Goal: Information Seeking & Learning: Learn about a topic

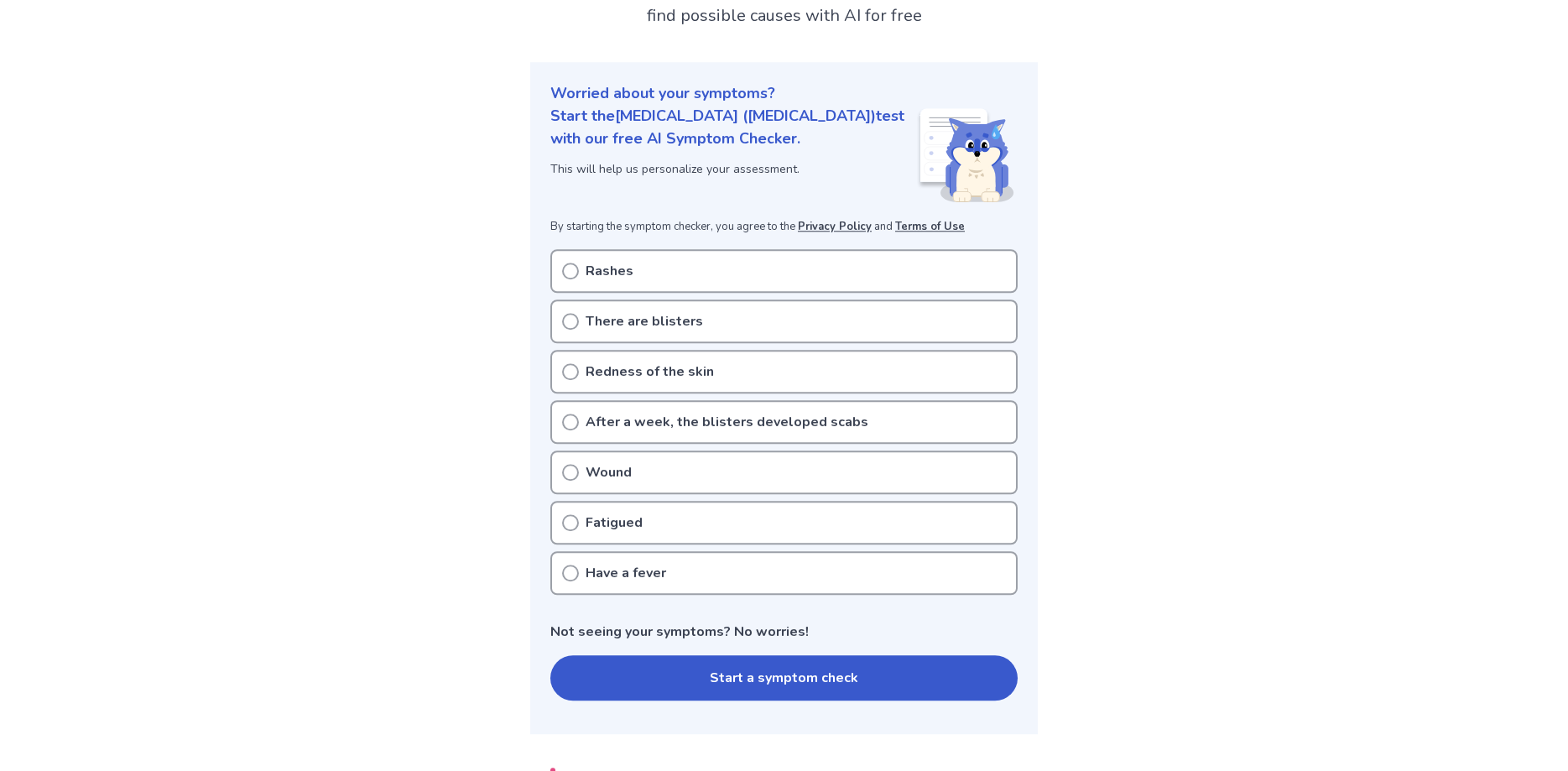
scroll to position [171, 0]
click at [565, 262] on circle at bounding box center [570, 269] width 15 height 15
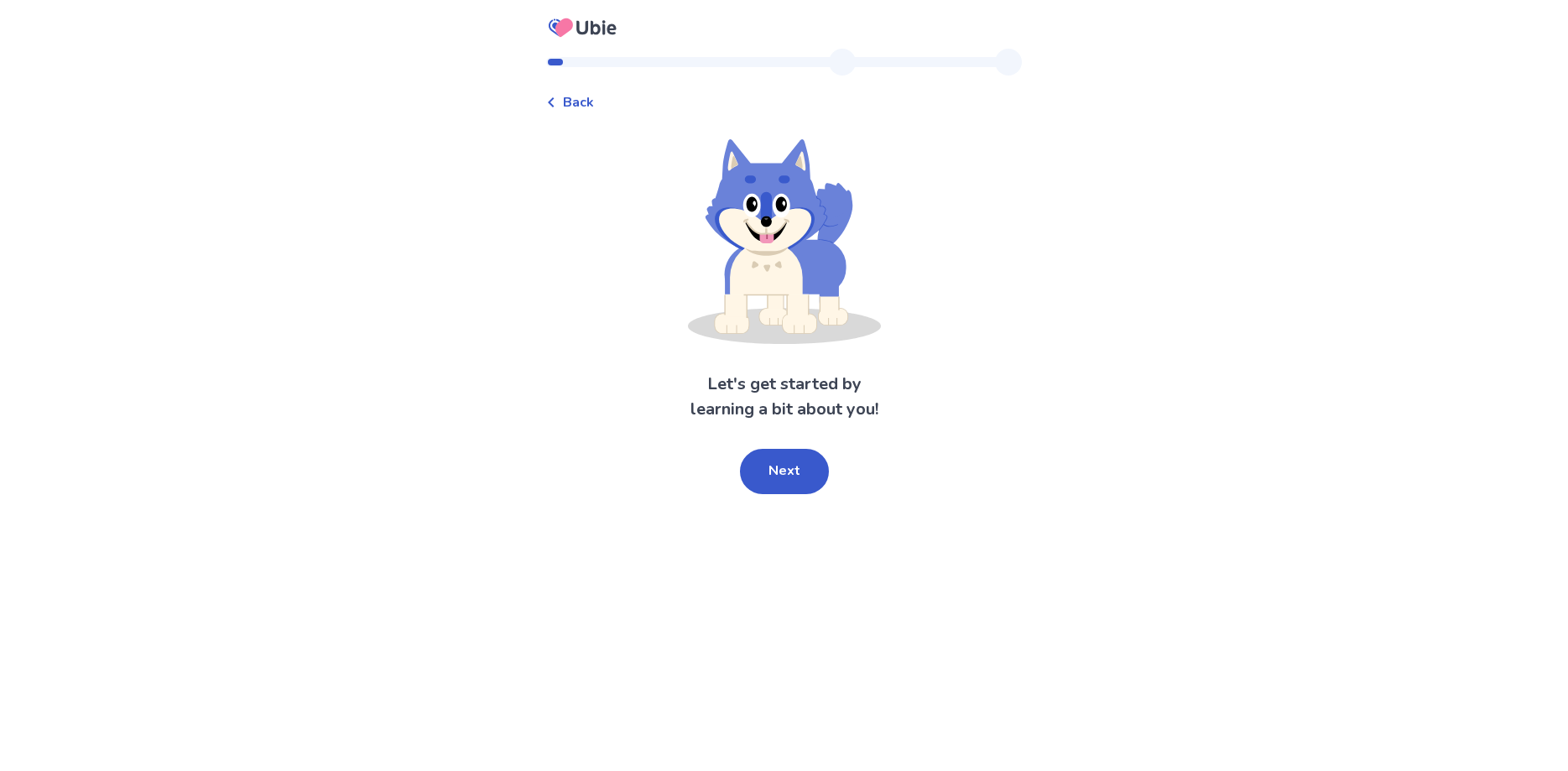
click at [589, 105] on span "Back" at bounding box center [579, 102] width 31 height 20
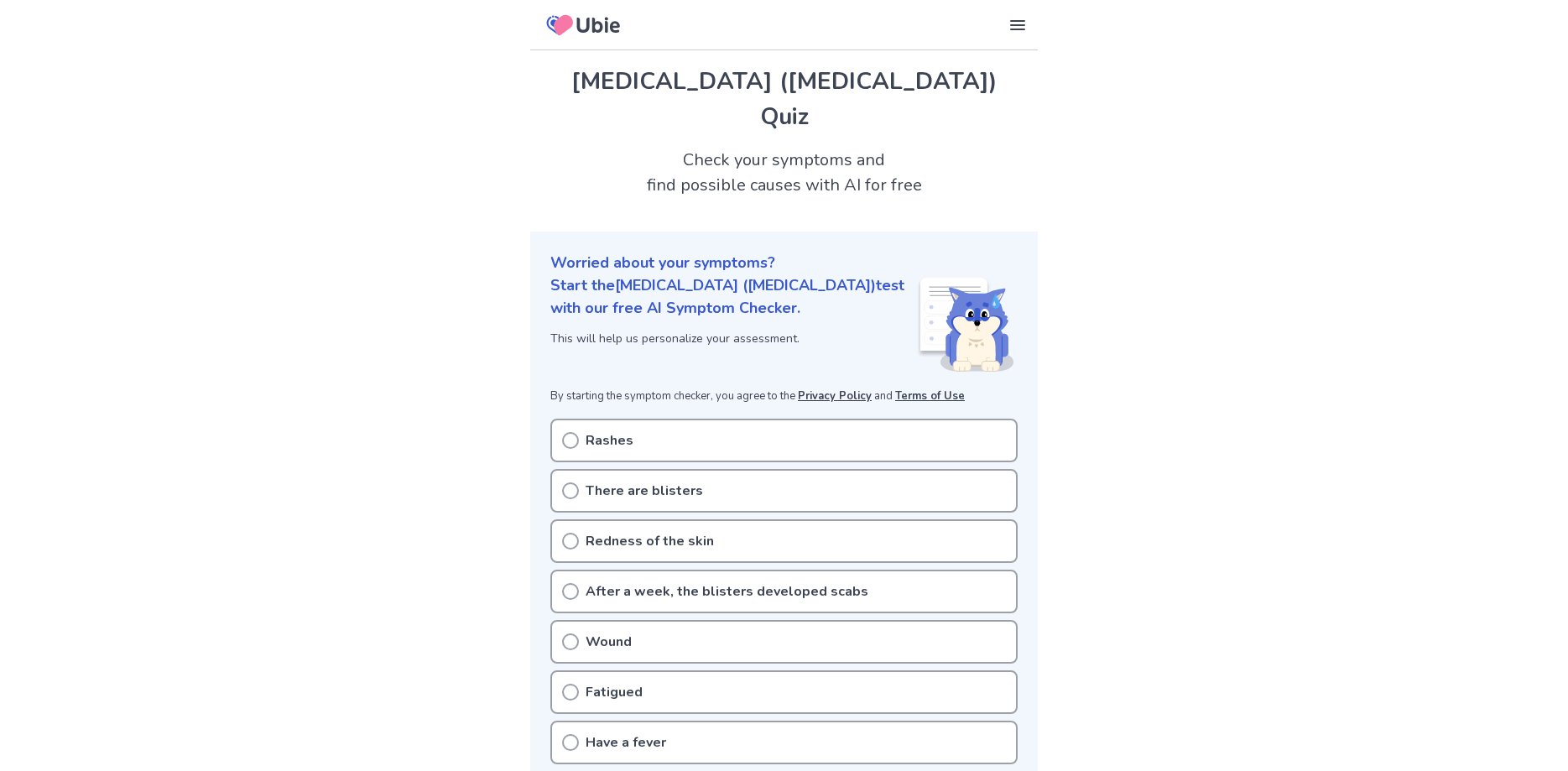
scroll to position [171, 0]
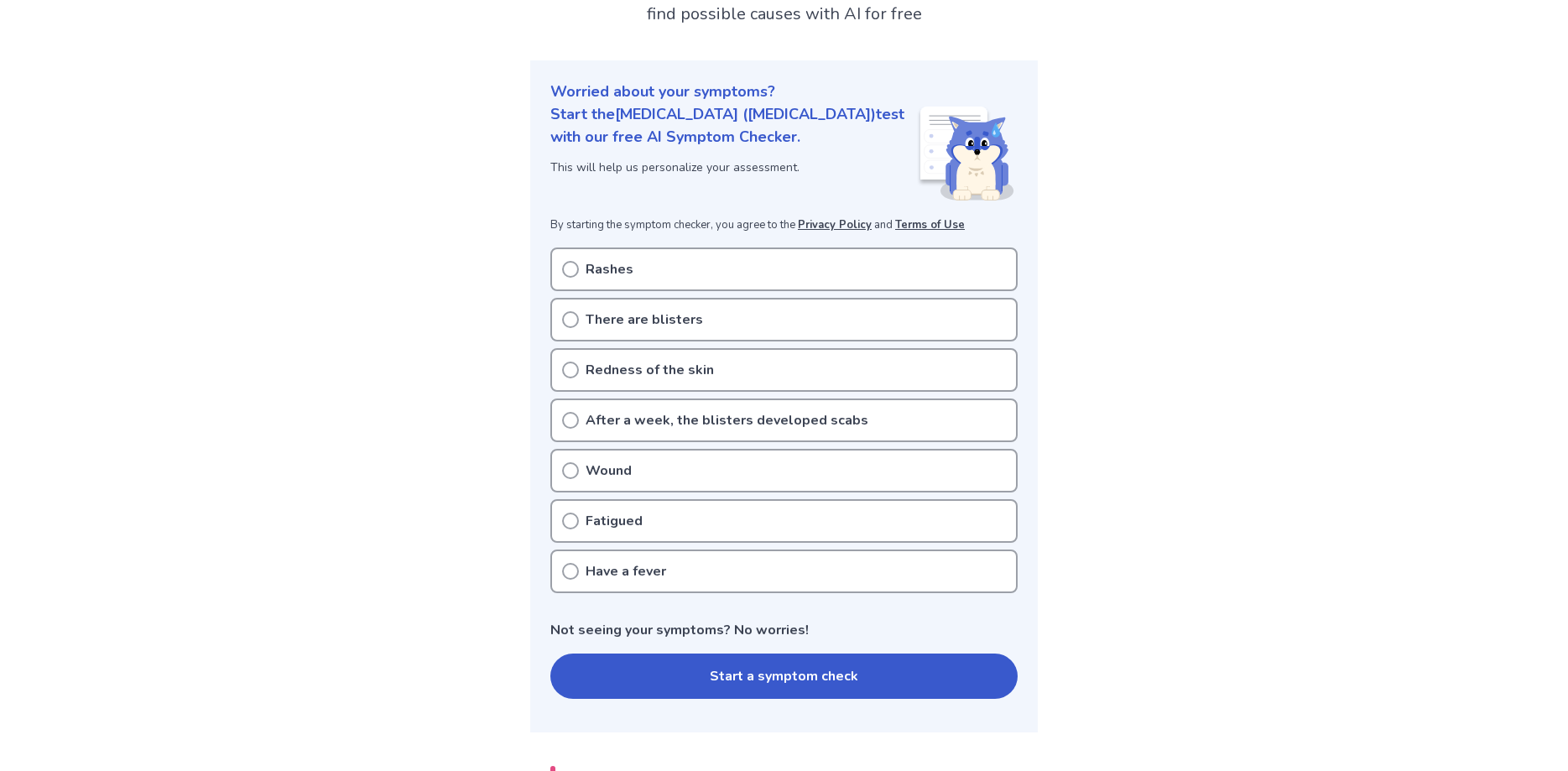
click at [571, 261] on icon at bounding box center [570, 269] width 17 height 17
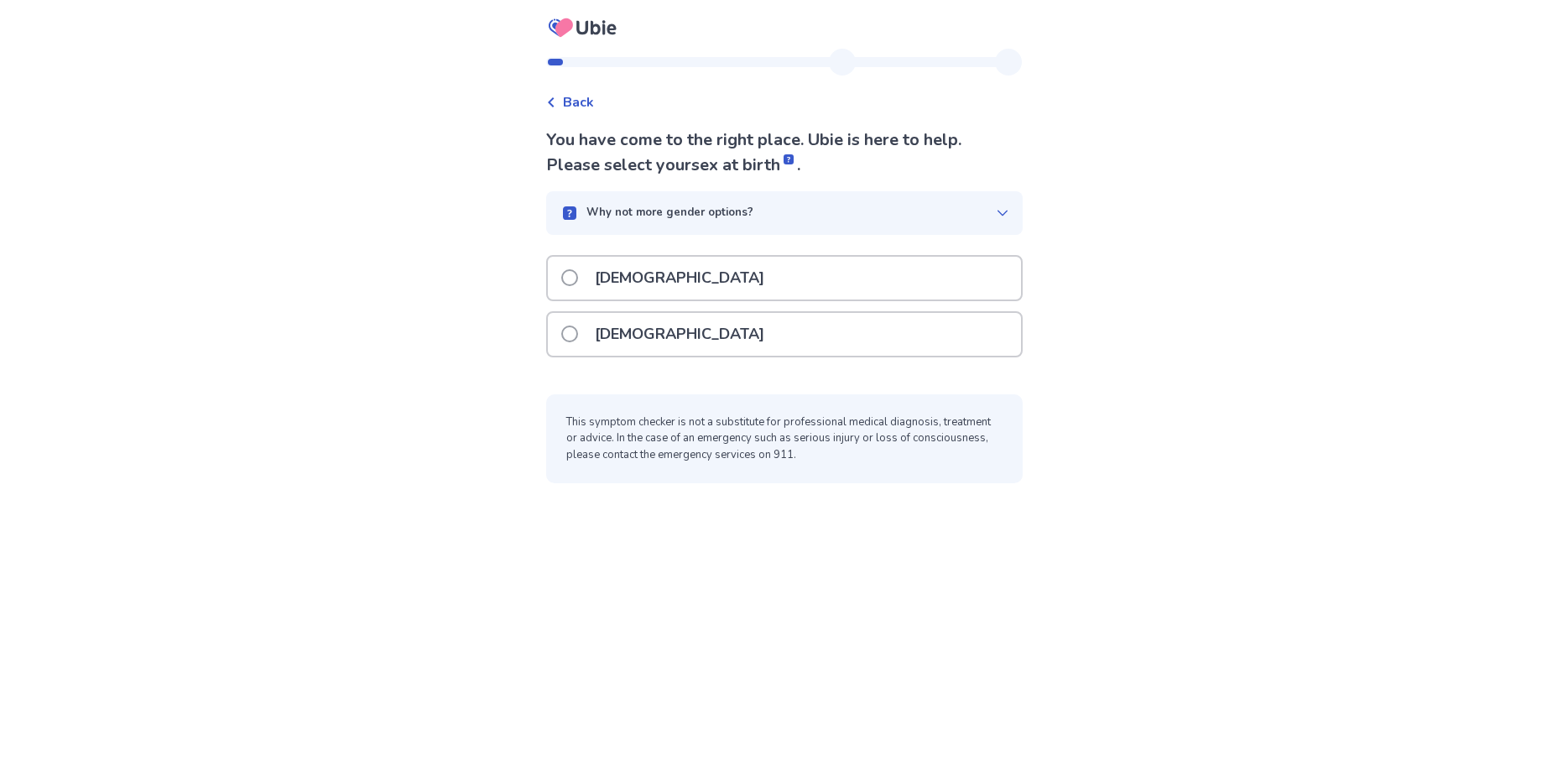
click at [575, 338] on span at bounding box center [569, 334] width 17 height 17
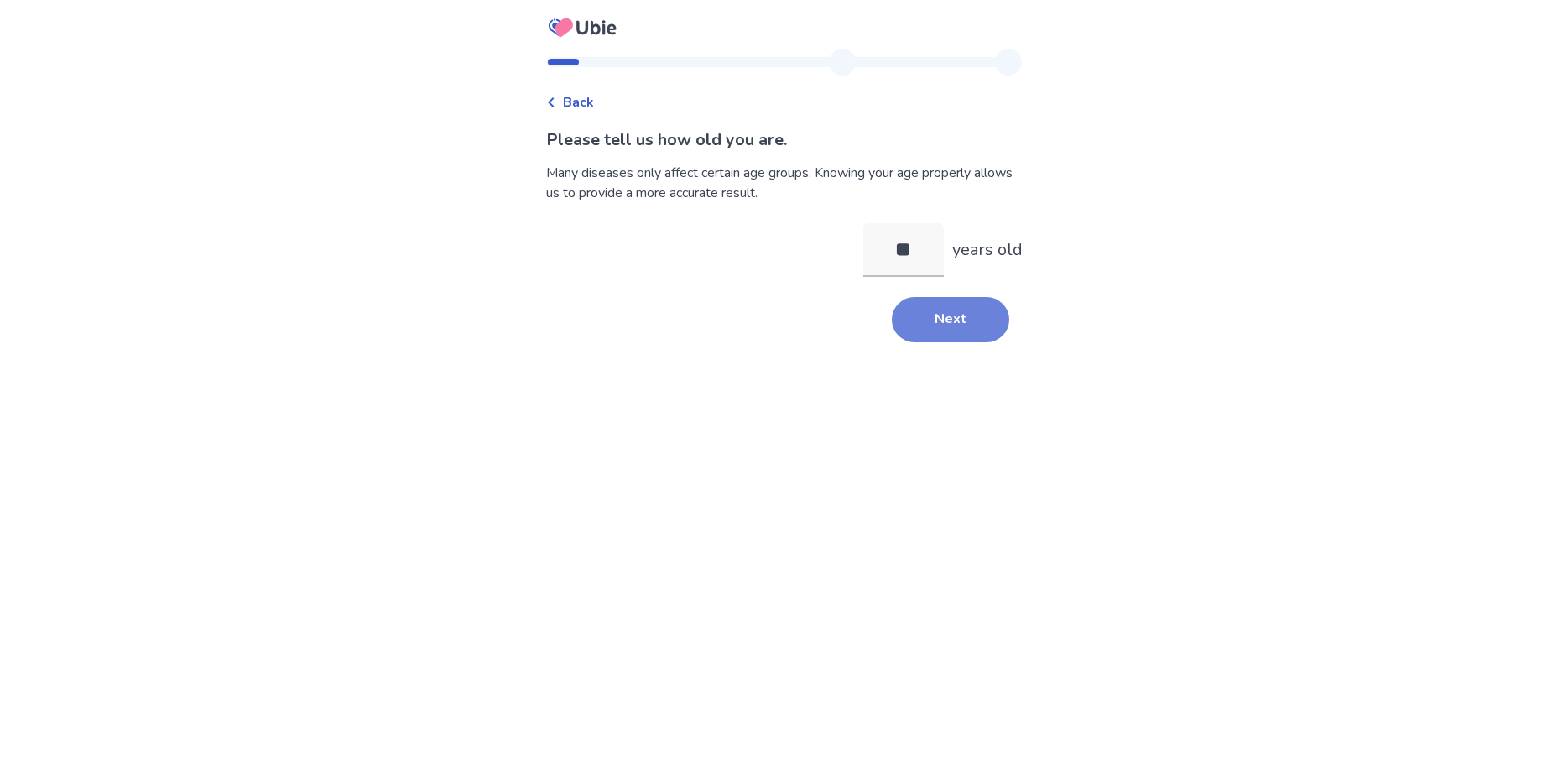
type input "**"
click at [954, 321] on button "Next" at bounding box center [950, 320] width 117 height 45
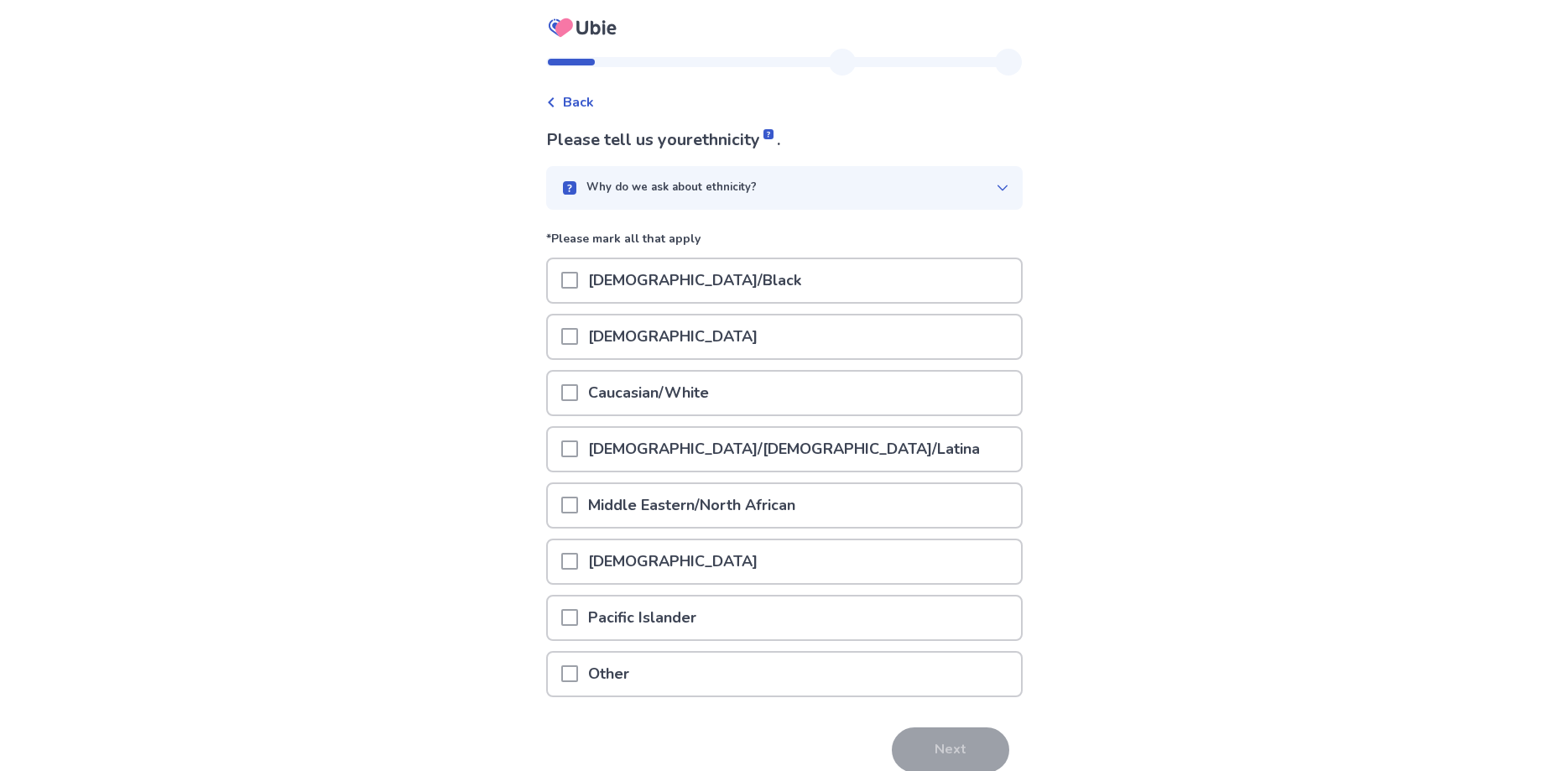
click at [578, 387] on span at bounding box center [569, 392] width 17 height 17
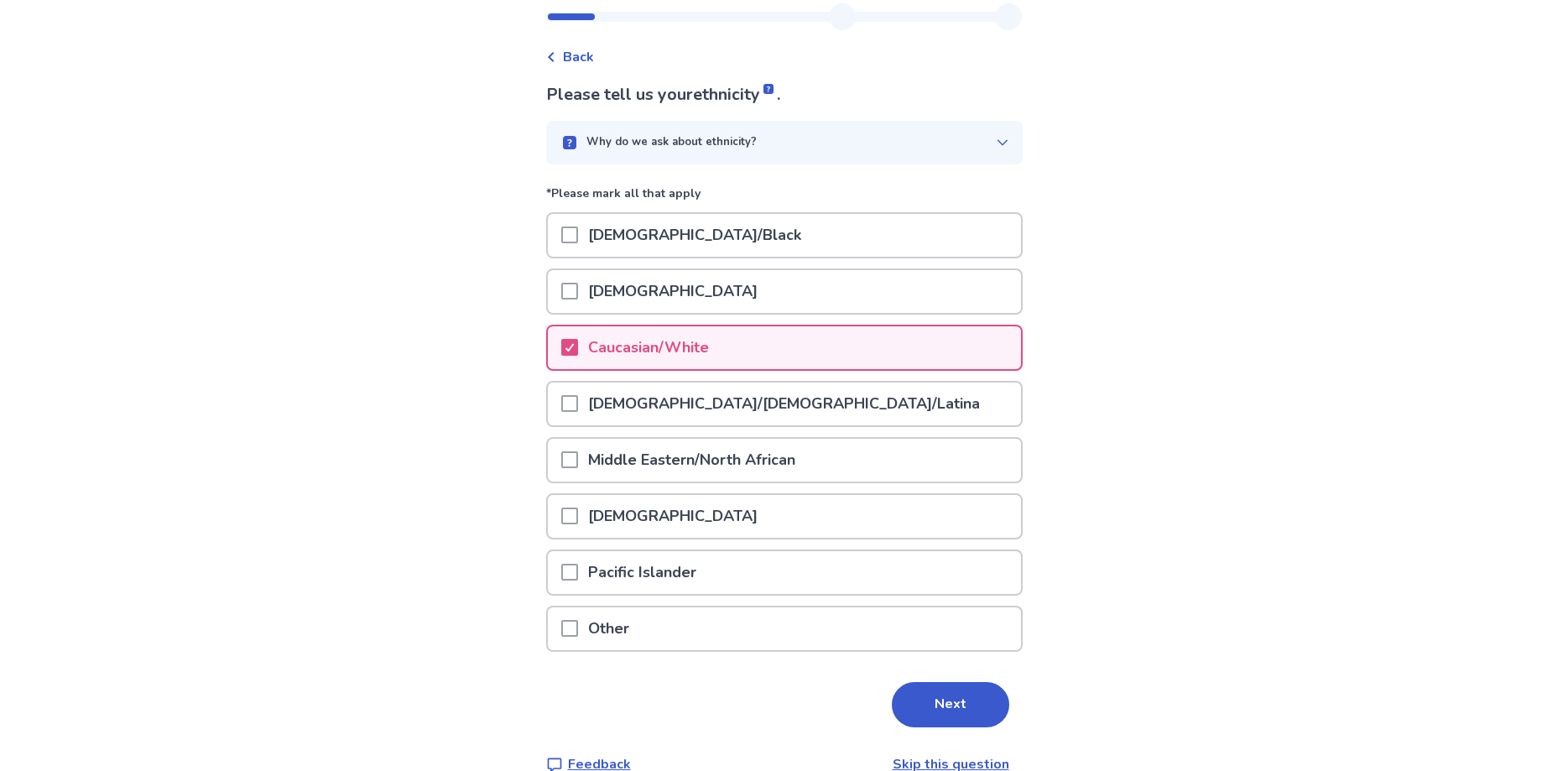
scroll to position [76, 0]
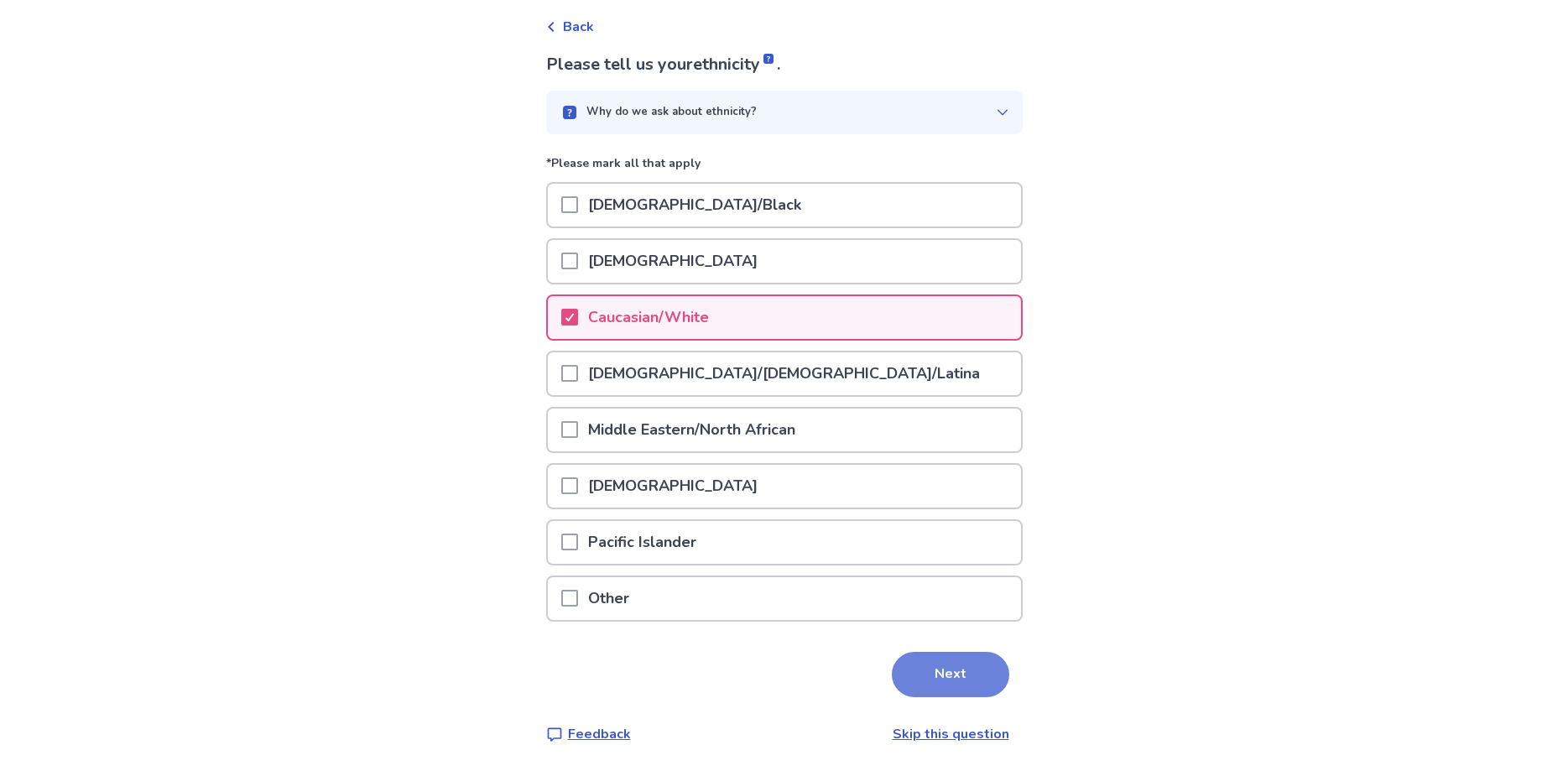
click at [967, 680] on button "Next" at bounding box center [950, 675] width 117 height 45
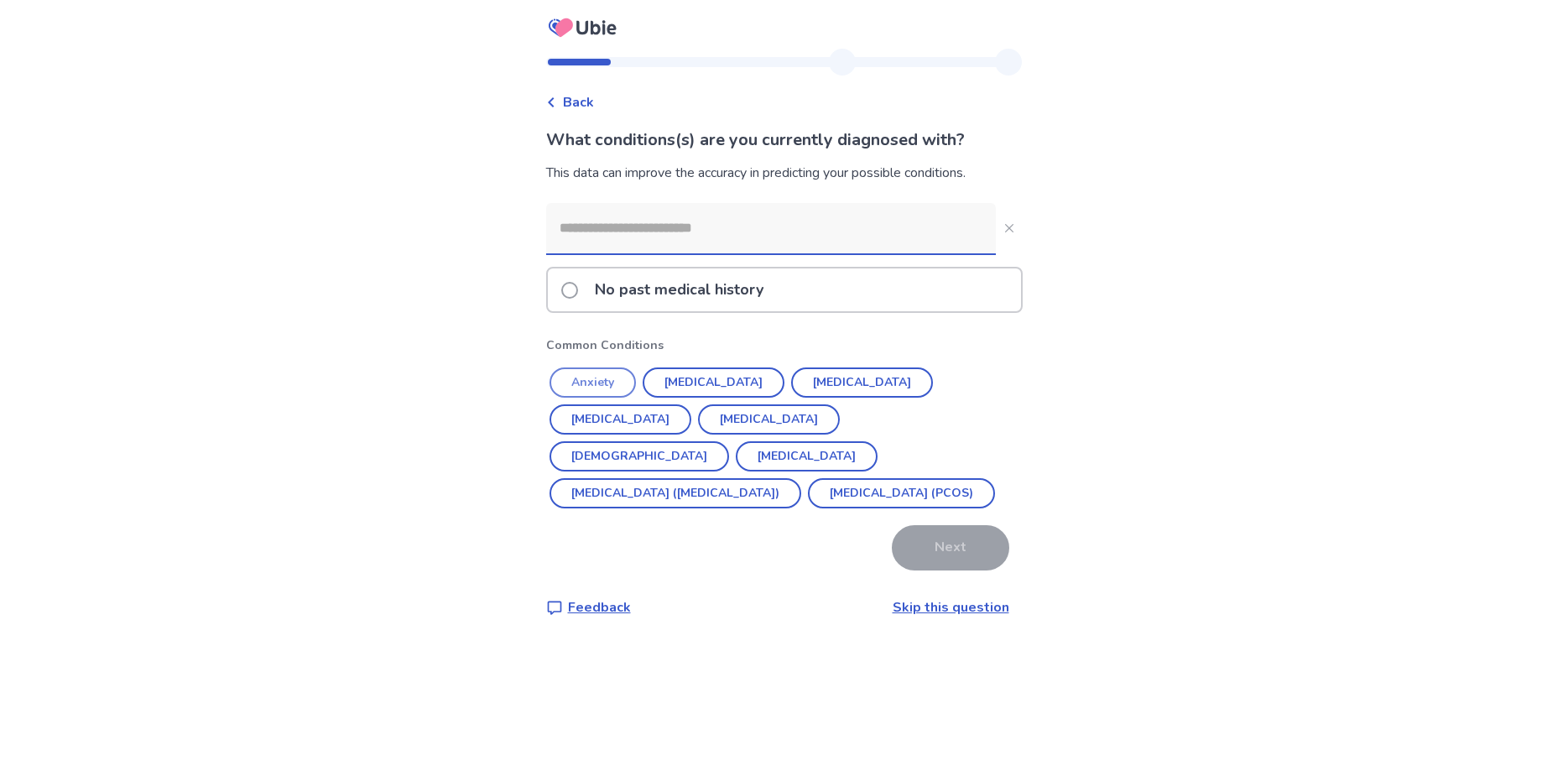
click at [581, 382] on button "Anxiety" at bounding box center [592, 382] width 86 height 30
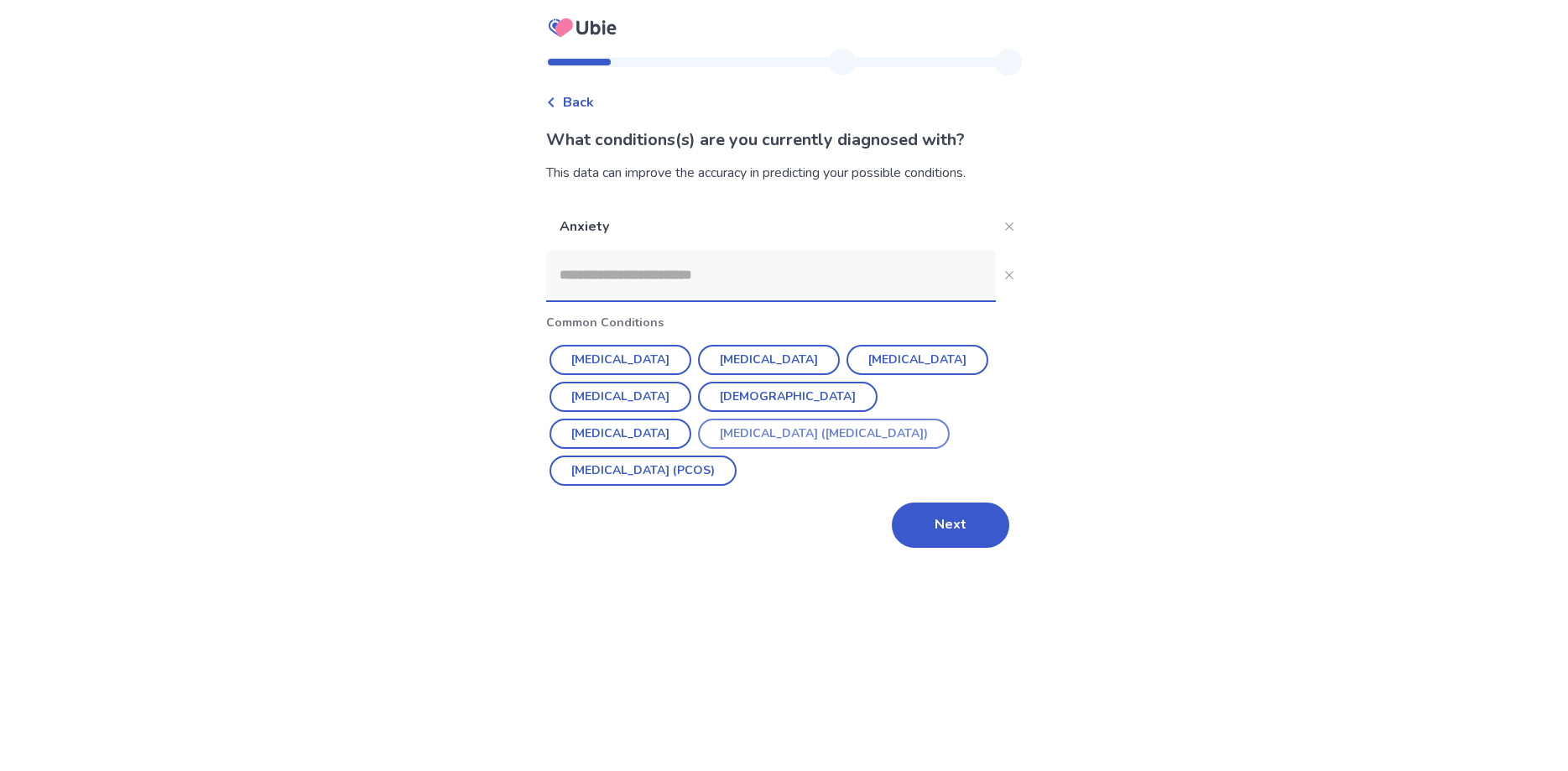
click at [698, 433] on button "Irritable Bowel Syndrome (IBS)" at bounding box center [824, 434] width 252 height 30
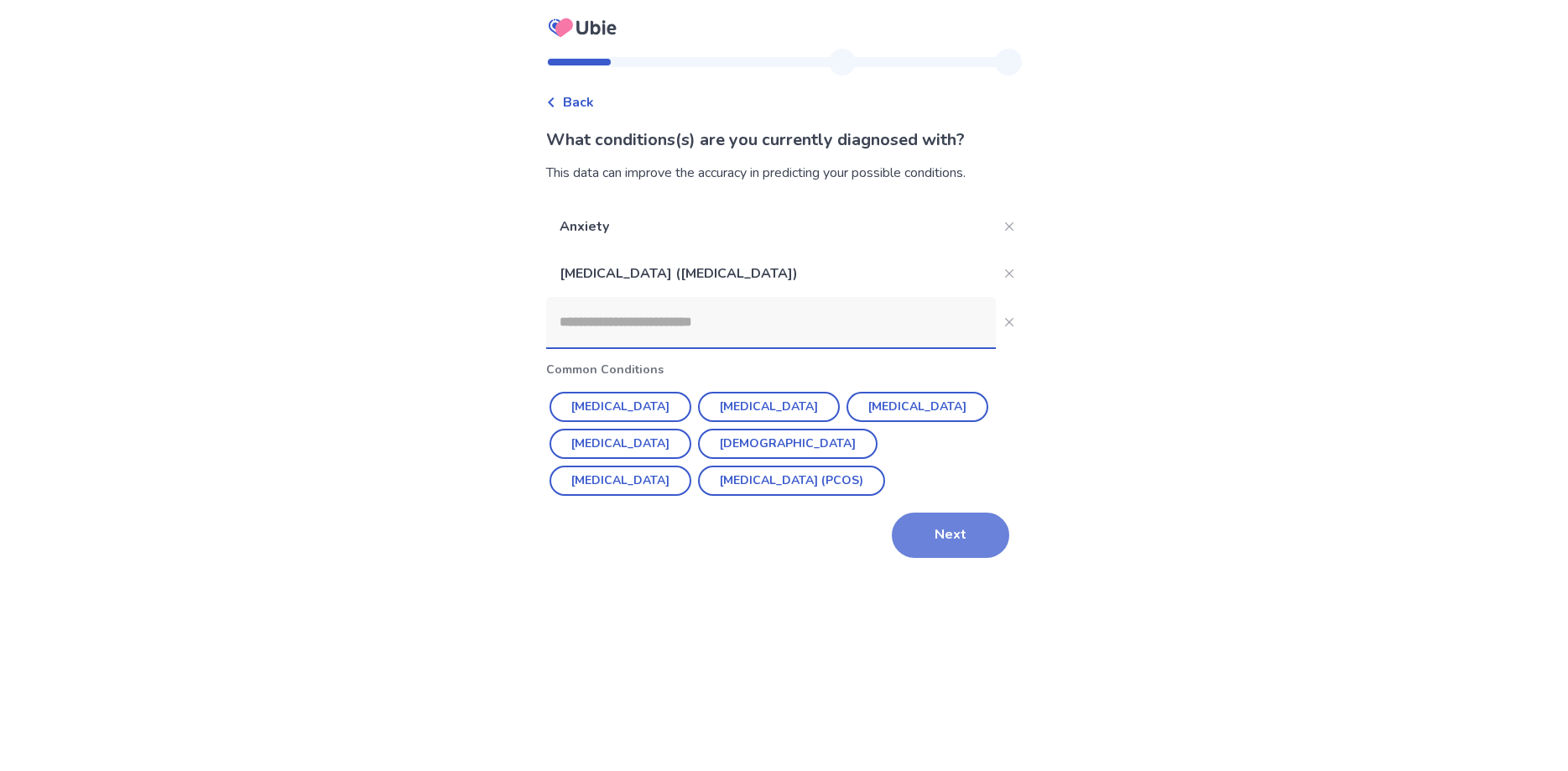
click at [936, 532] on button "Next" at bounding box center [950, 535] width 117 height 45
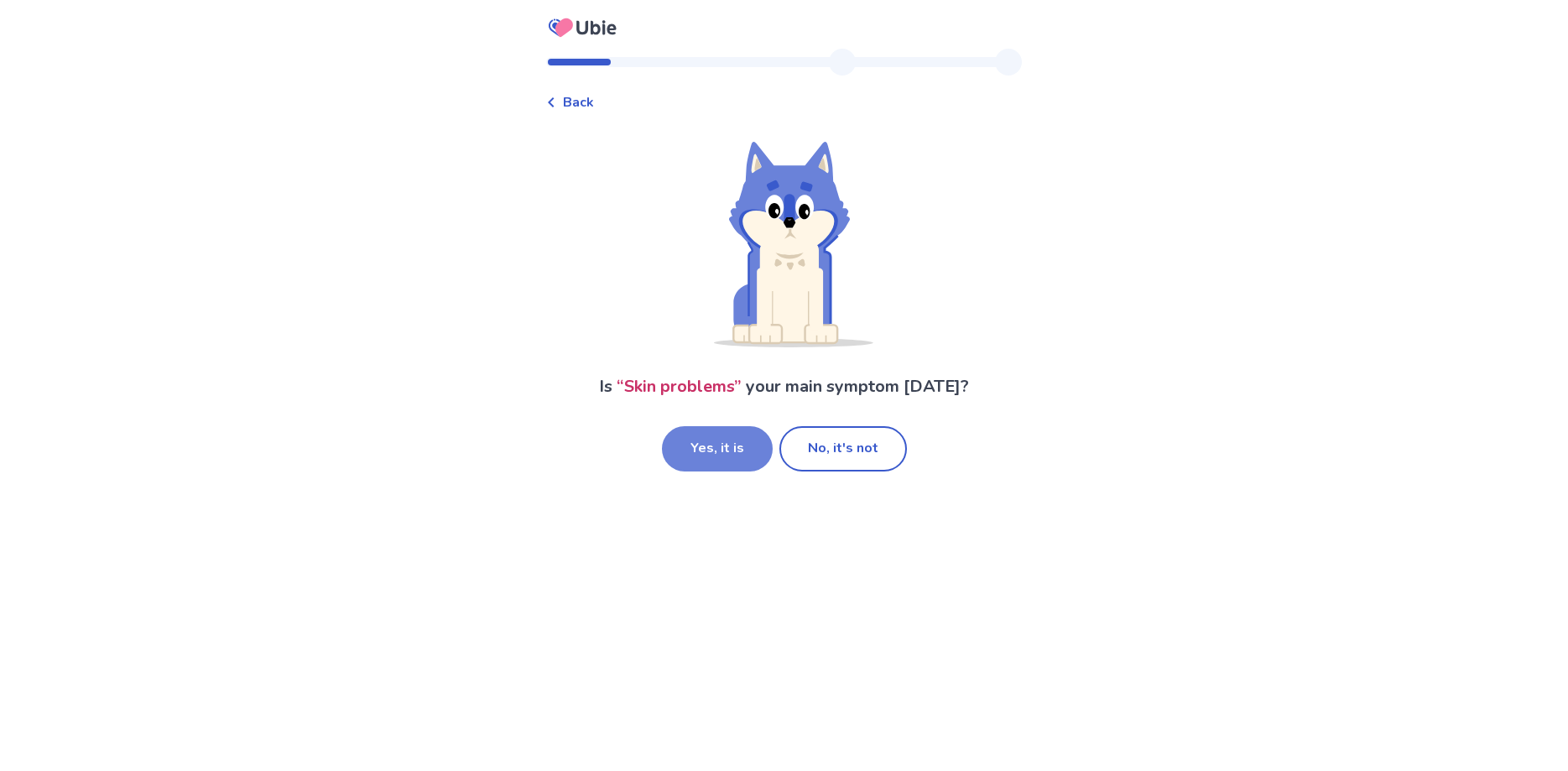
click at [705, 452] on button "Yes, it is" at bounding box center [717, 449] width 110 height 45
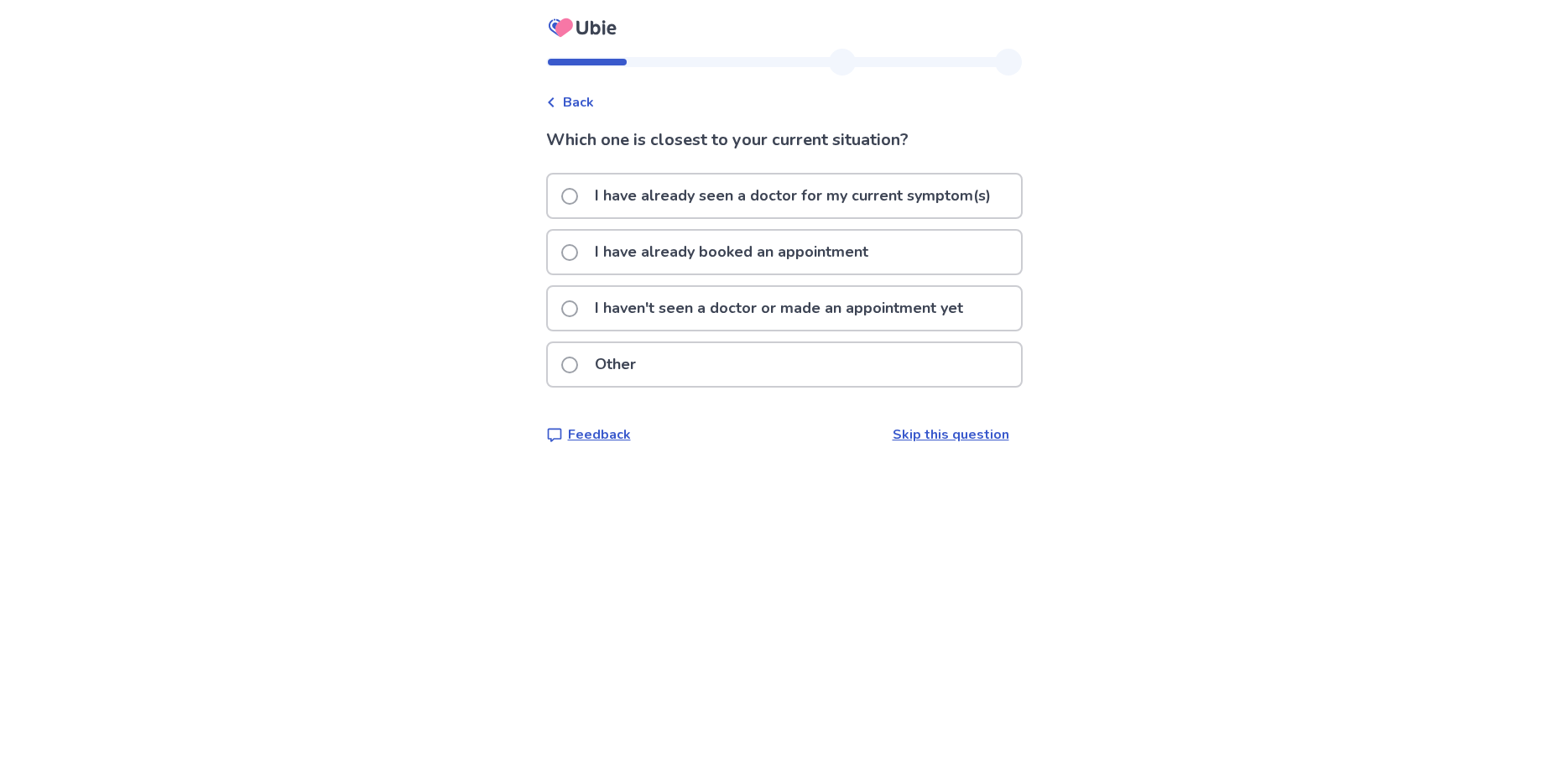
click at [578, 254] on span at bounding box center [569, 252] width 17 height 17
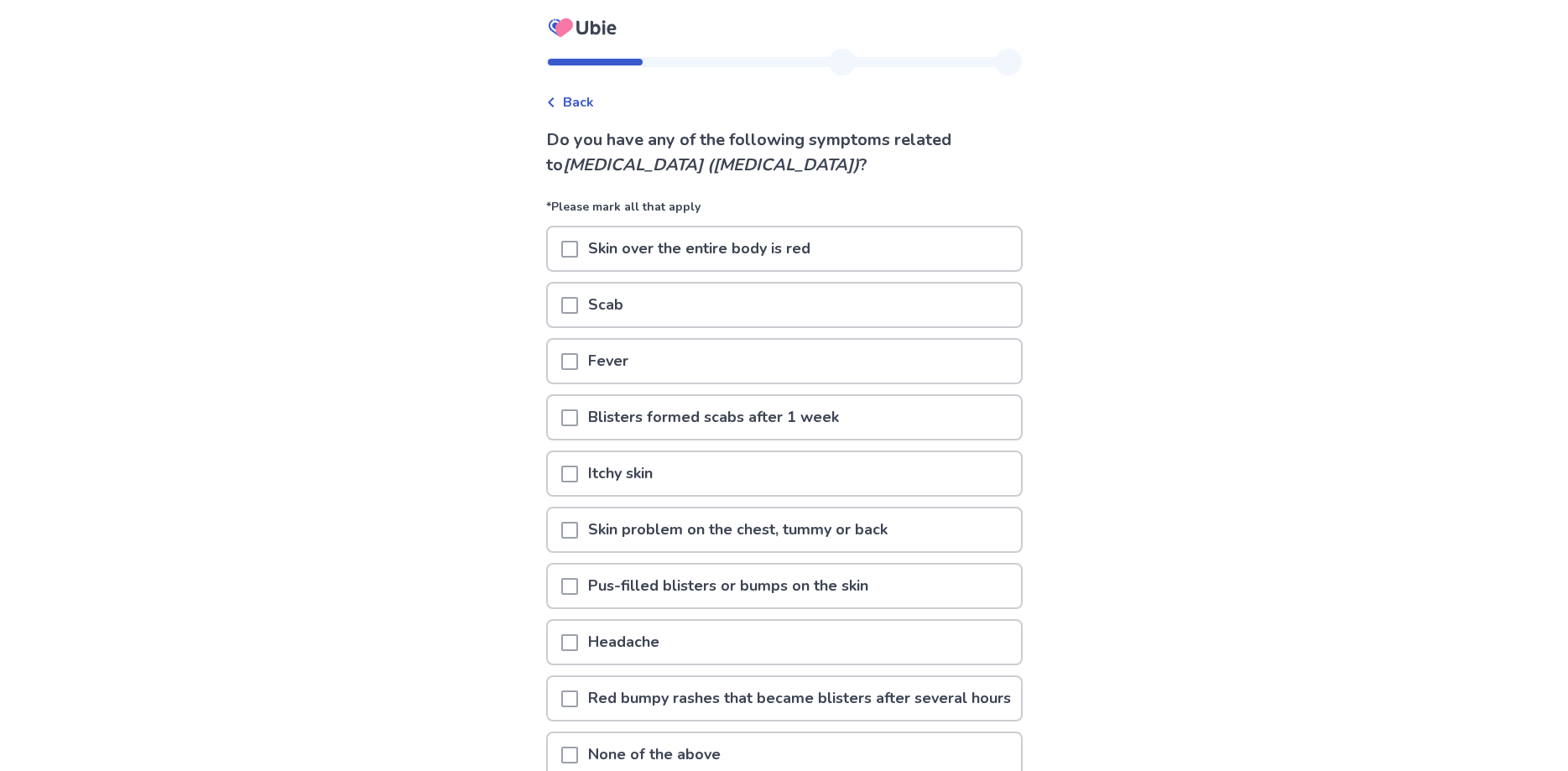
click at [574, 473] on span at bounding box center [569, 474] width 17 height 17
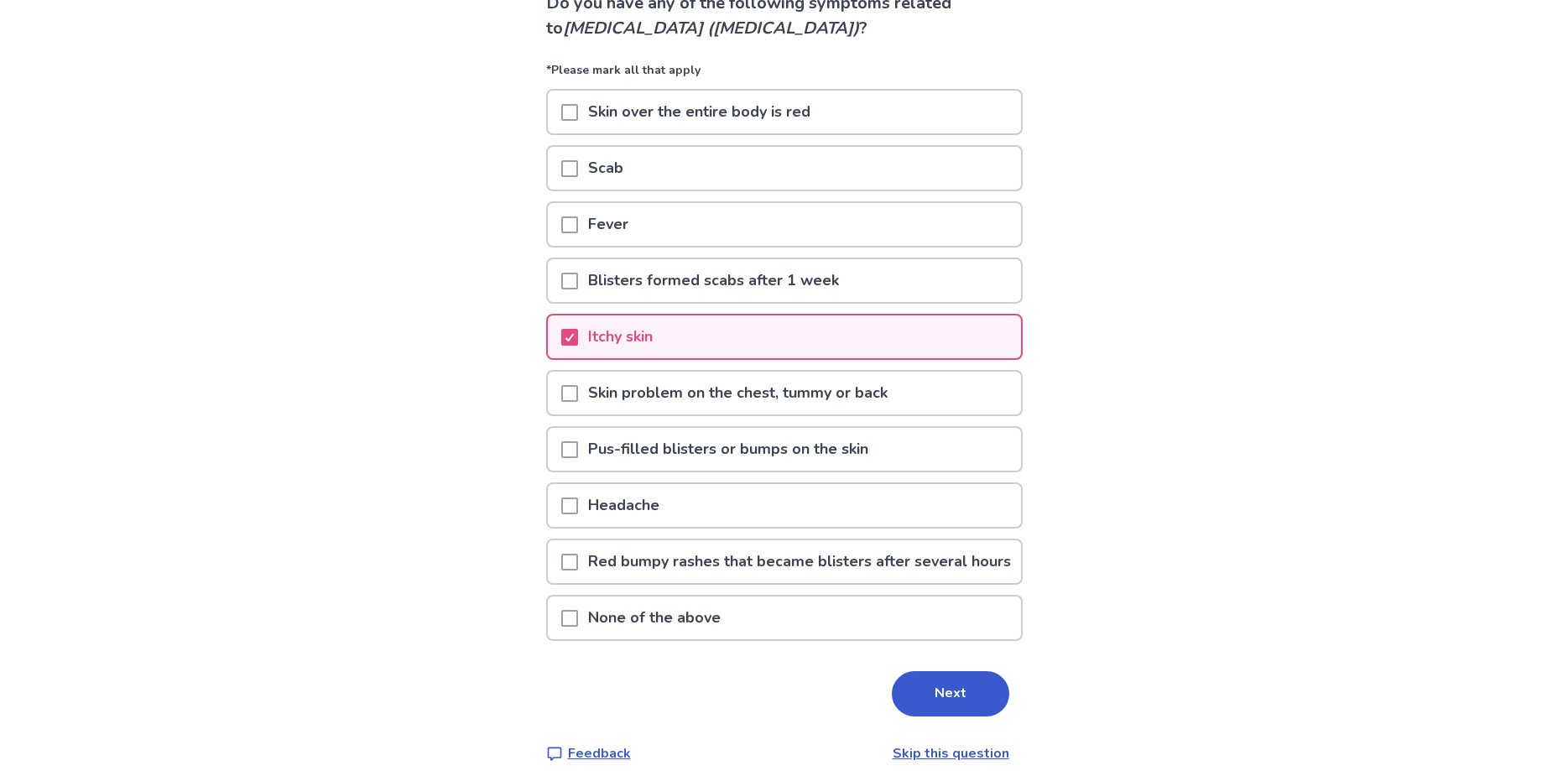
scroll to position [171, 0]
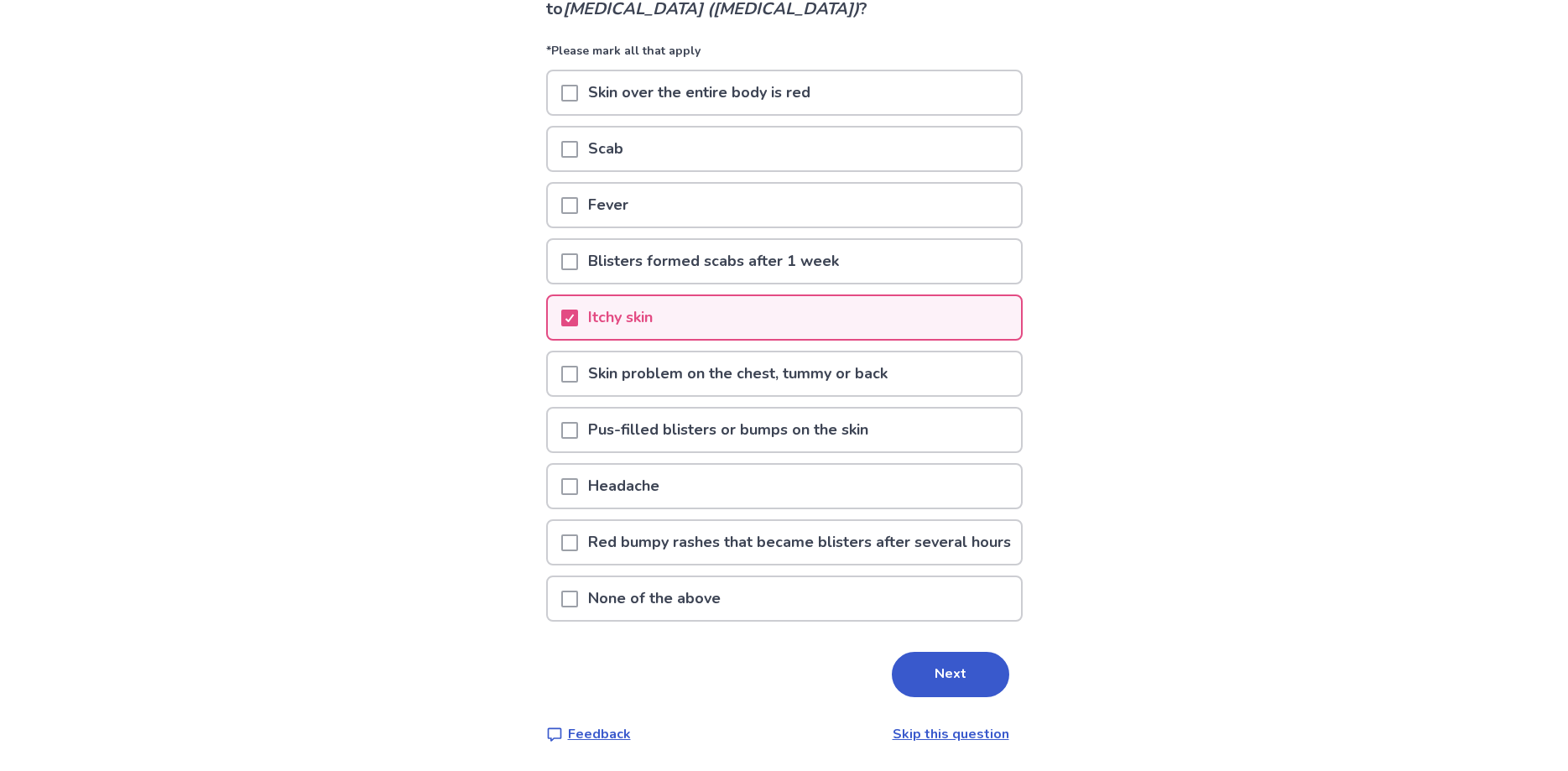
click at [571, 366] on span at bounding box center [569, 374] width 17 height 17
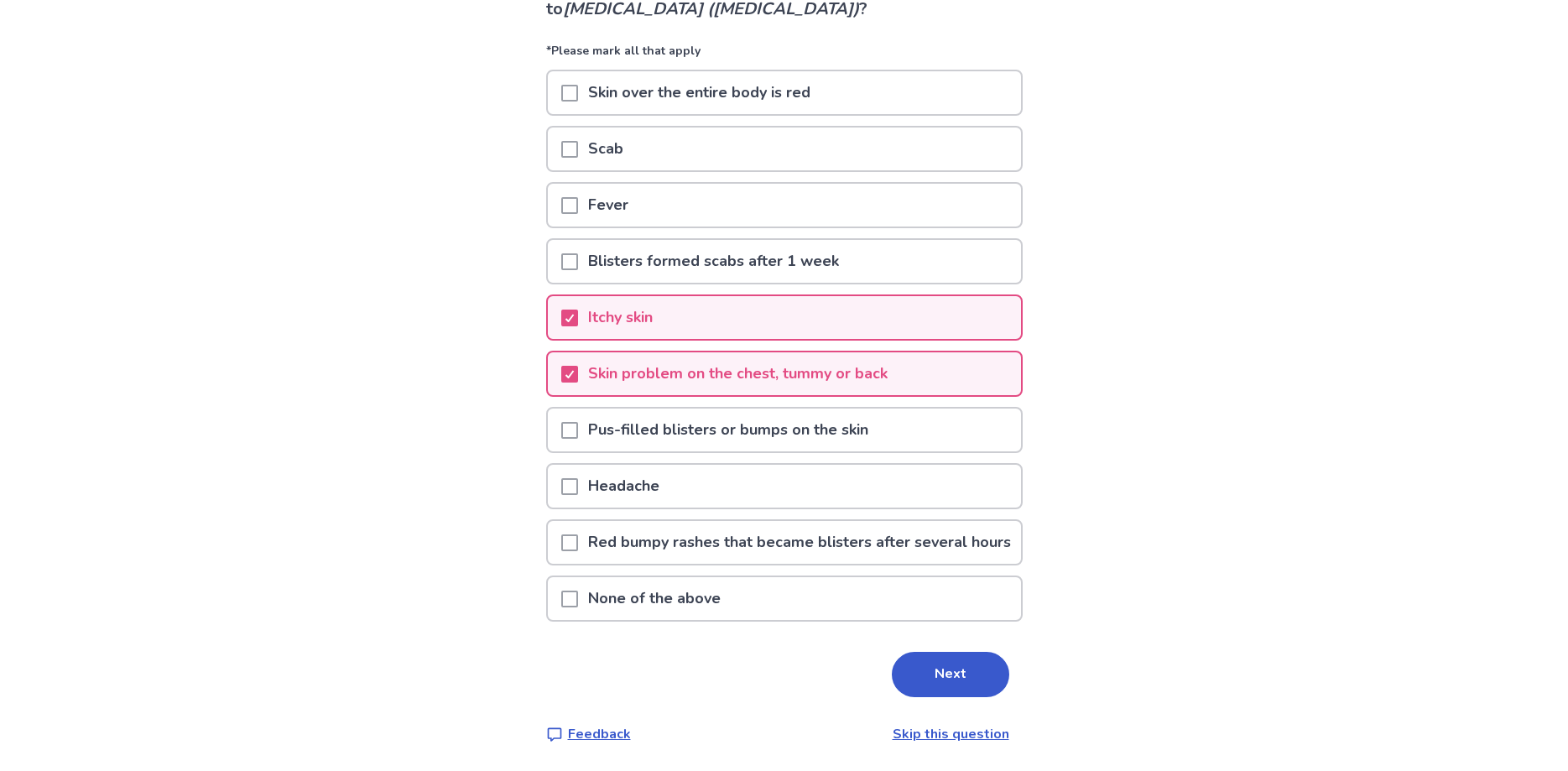
click at [577, 481] on div at bounding box center [569, 486] width 17 height 43
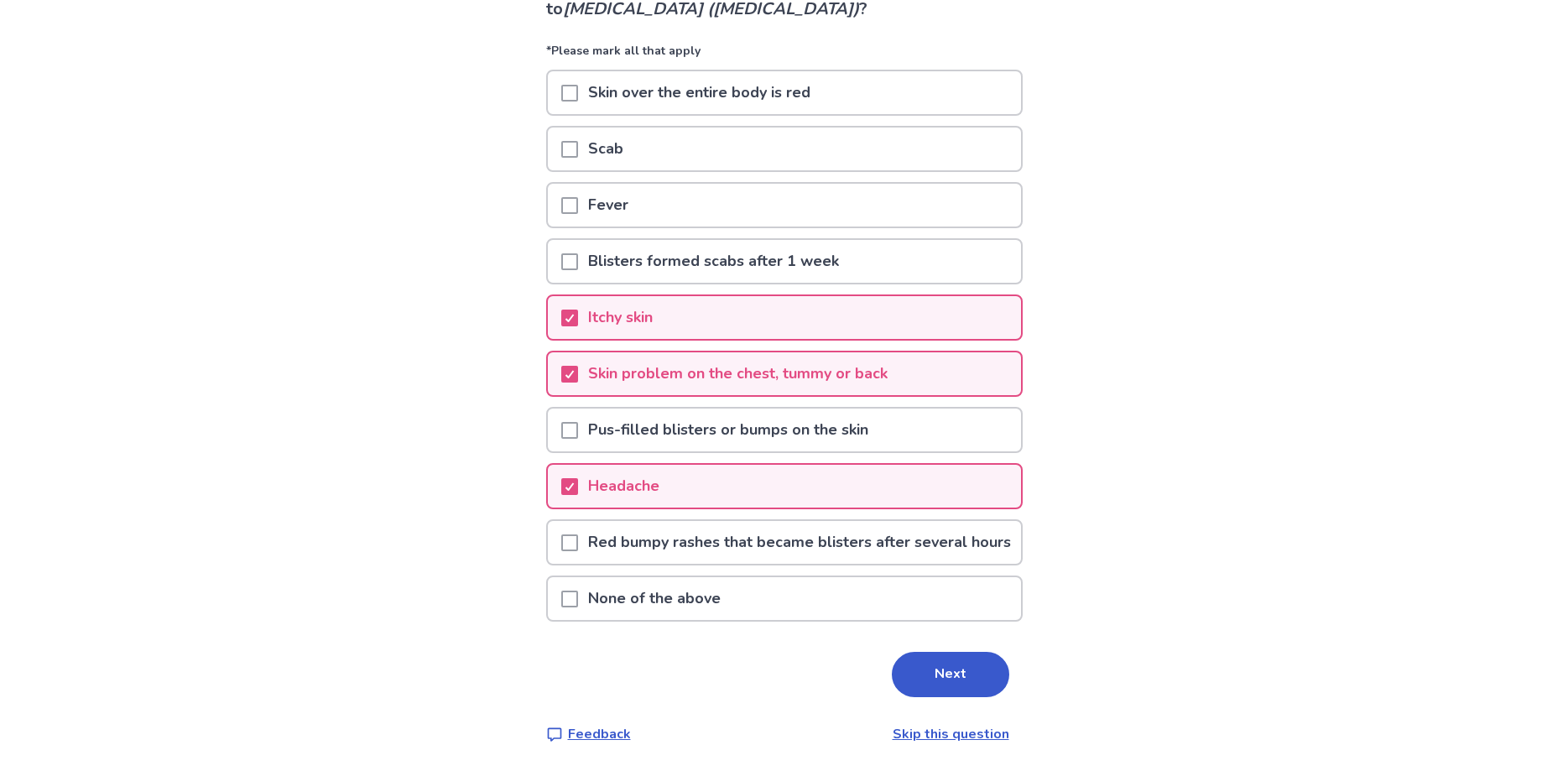
click at [575, 197] on span at bounding box center [569, 205] width 17 height 17
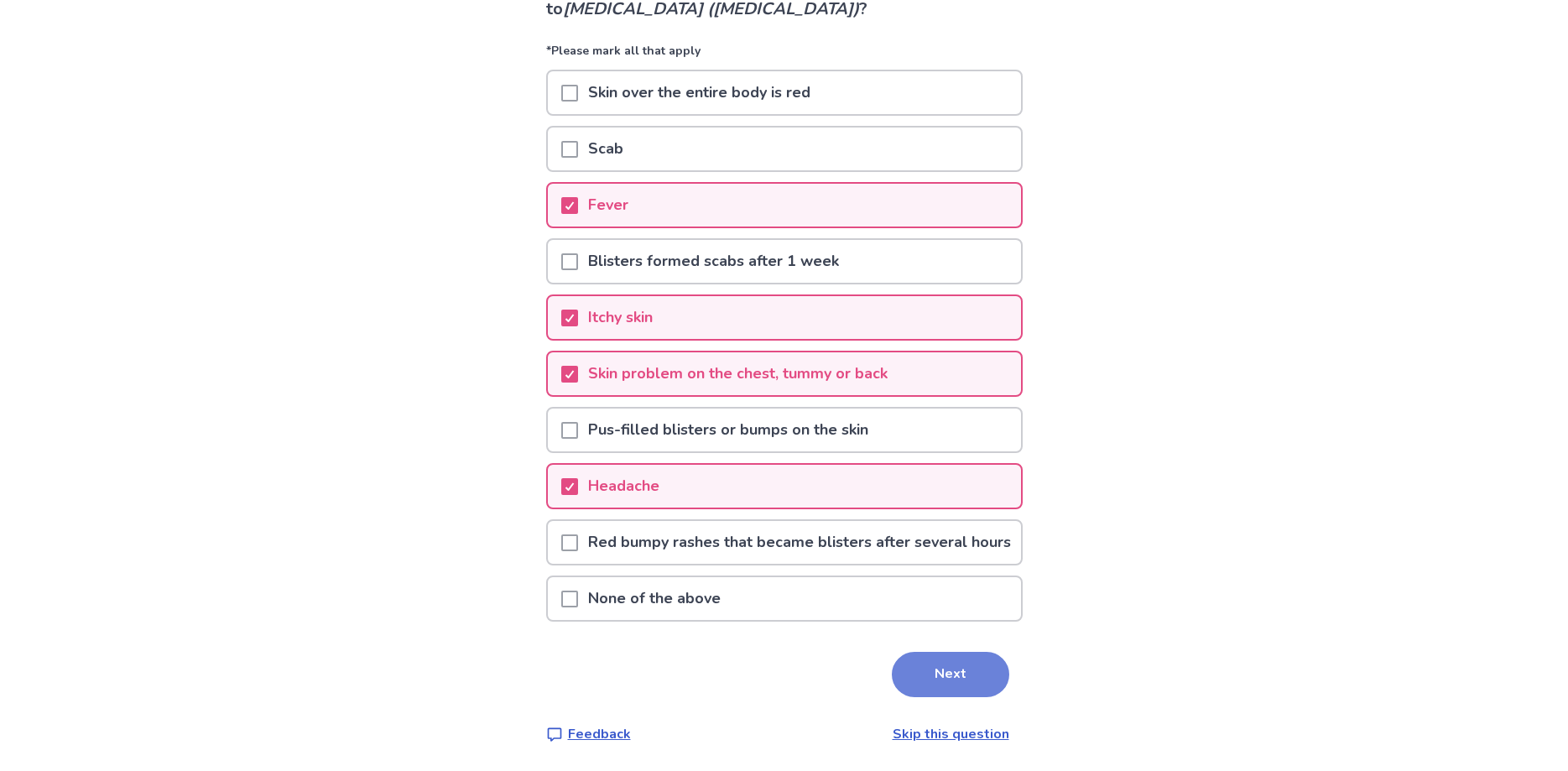
click at [953, 694] on button "Next" at bounding box center [950, 675] width 117 height 45
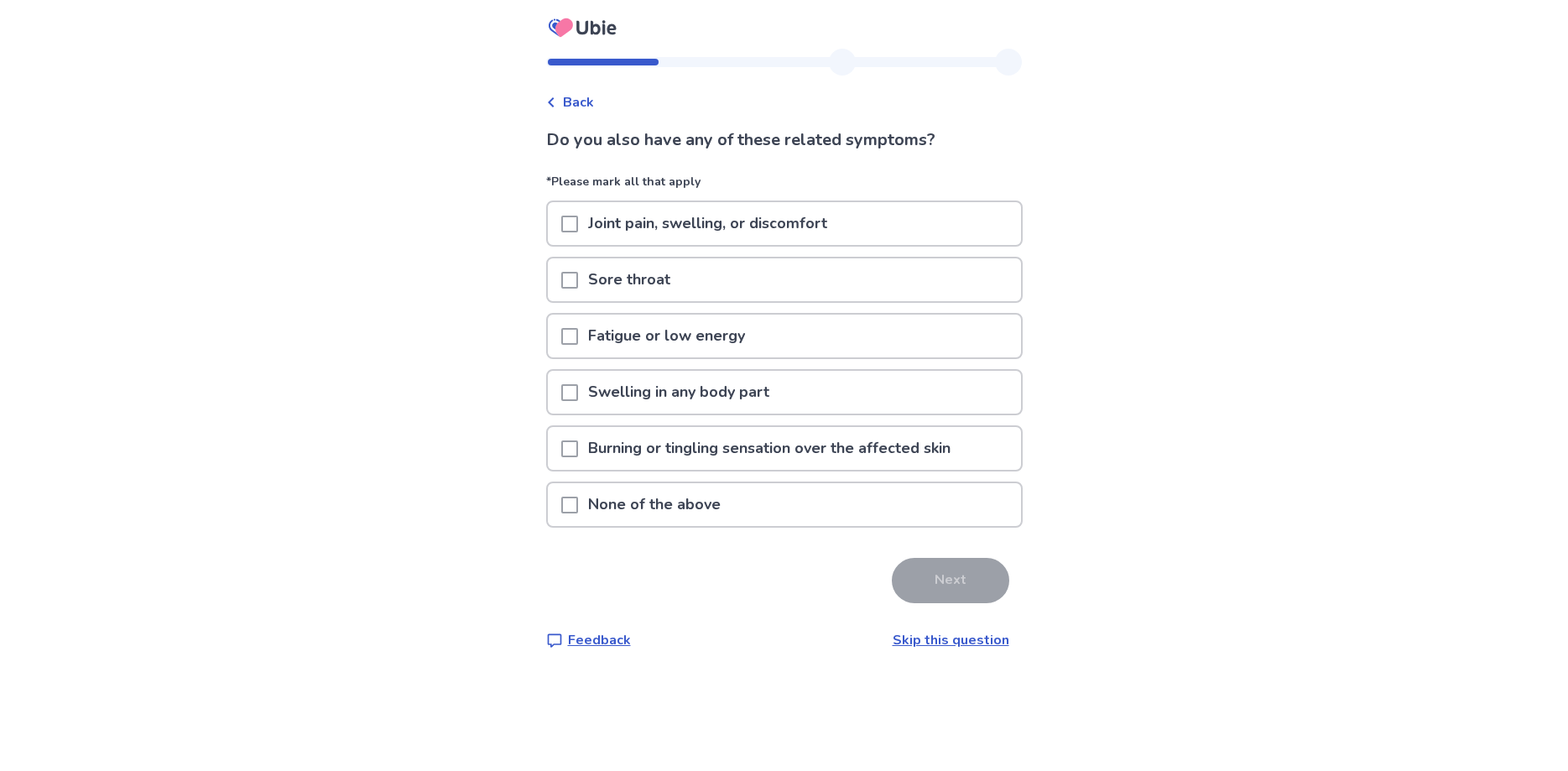
click at [578, 272] on span at bounding box center [569, 280] width 17 height 17
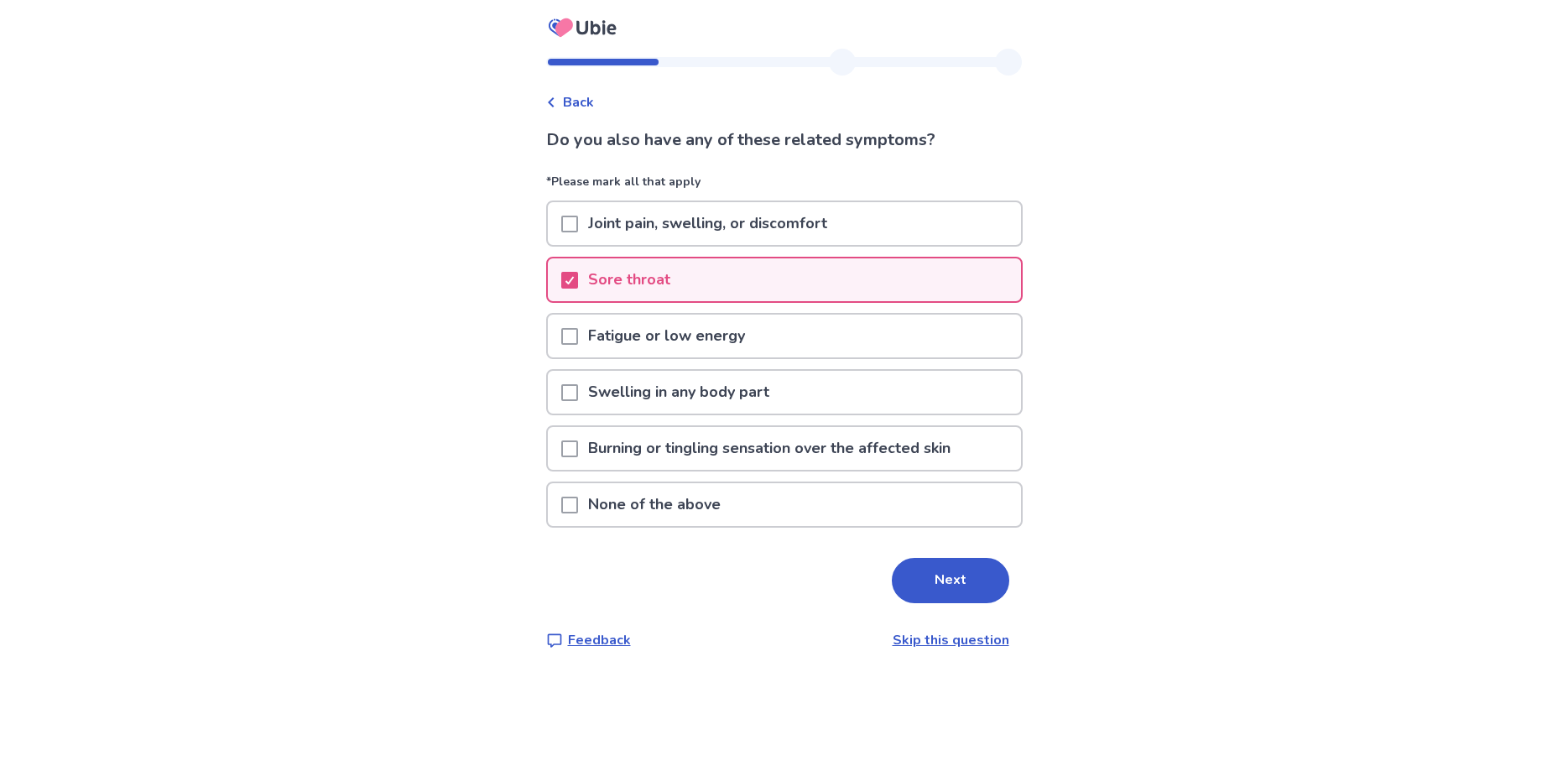
click at [578, 342] on span at bounding box center [569, 336] width 17 height 17
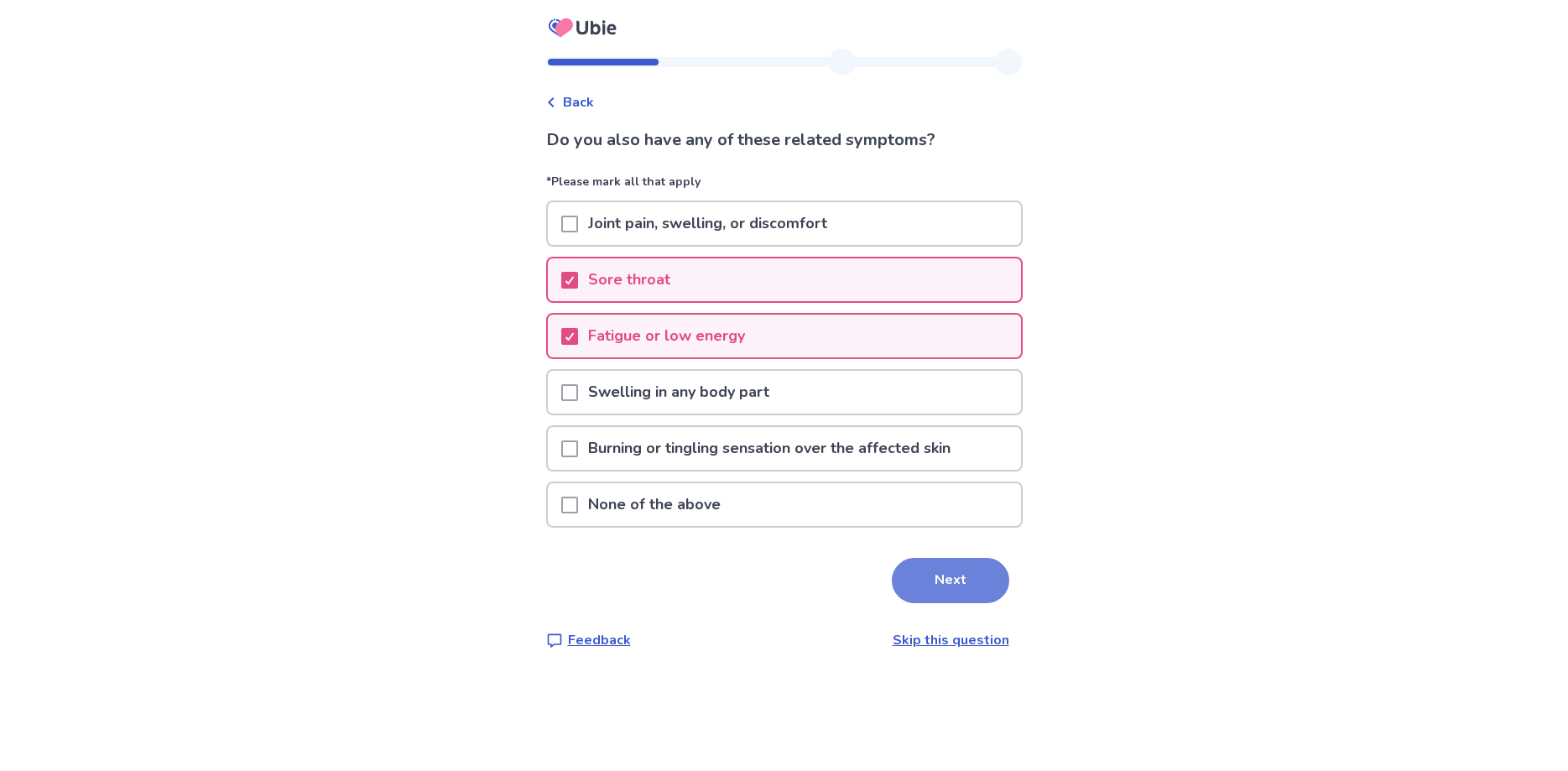
click at [927, 573] on button "Next" at bounding box center [950, 581] width 117 height 45
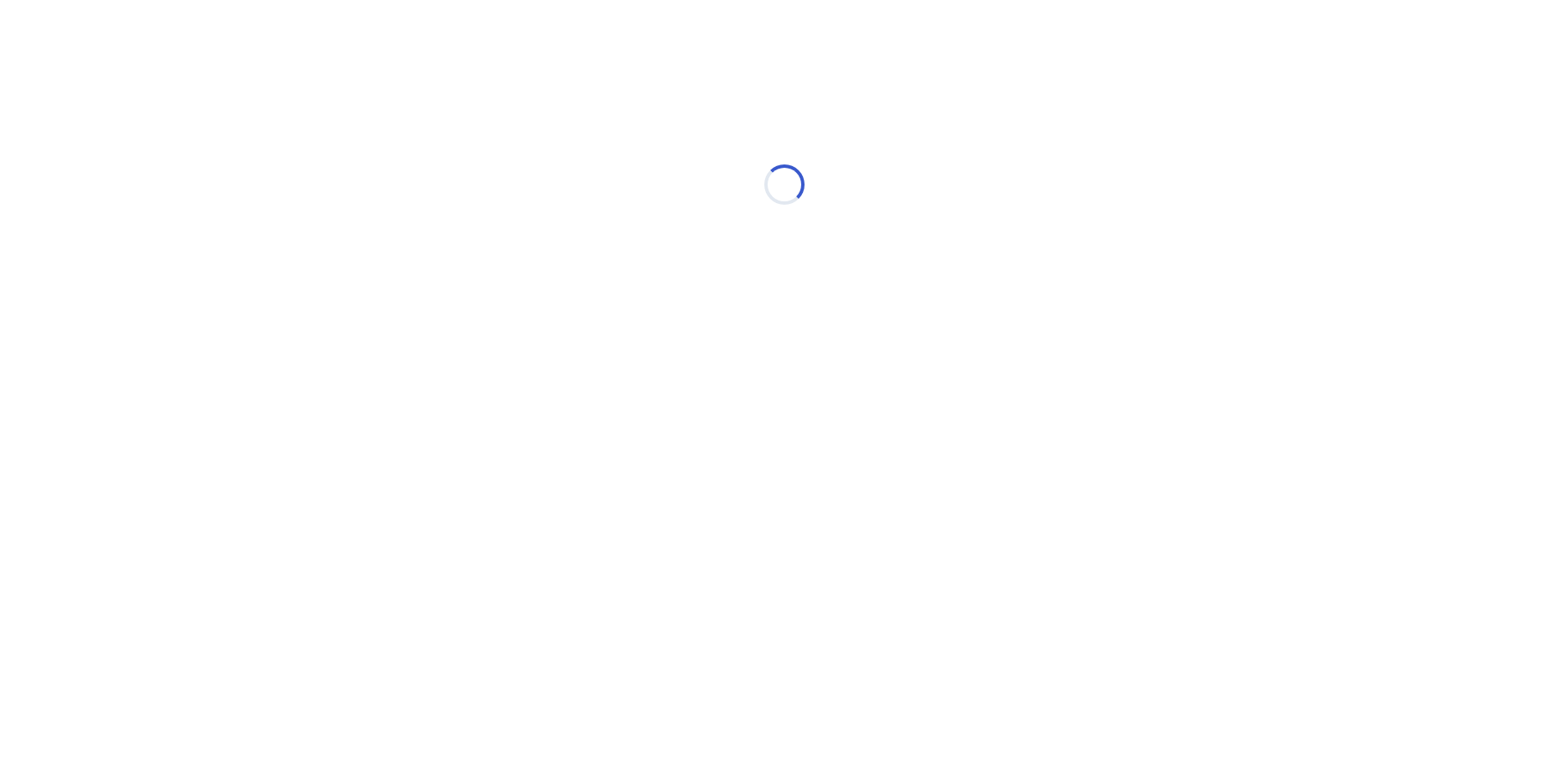
select select "*"
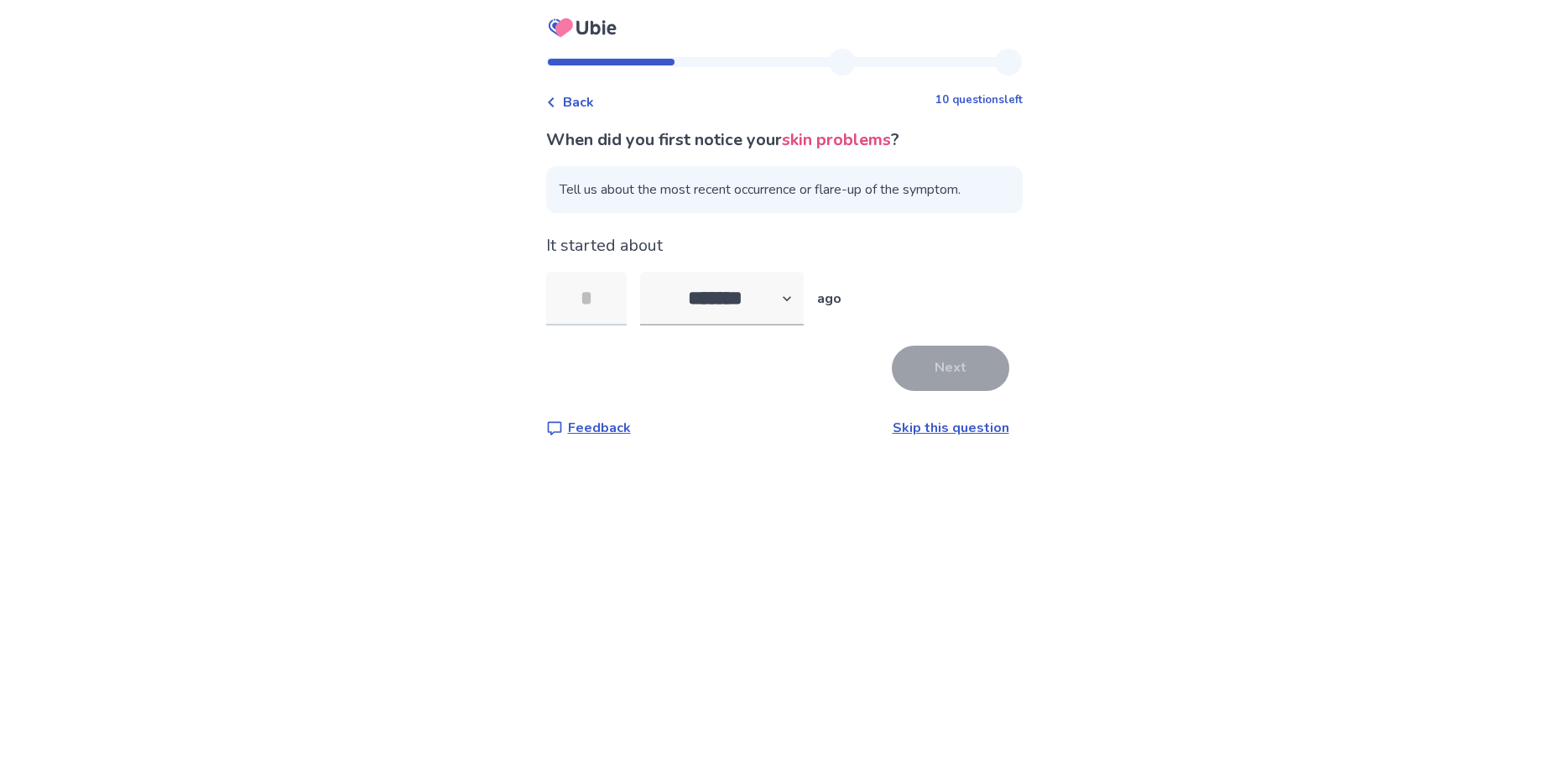
type input "*"
click at [964, 356] on button "Next" at bounding box center [950, 369] width 117 height 45
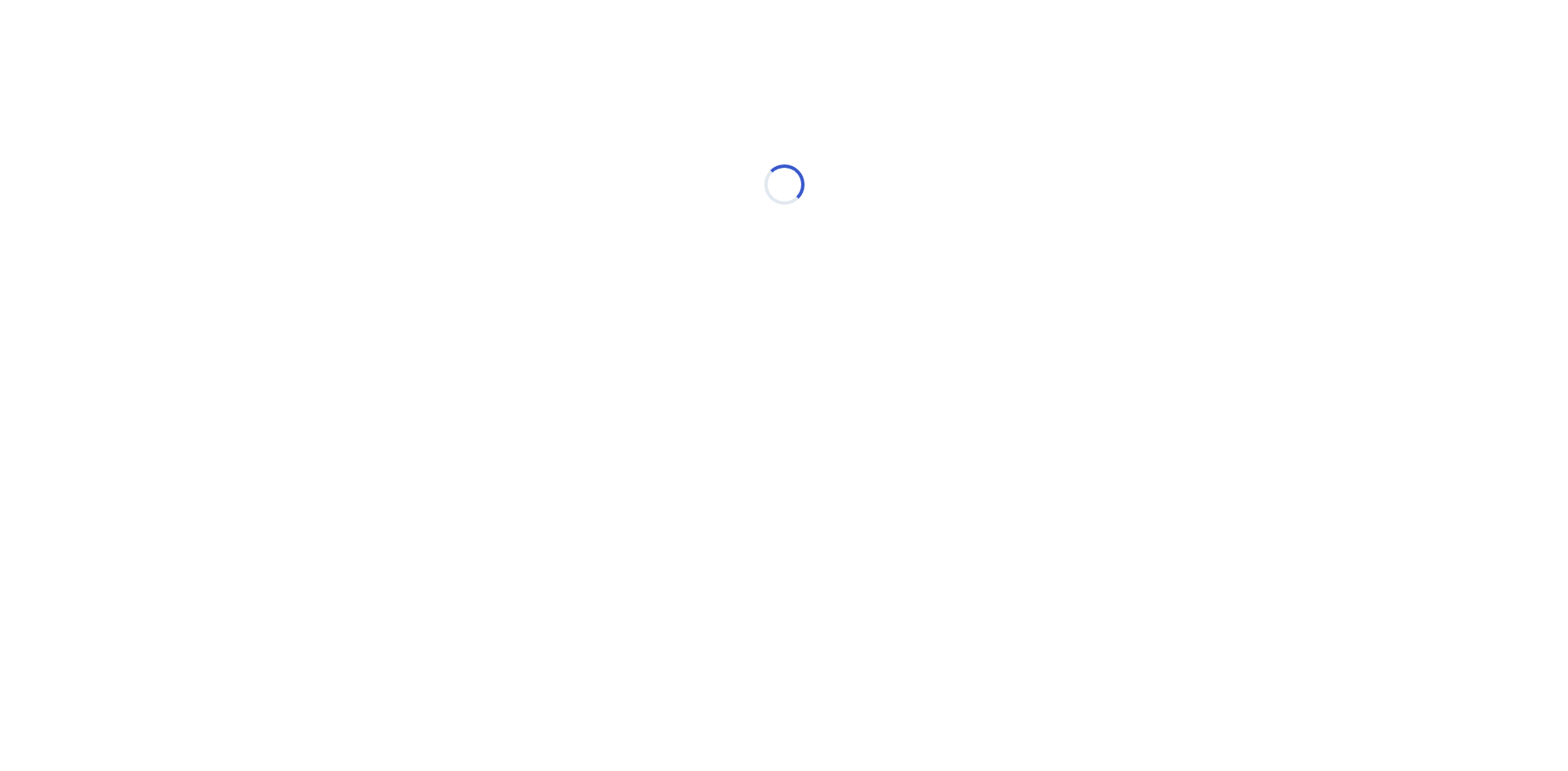
select select "*"
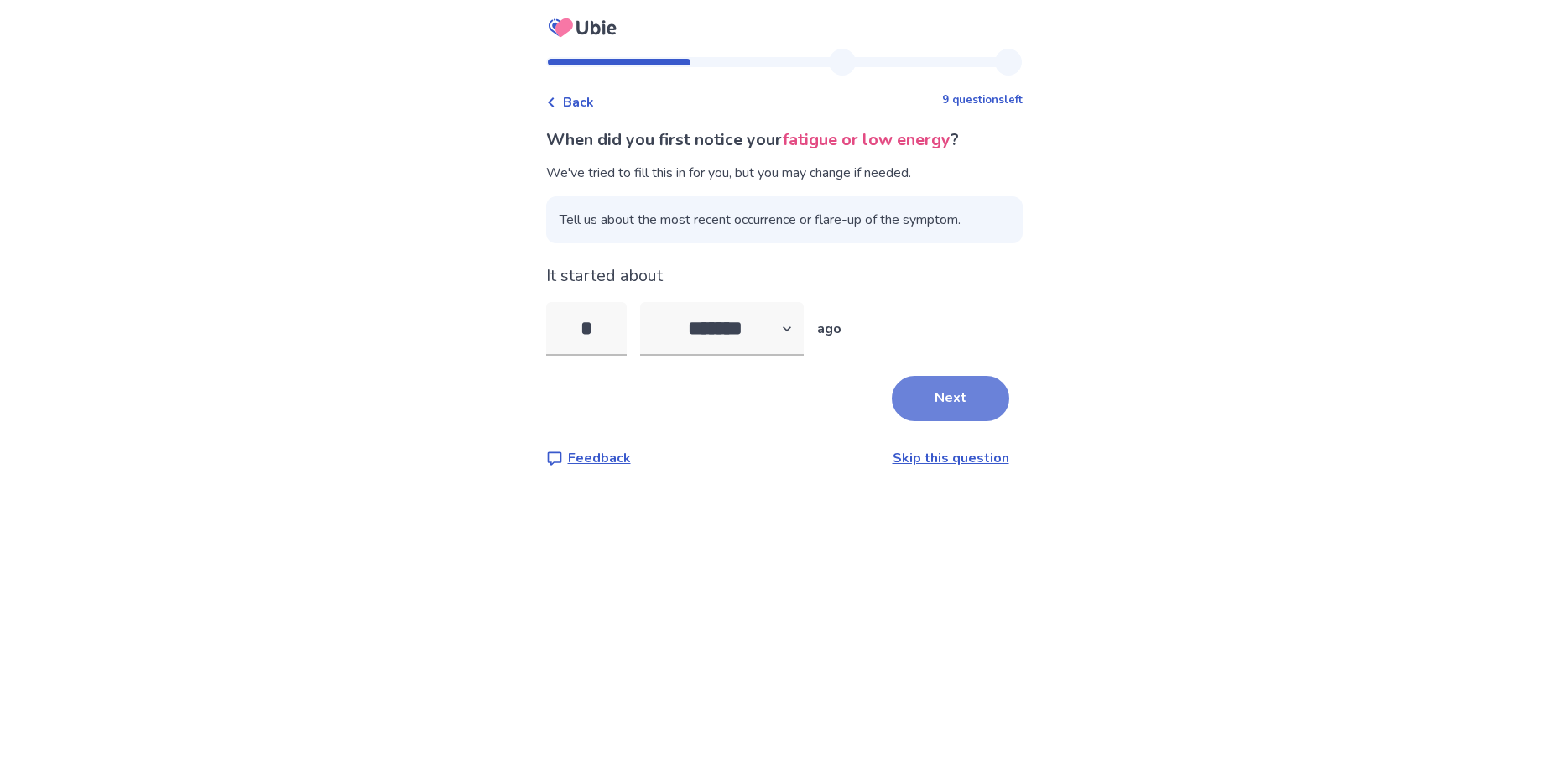
click at [960, 386] on button "Next" at bounding box center [950, 399] width 117 height 45
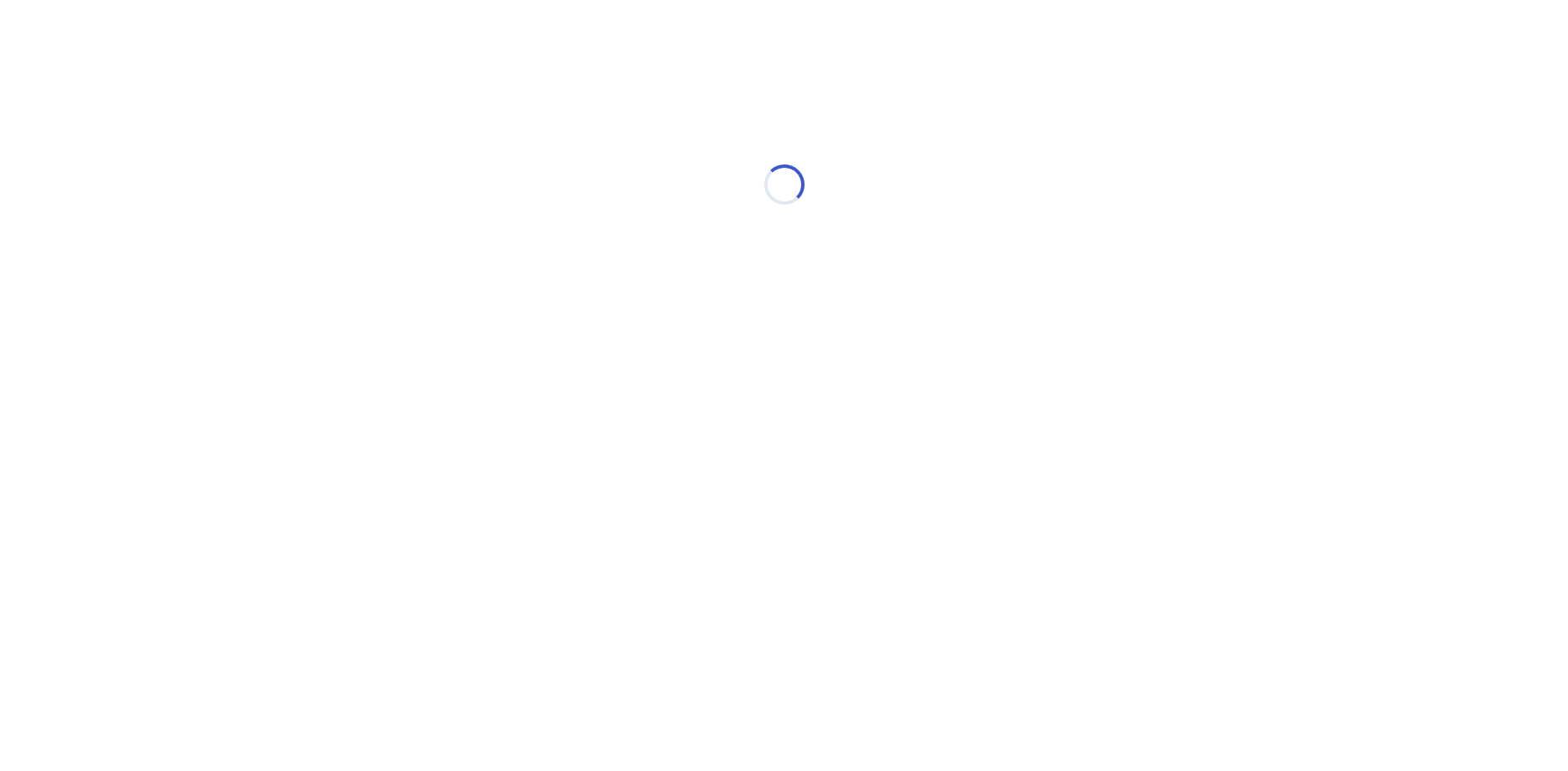
select select "*"
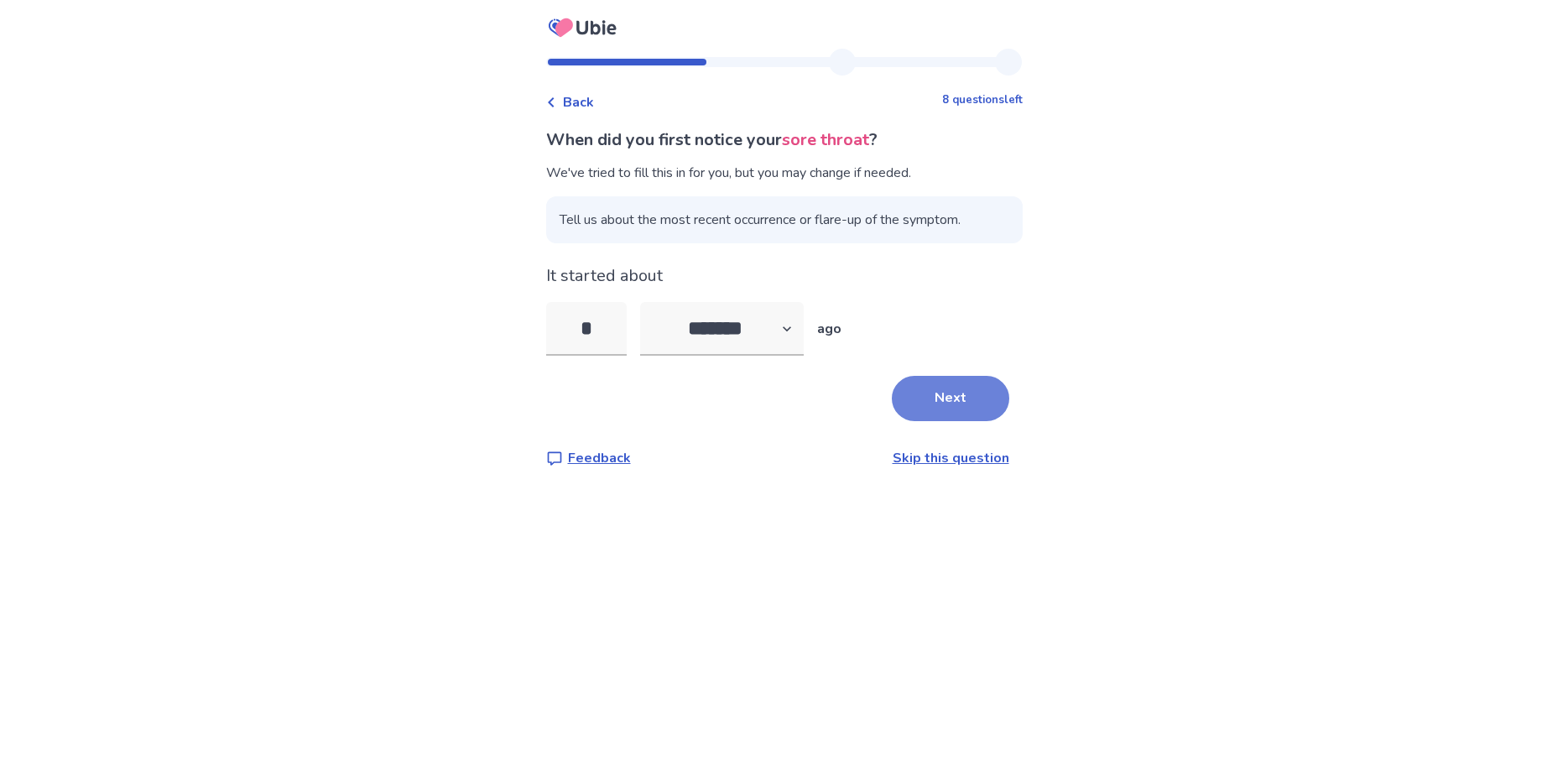
click at [967, 398] on button "Next" at bounding box center [950, 399] width 117 height 45
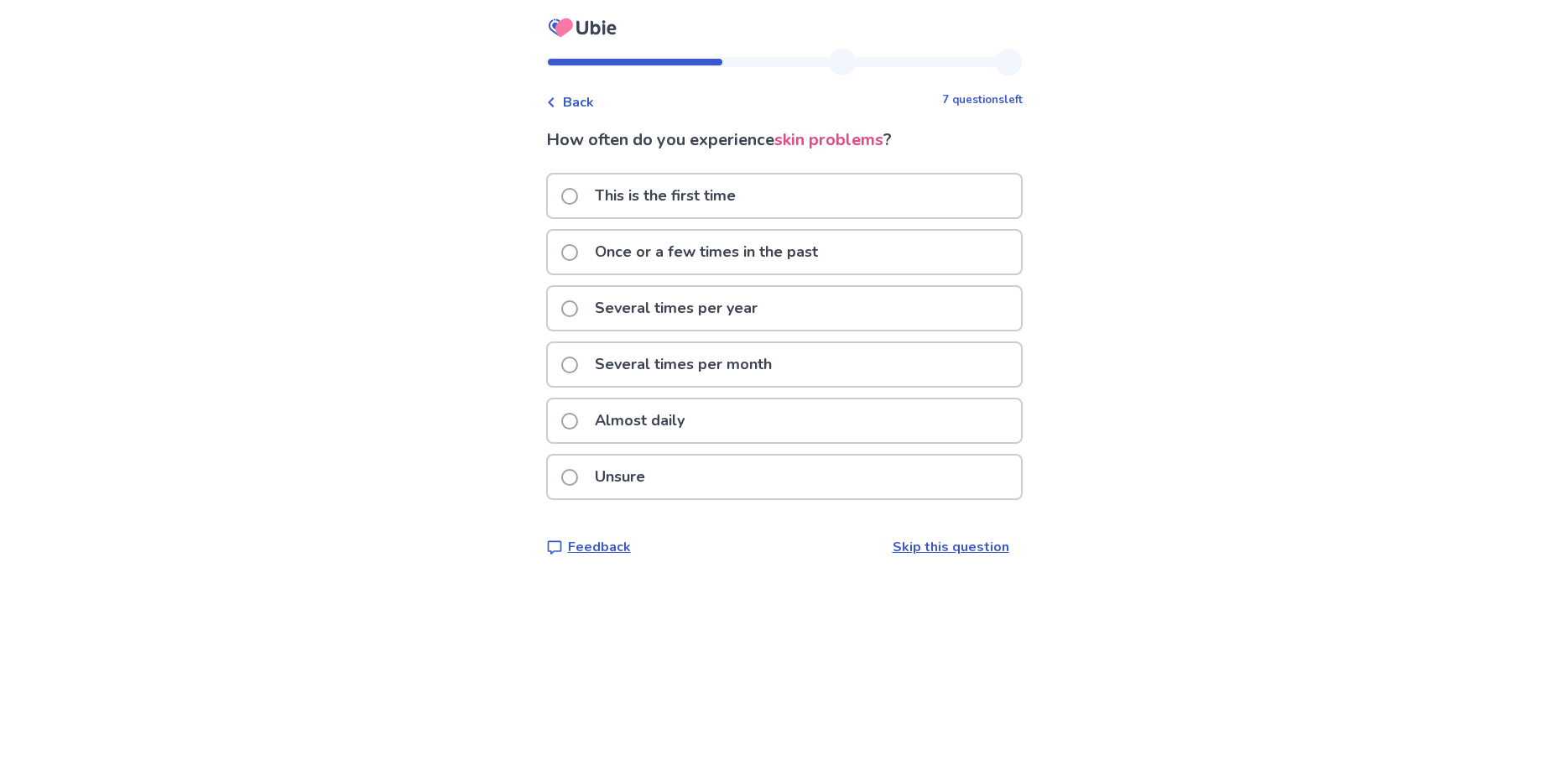
click at [578, 256] on span at bounding box center [569, 252] width 17 height 17
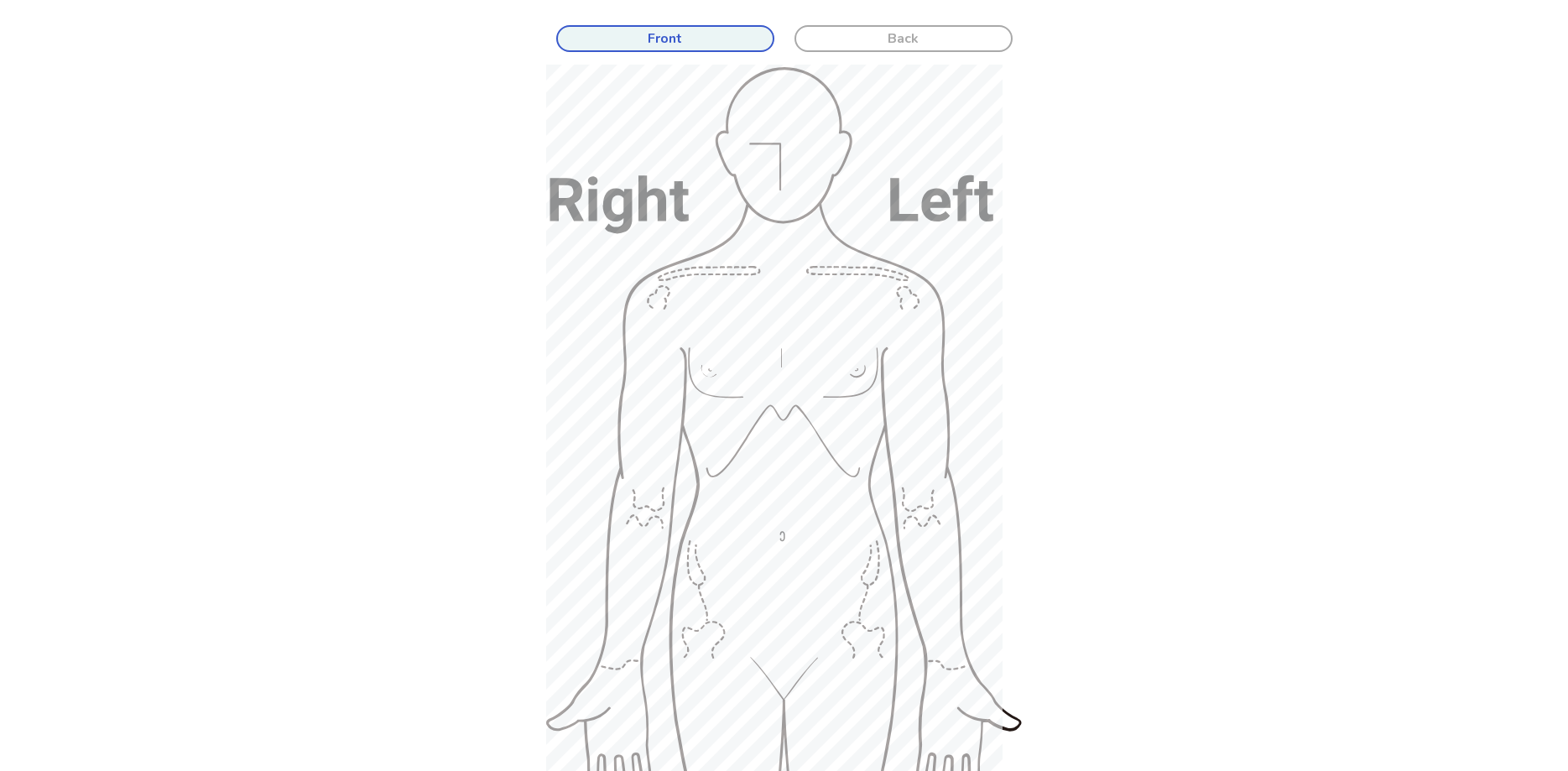
scroll to position [143, 0]
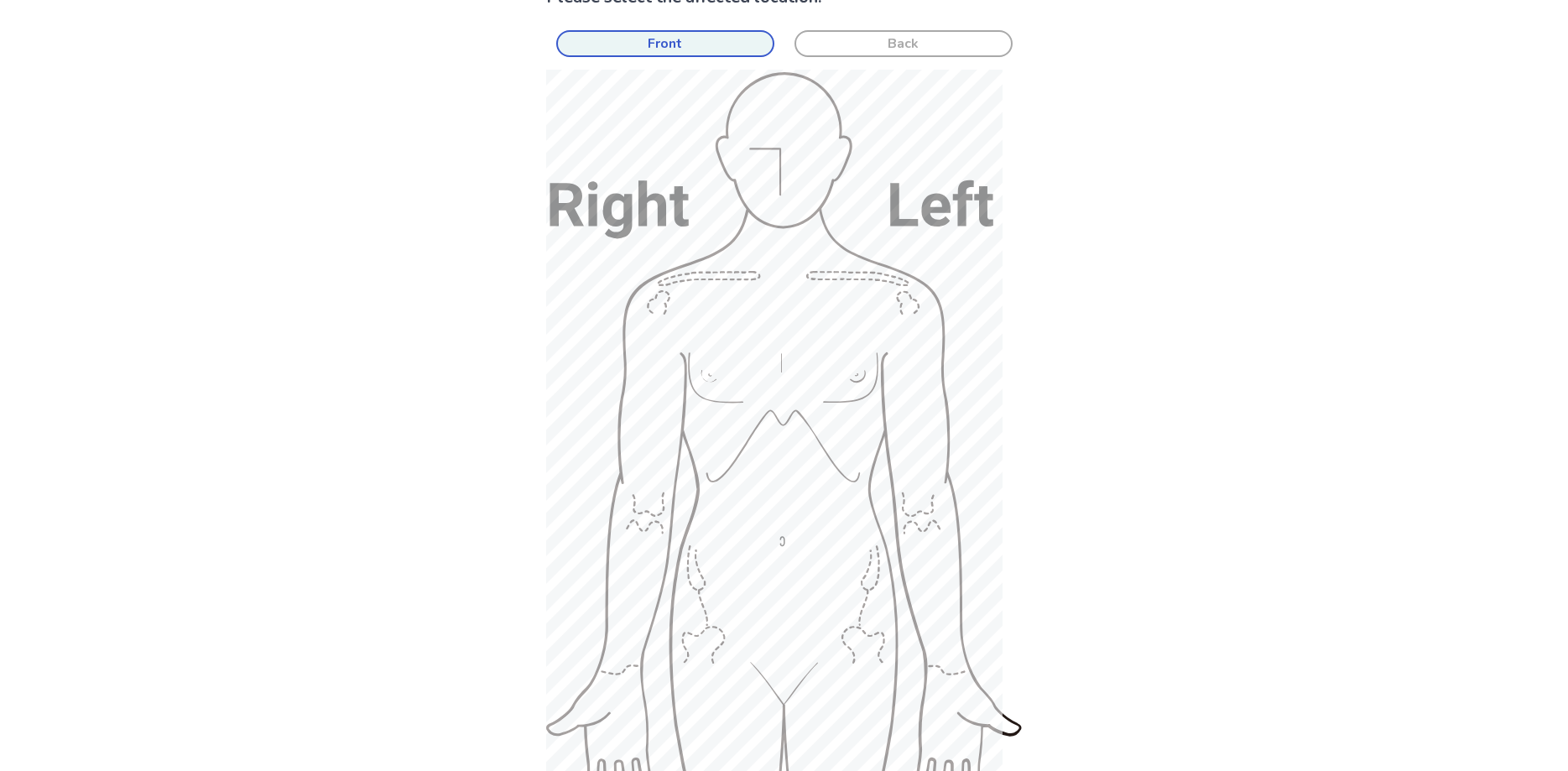
click at [919, 40] on button "Back" at bounding box center [903, 43] width 218 height 27
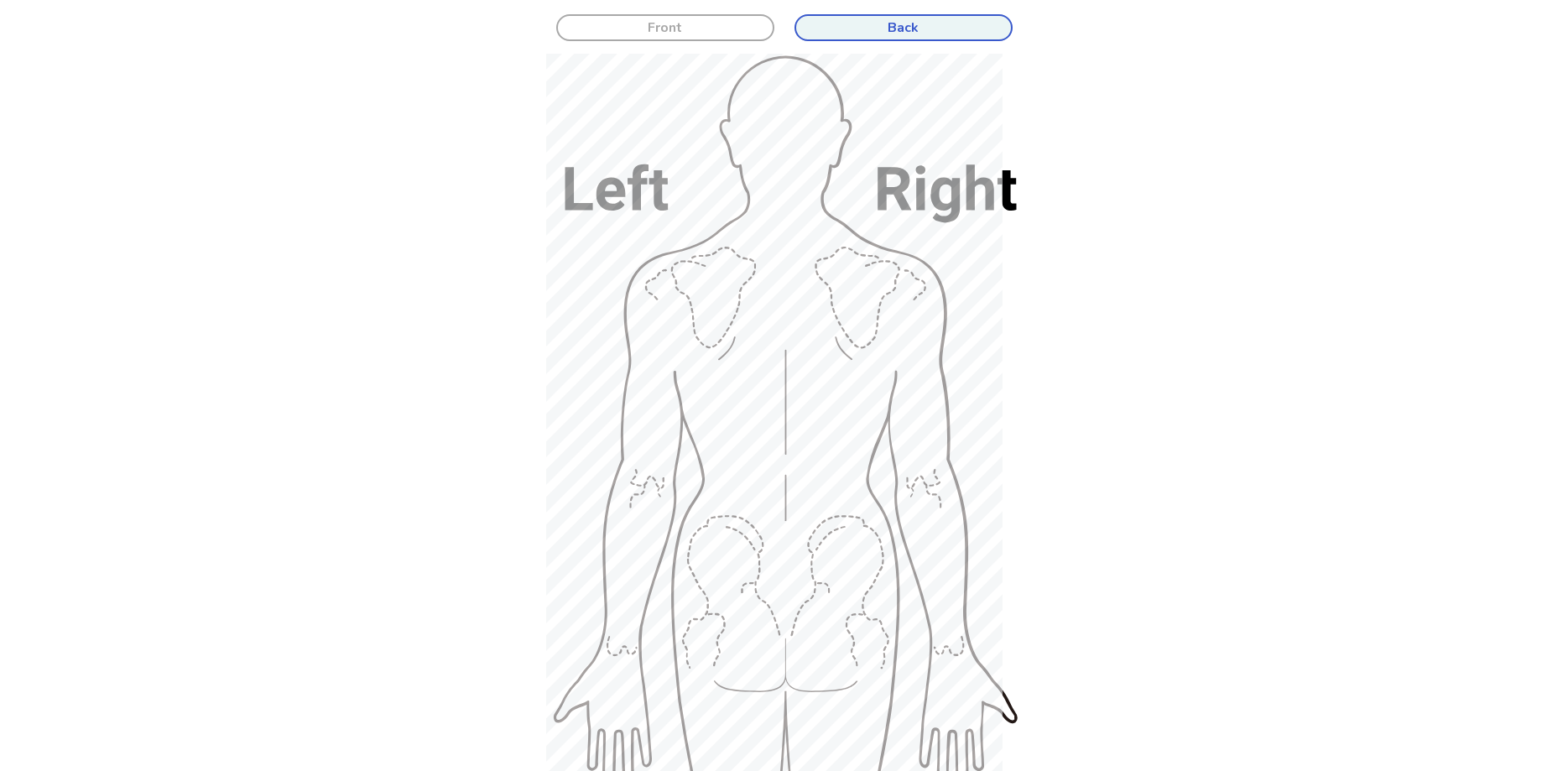
scroll to position [57, 0]
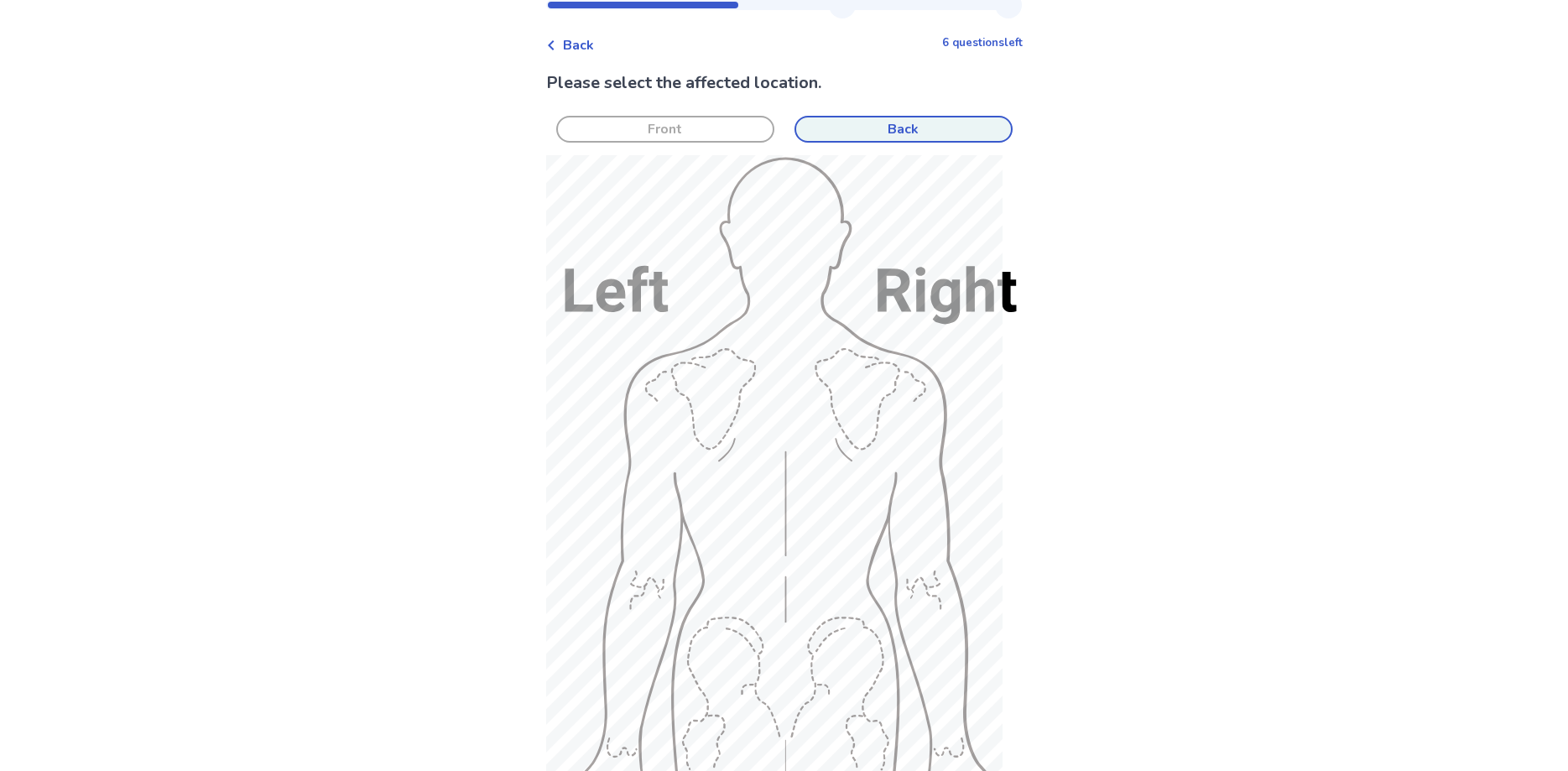
click at [668, 130] on button "Front" at bounding box center [665, 129] width 218 height 27
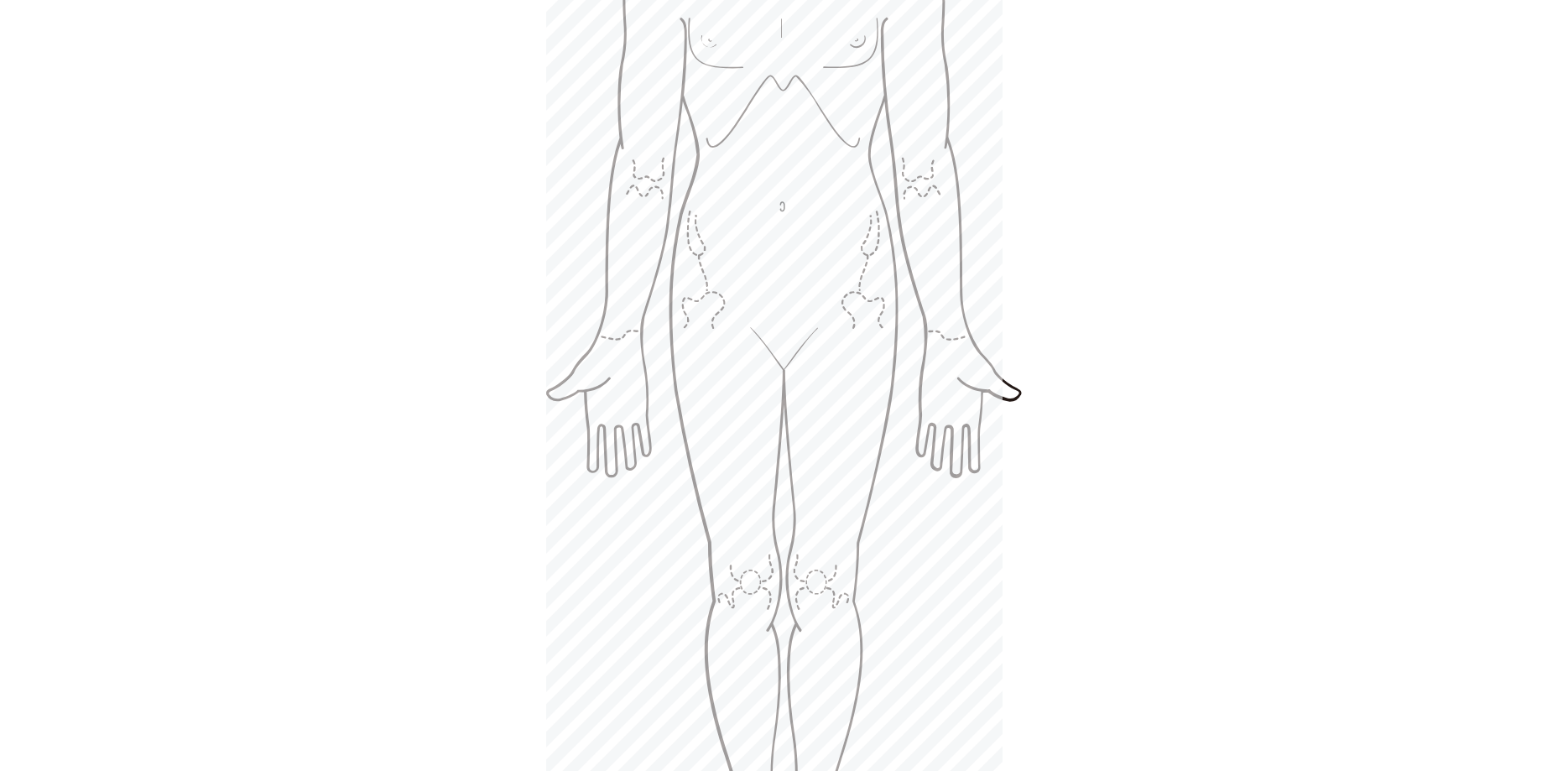
scroll to position [656, 0]
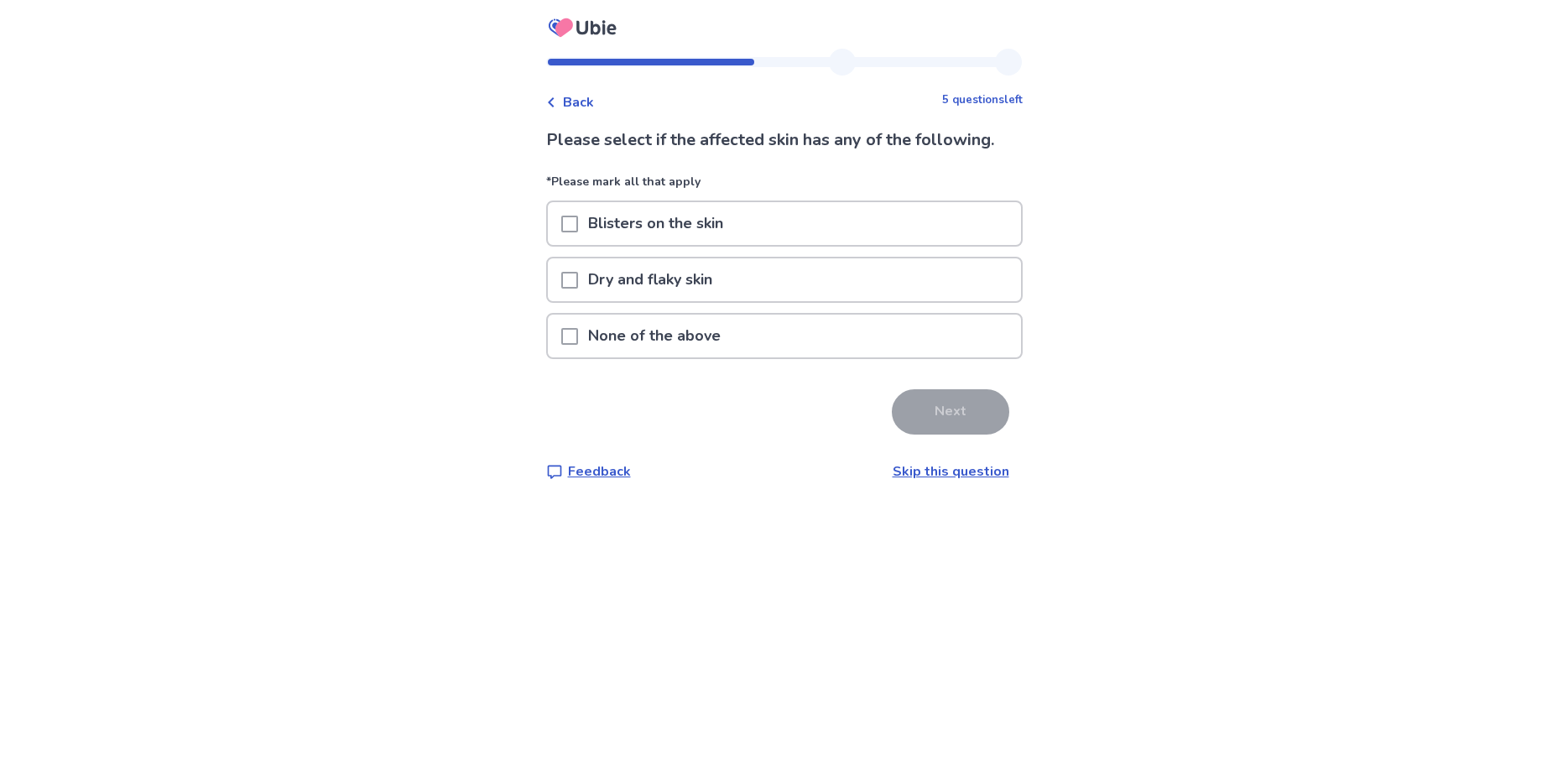
click at [578, 343] on span at bounding box center [569, 336] width 17 height 17
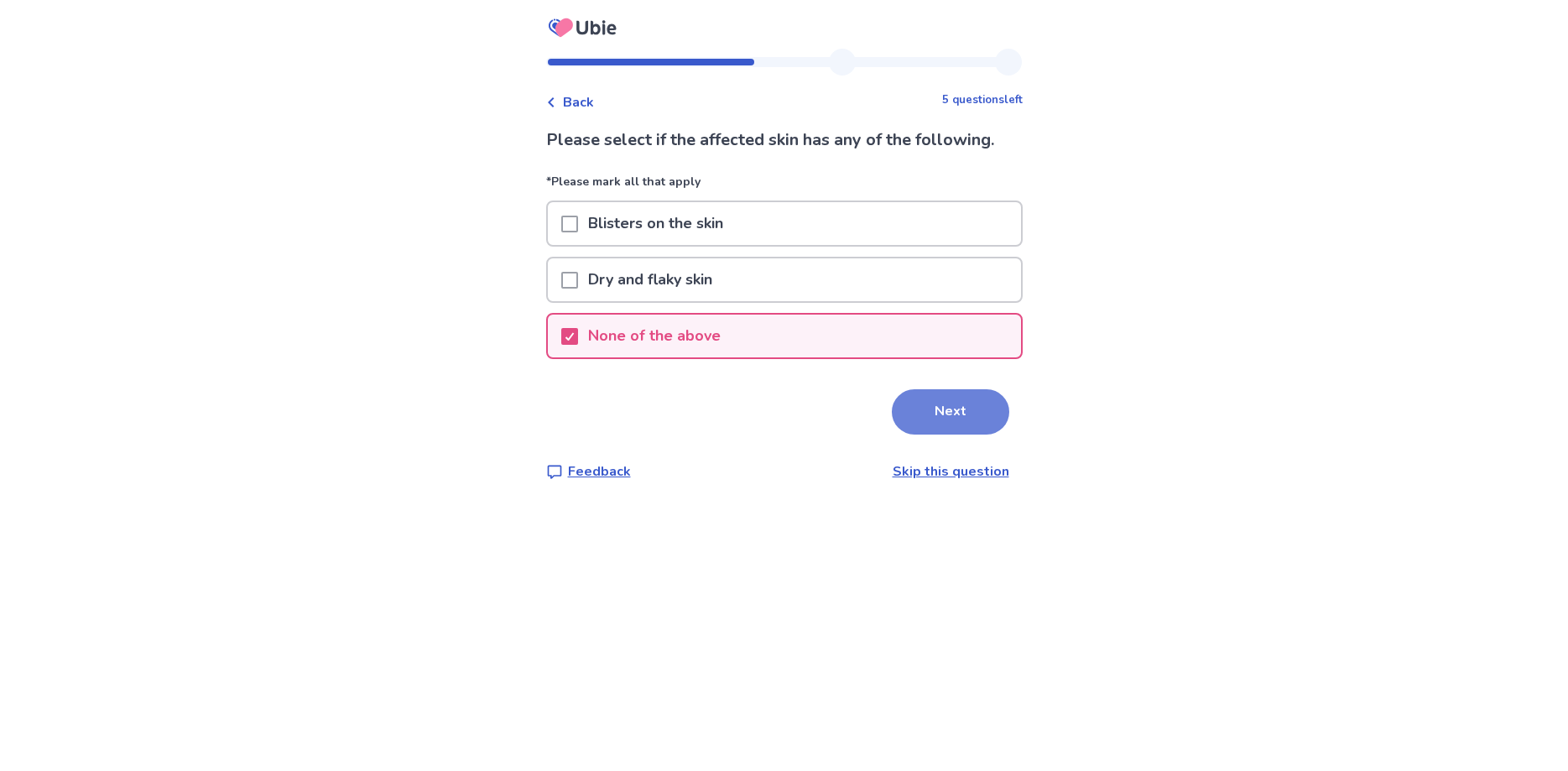
click at [949, 420] on button "Next" at bounding box center [950, 412] width 117 height 45
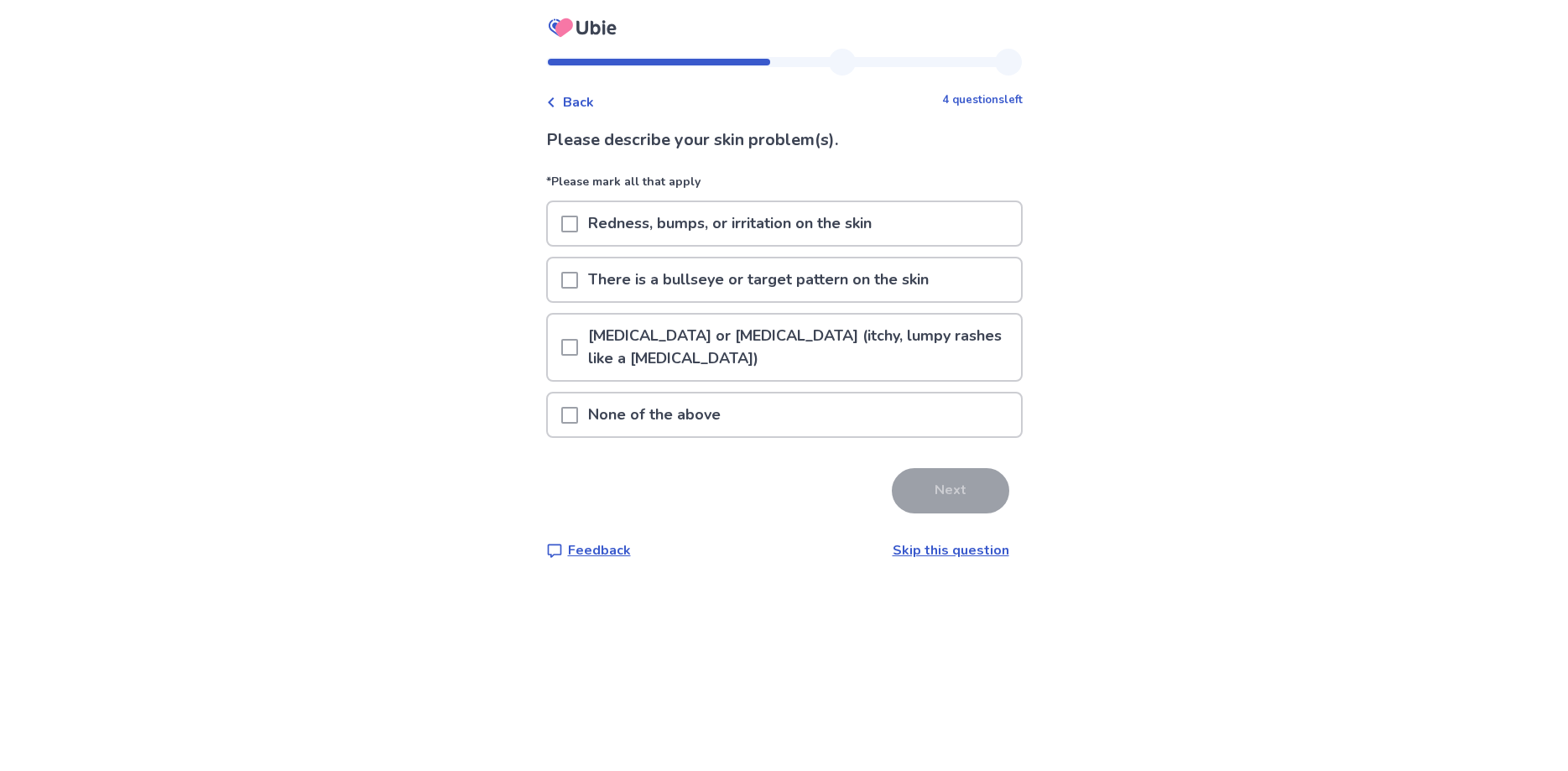
click at [577, 230] on span at bounding box center [569, 223] width 17 height 17
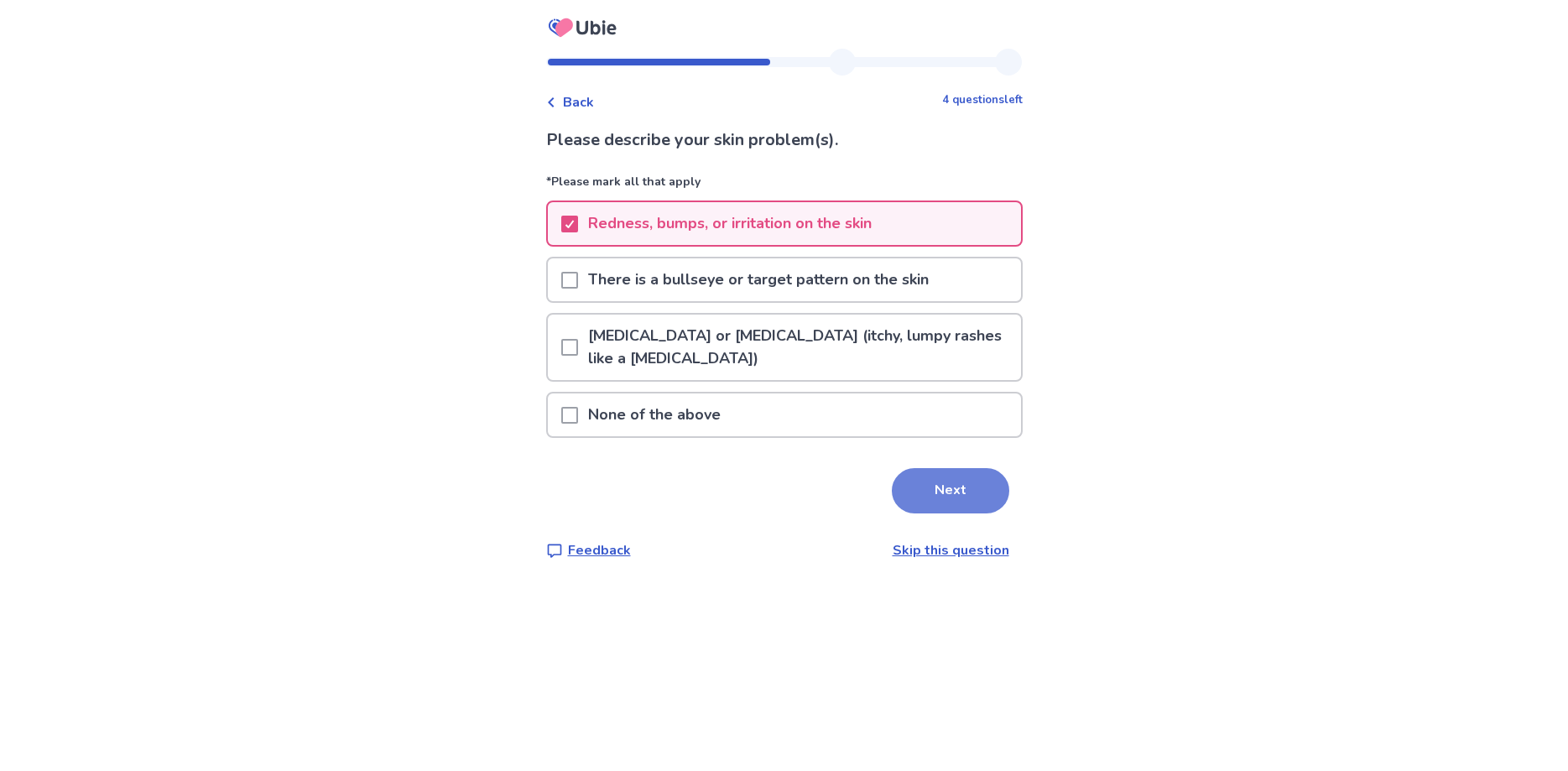
click at [928, 495] on button "Next" at bounding box center [950, 491] width 117 height 45
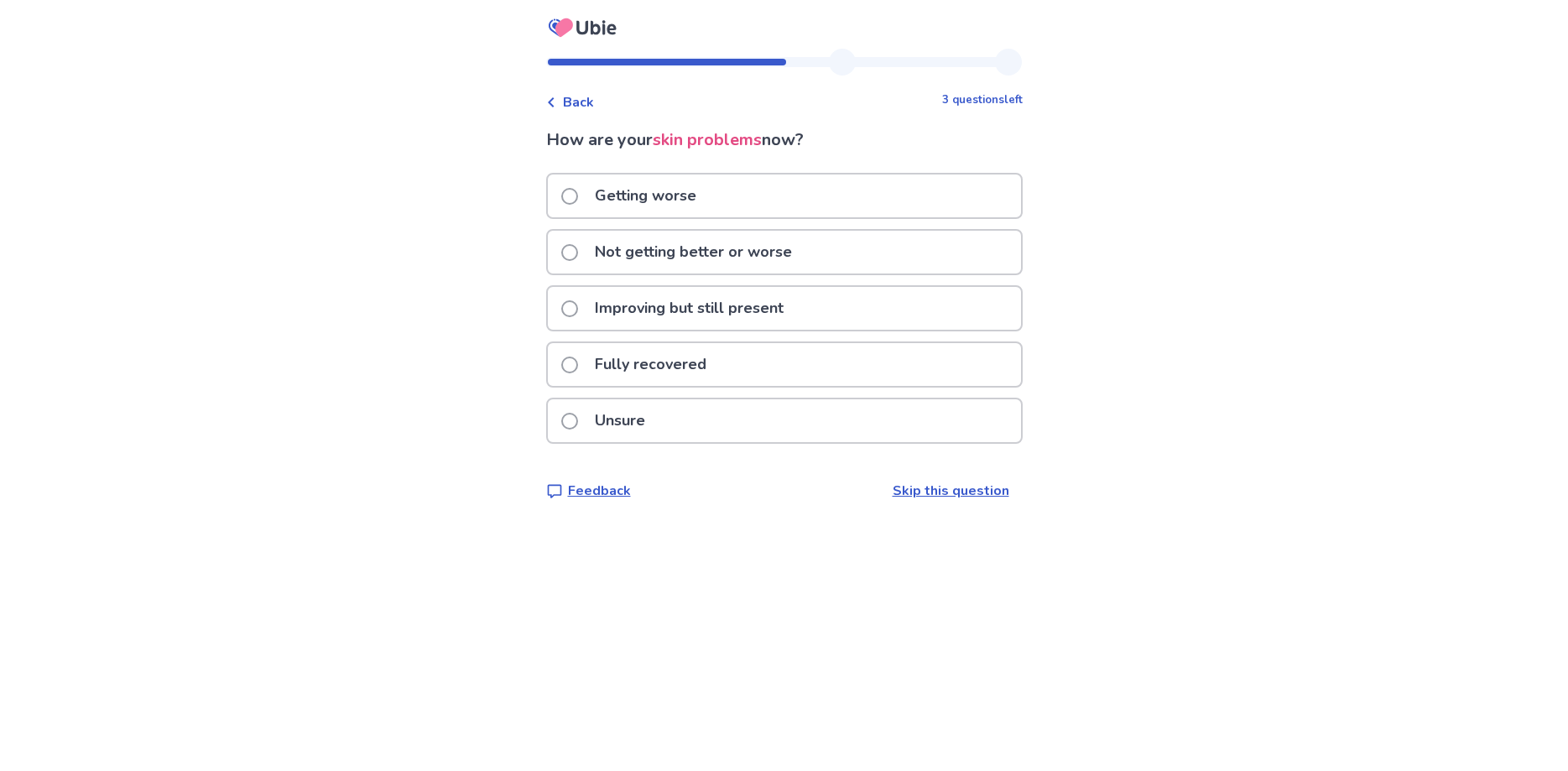
click at [578, 196] on span at bounding box center [569, 196] width 17 height 17
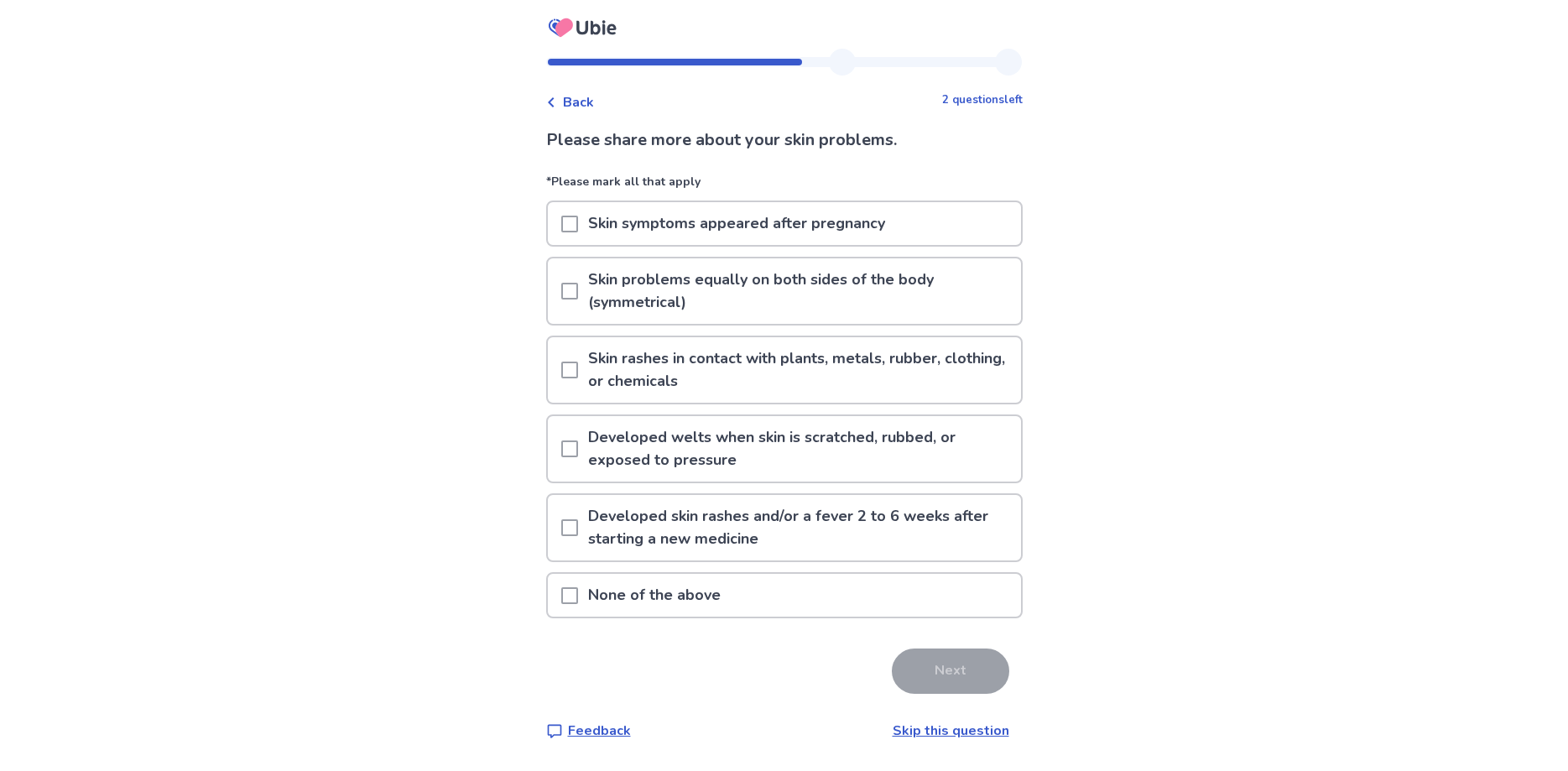
click at [576, 288] on span at bounding box center [569, 290] width 17 height 17
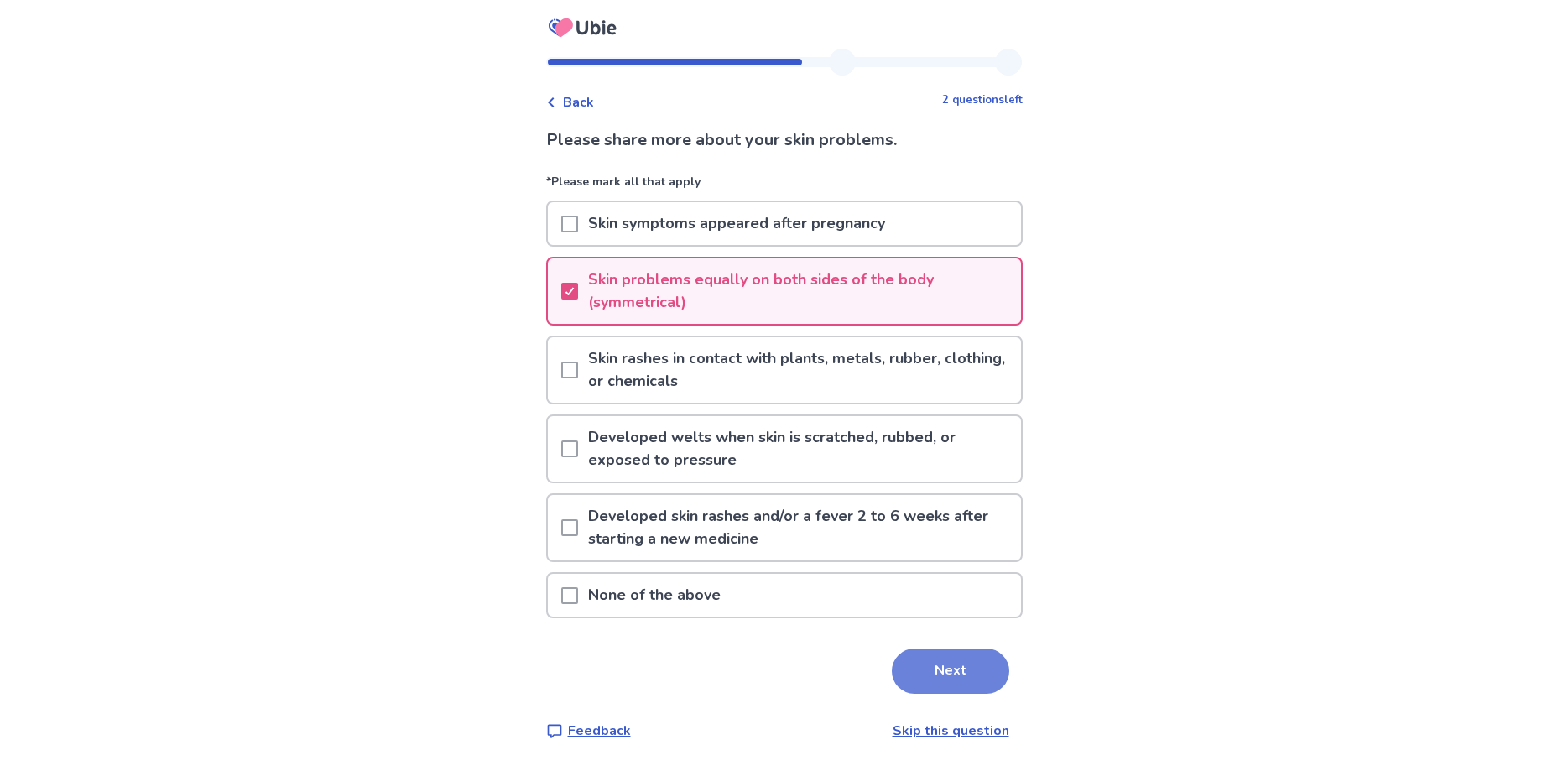
click at [933, 676] on button "Next" at bounding box center [950, 671] width 117 height 45
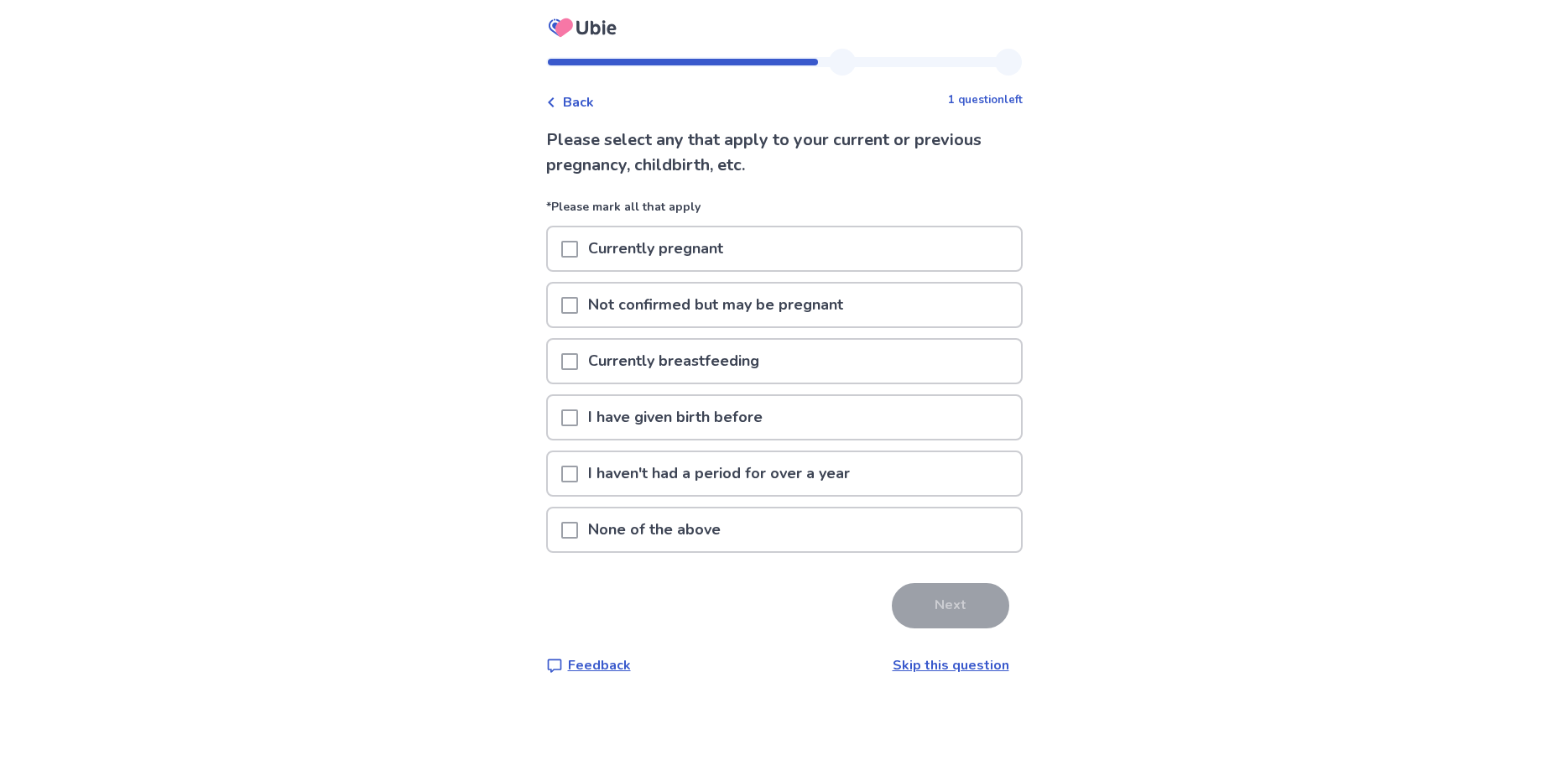
click at [578, 526] on span at bounding box center [569, 530] width 17 height 17
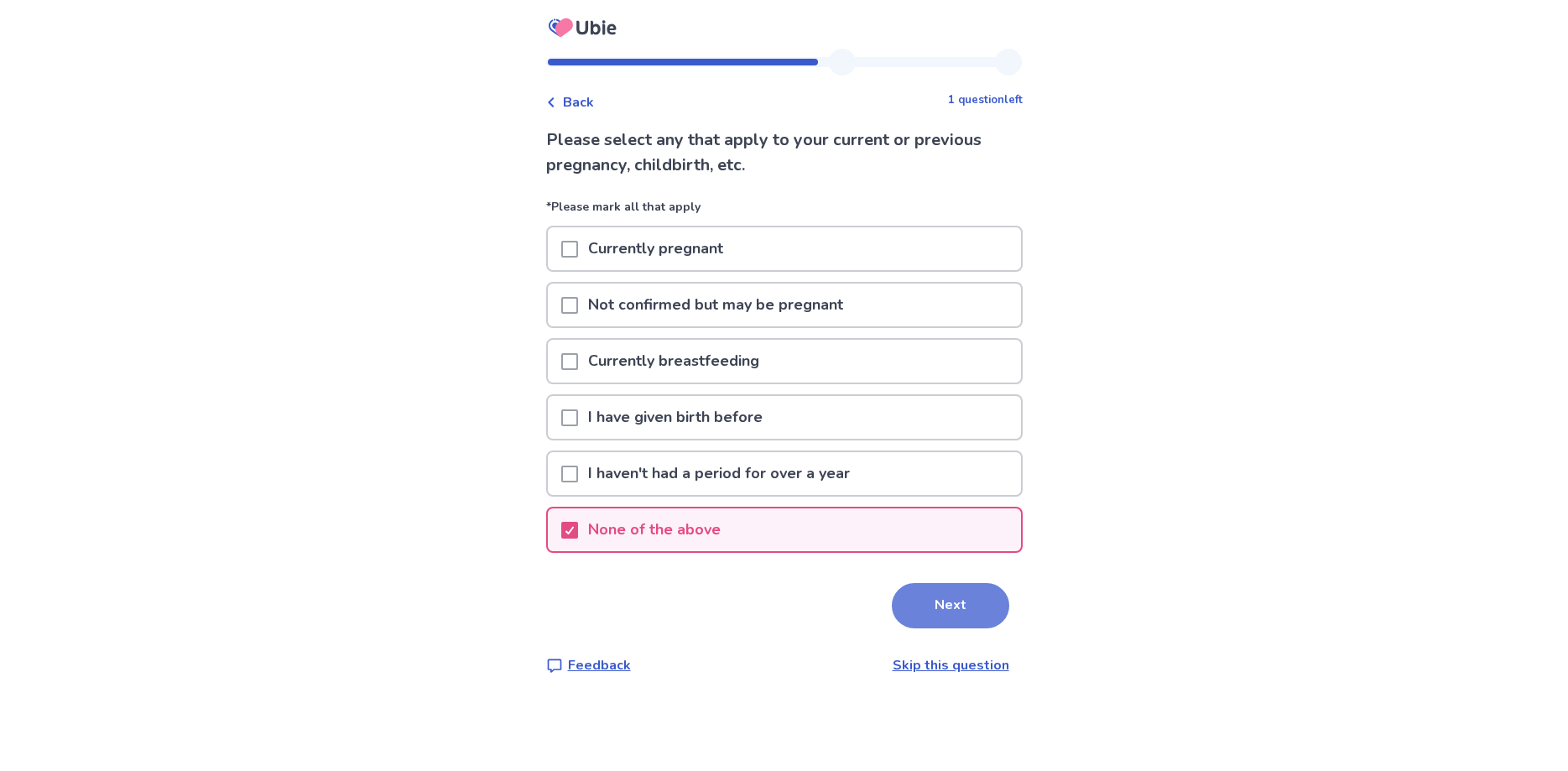
click at [944, 611] on button "Next" at bounding box center [950, 606] width 117 height 45
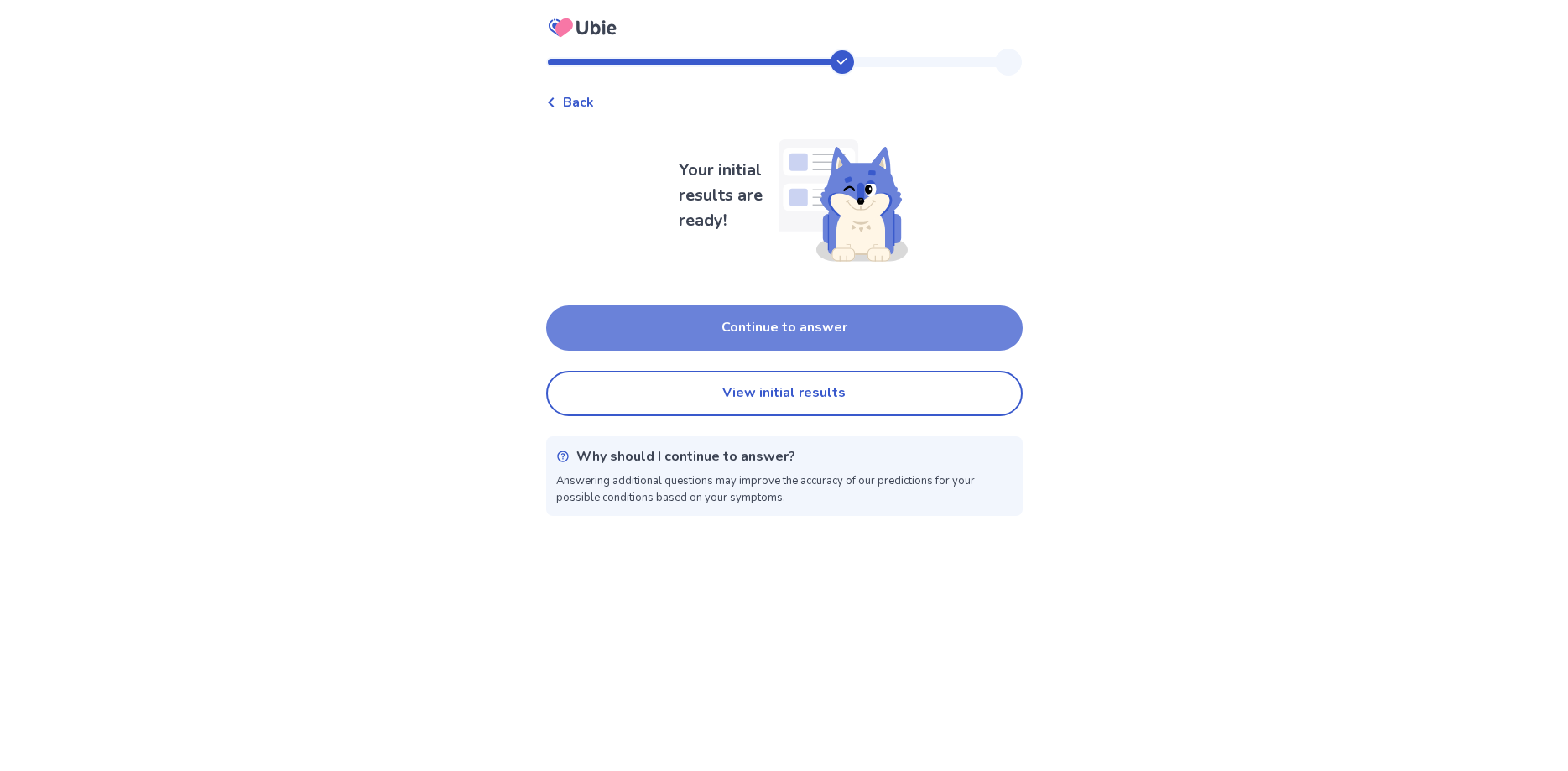
click at [685, 317] on button "Continue to answer" at bounding box center [785, 328] width 476 height 45
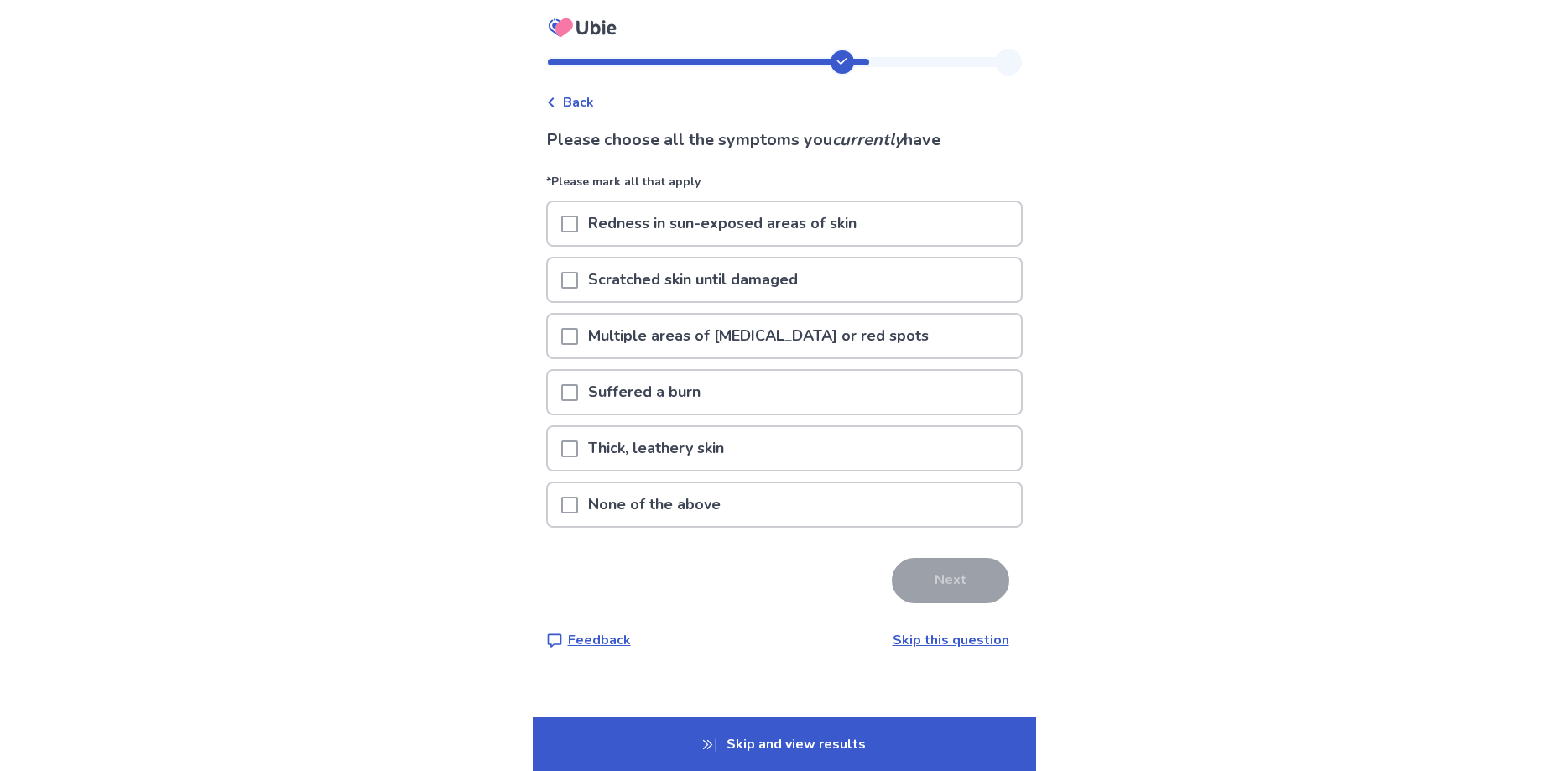
click at [575, 329] on span at bounding box center [569, 336] width 17 height 17
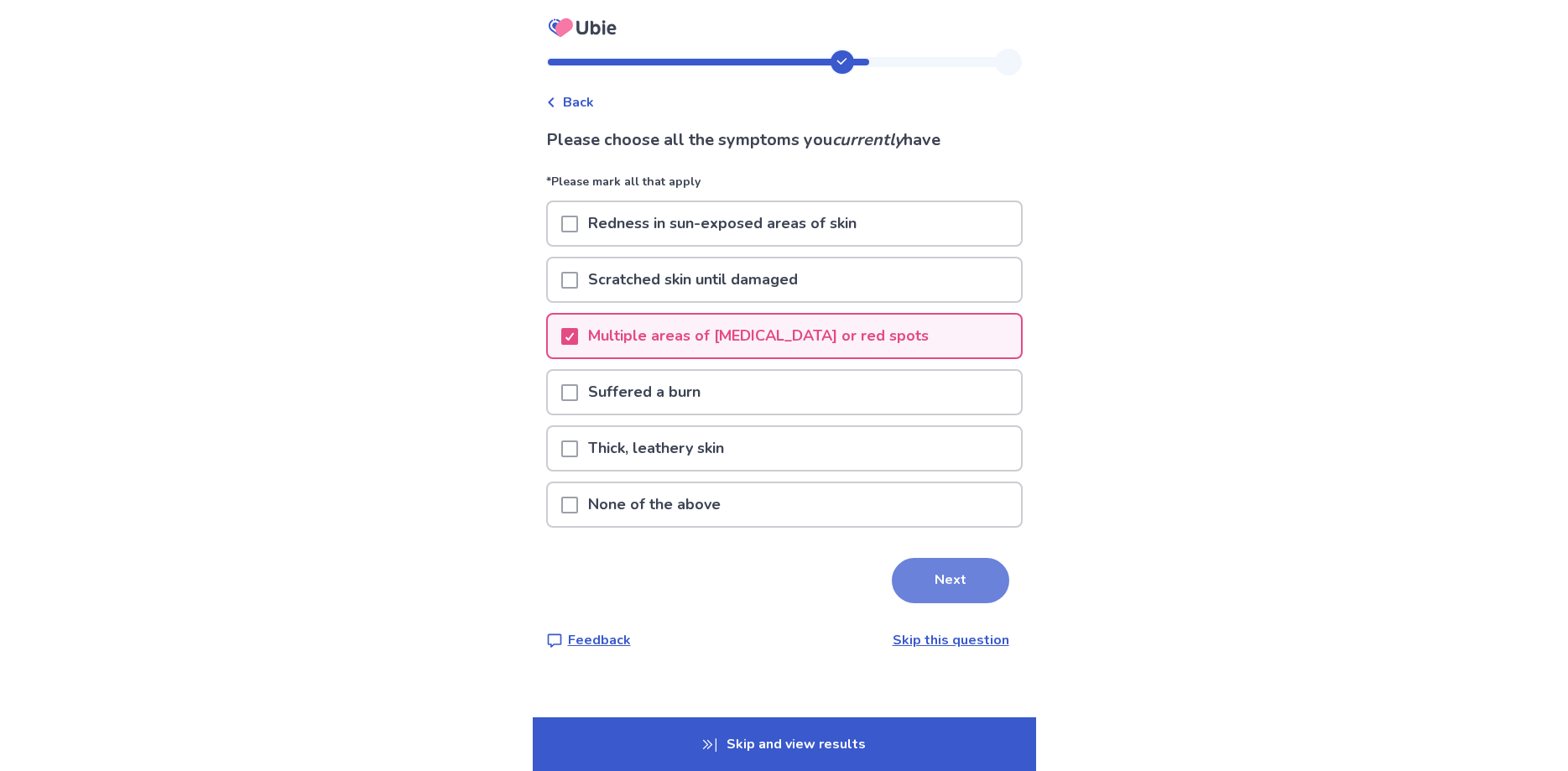
click at [932, 589] on button "Next" at bounding box center [950, 581] width 117 height 45
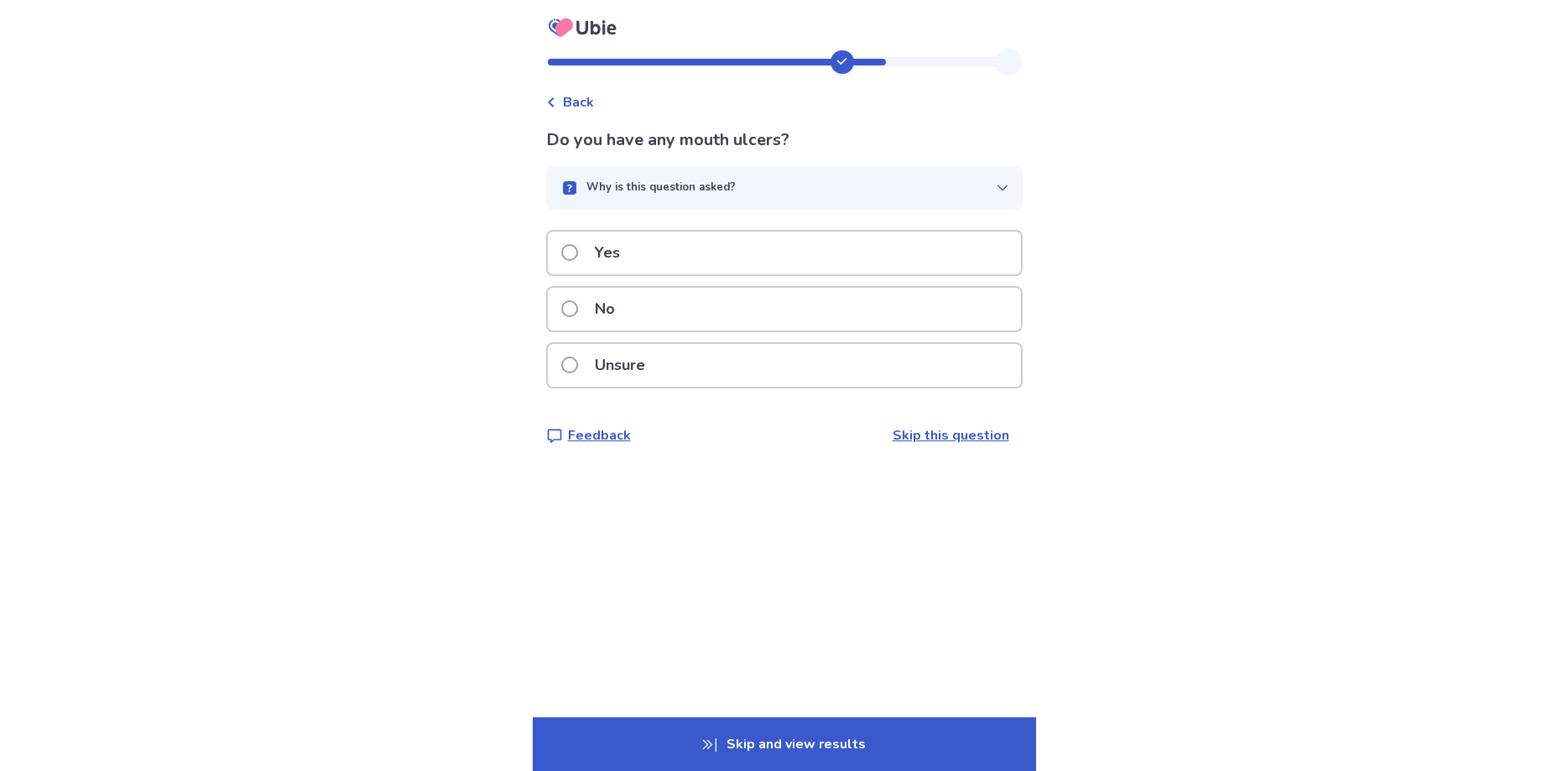
click at [578, 305] on span at bounding box center [569, 309] width 17 height 17
click at [641, 188] on p "Why is this question asked?" at bounding box center [661, 188] width 149 height 17
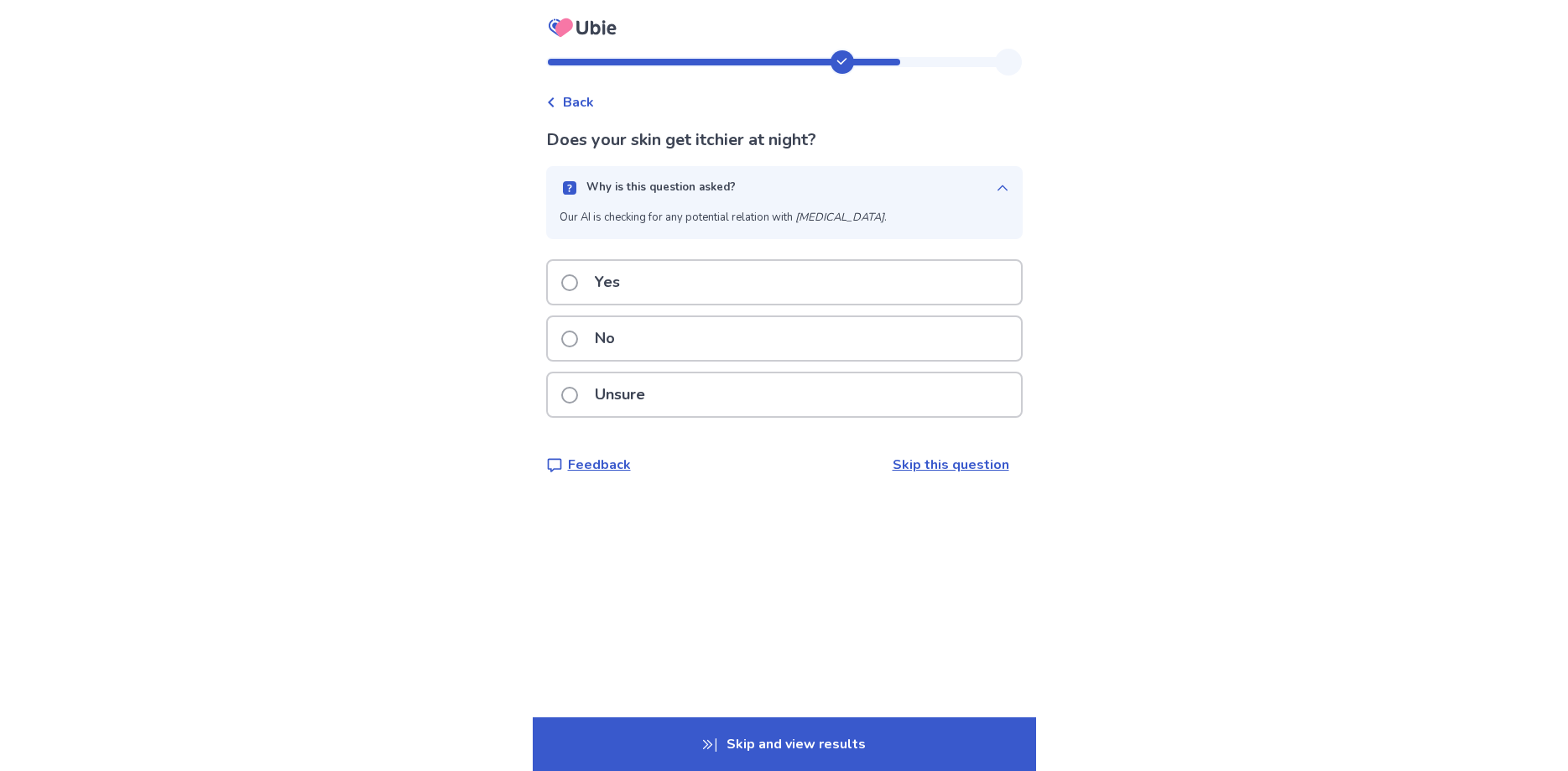
click at [572, 283] on span at bounding box center [569, 282] width 17 height 17
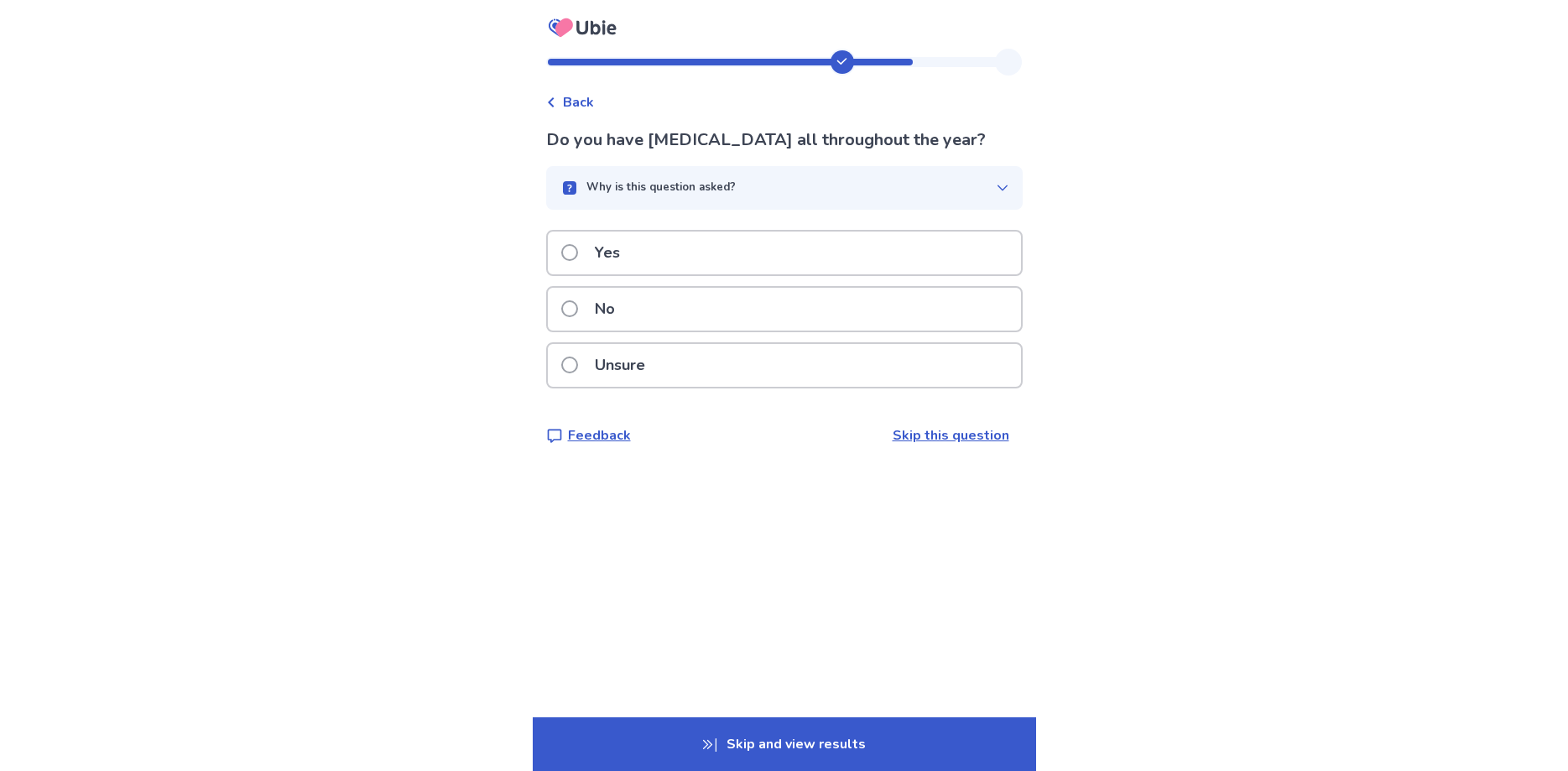
click at [578, 309] on span at bounding box center [569, 309] width 17 height 17
click at [688, 317] on div "No" at bounding box center [784, 309] width 474 height 43
click at [577, 314] on span at bounding box center [569, 309] width 17 height 17
click at [578, 254] on span at bounding box center [569, 252] width 17 height 17
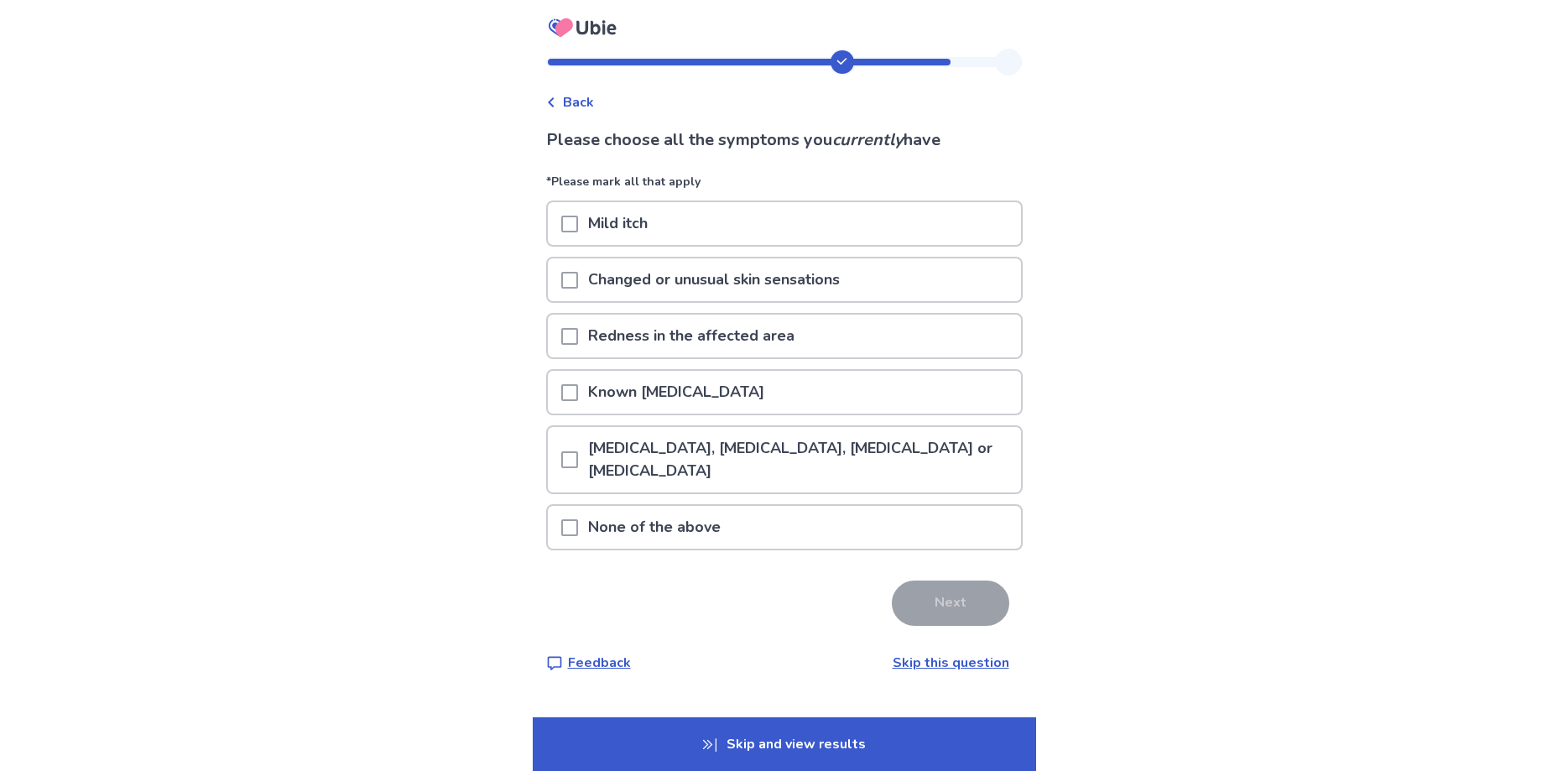
click at [575, 339] on span at bounding box center [569, 336] width 17 height 17
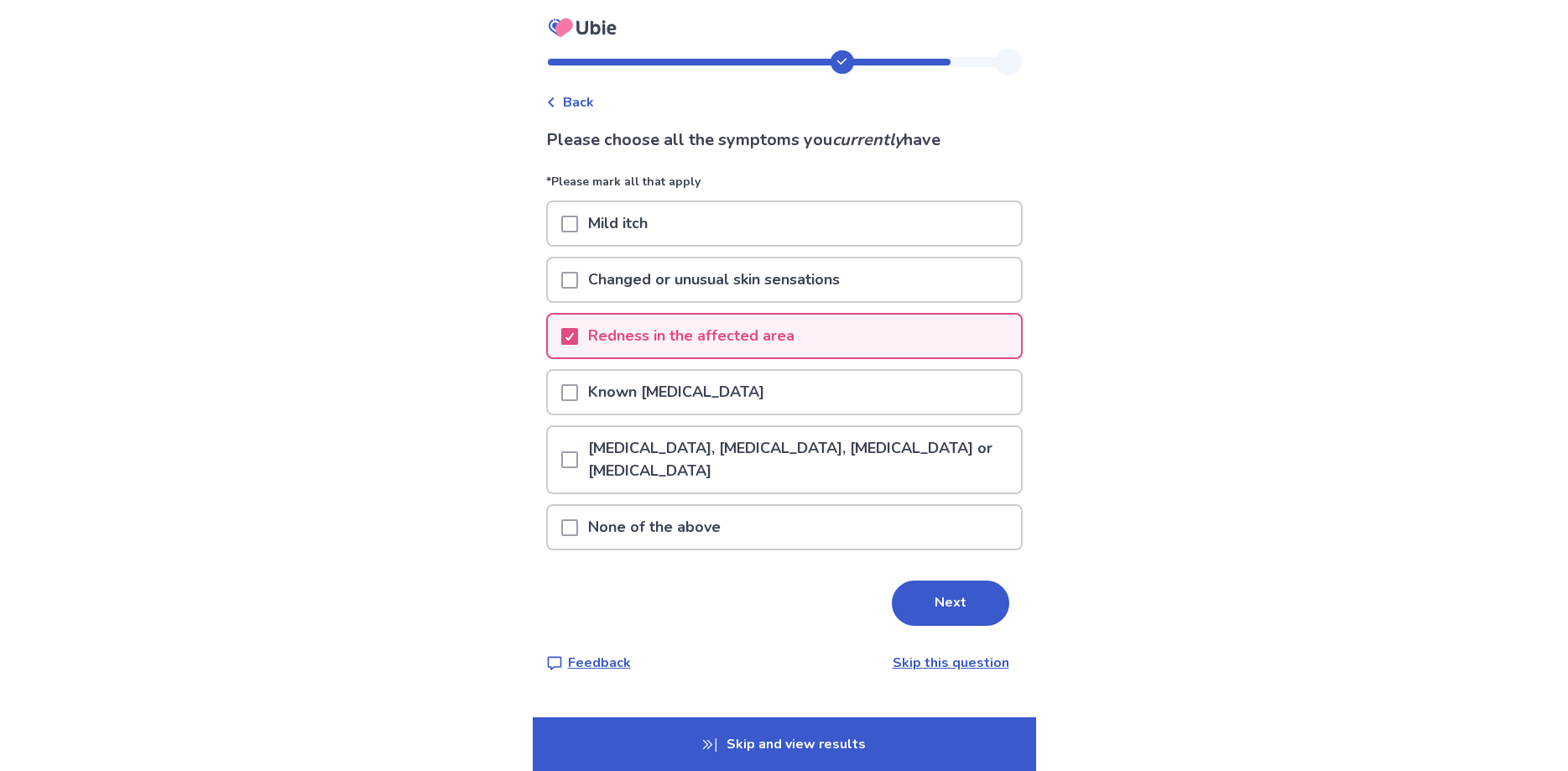
click at [578, 396] on span at bounding box center [569, 392] width 17 height 17
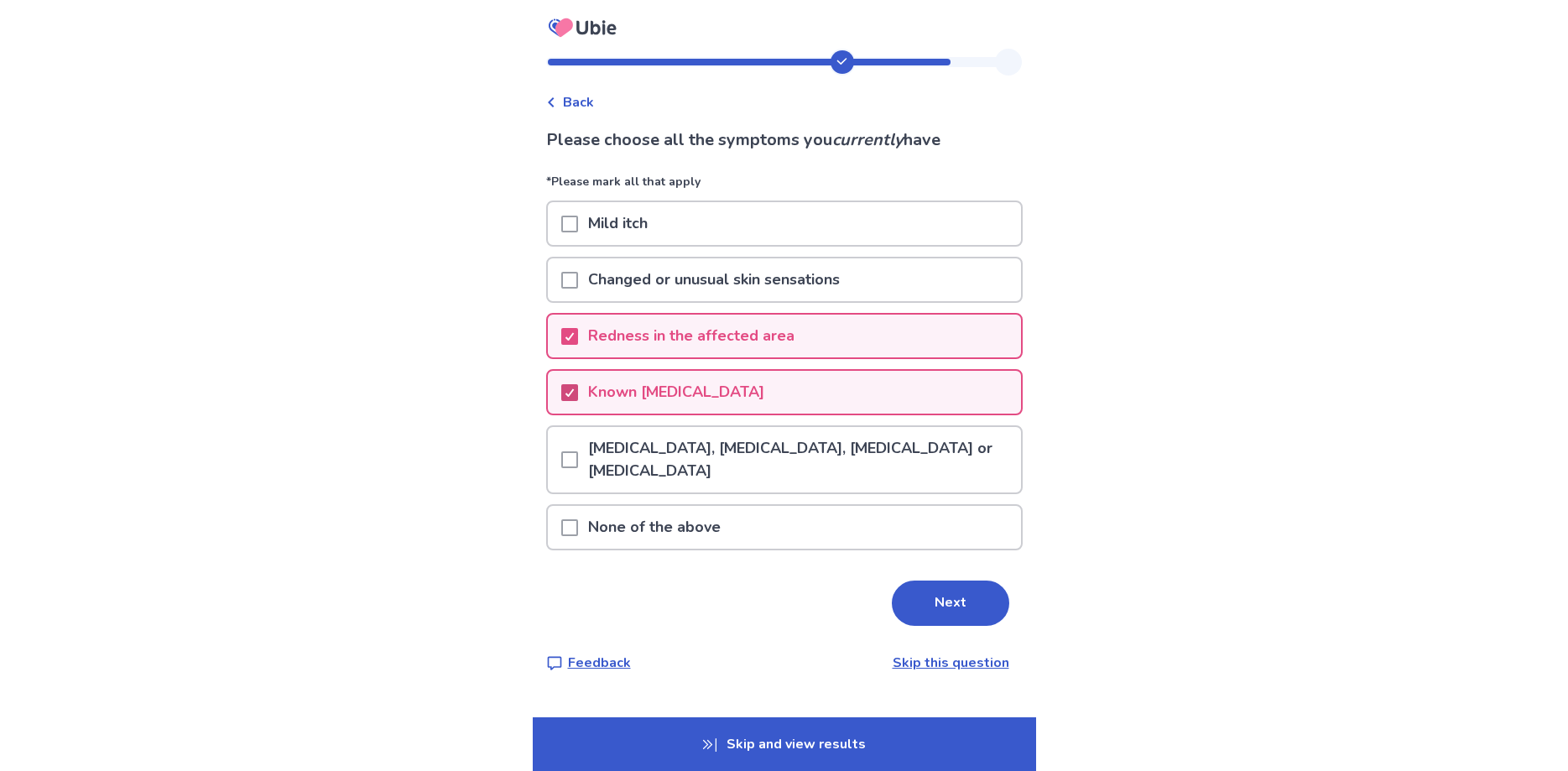
click at [573, 396] on polyline at bounding box center [569, 393] width 8 height 7
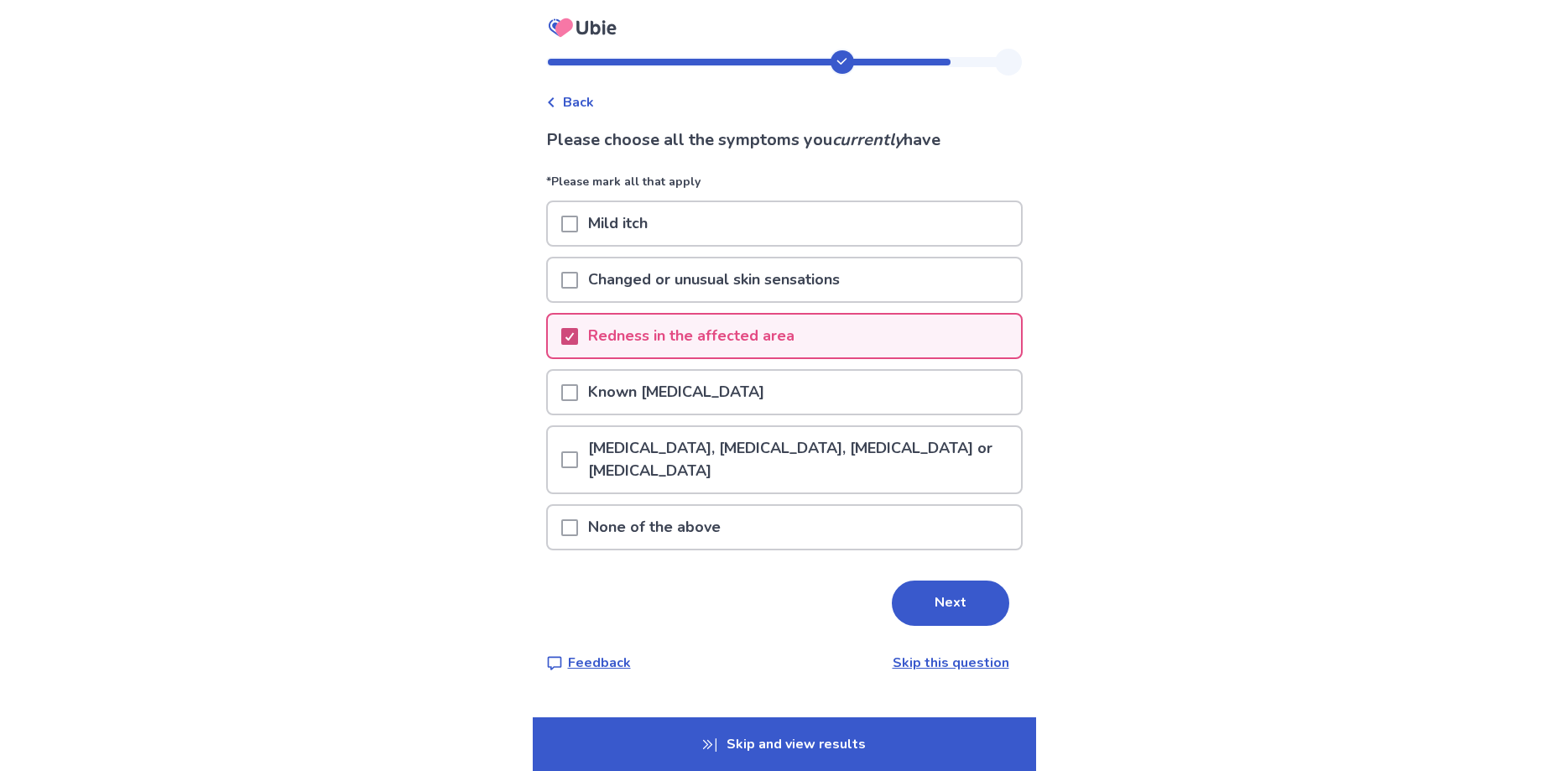
click at [572, 343] on span at bounding box center [569, 336] width 17 height 17
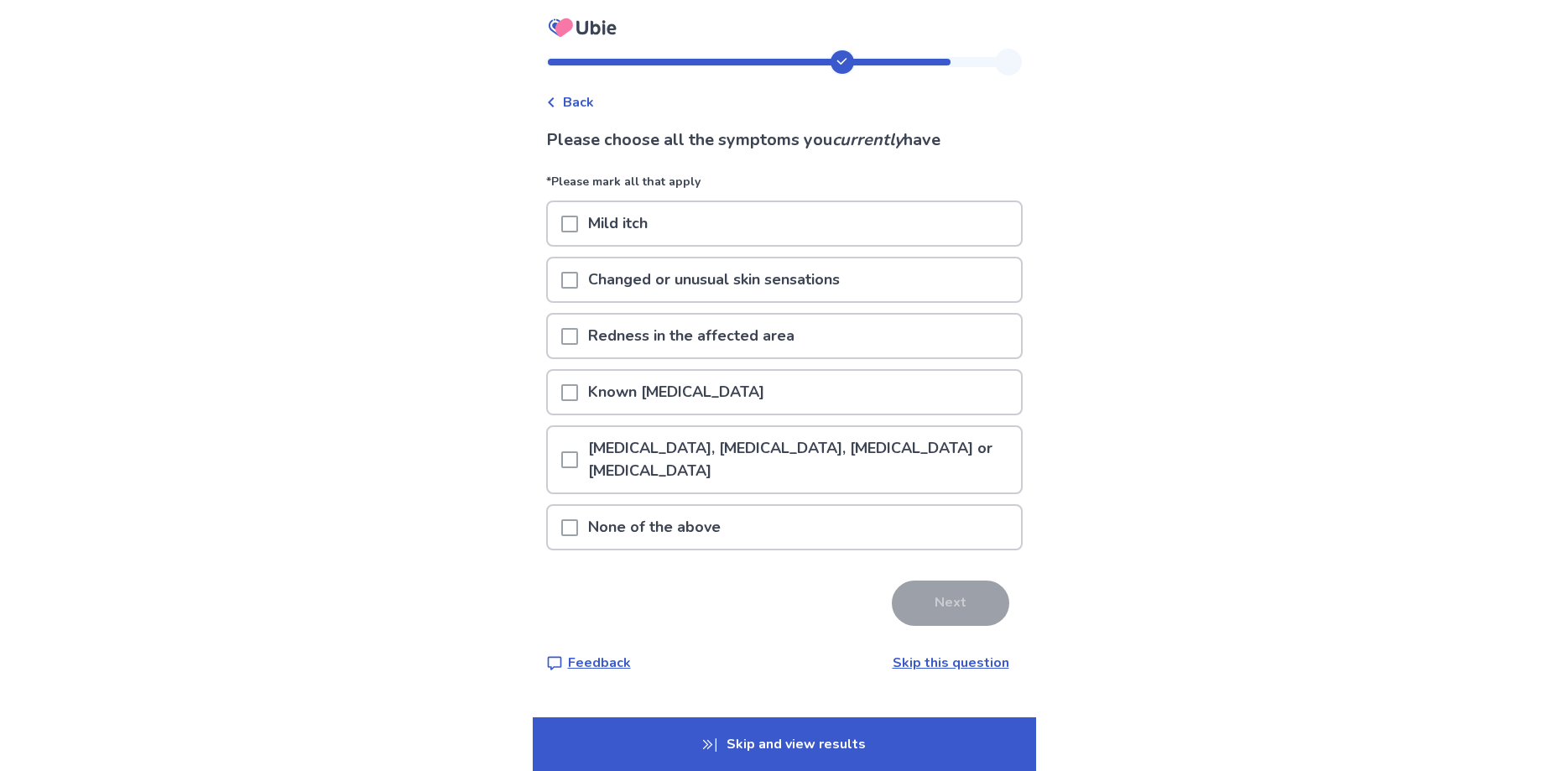
click at [577, 335] on span at bounding box center [569, 336] width 17 height 17
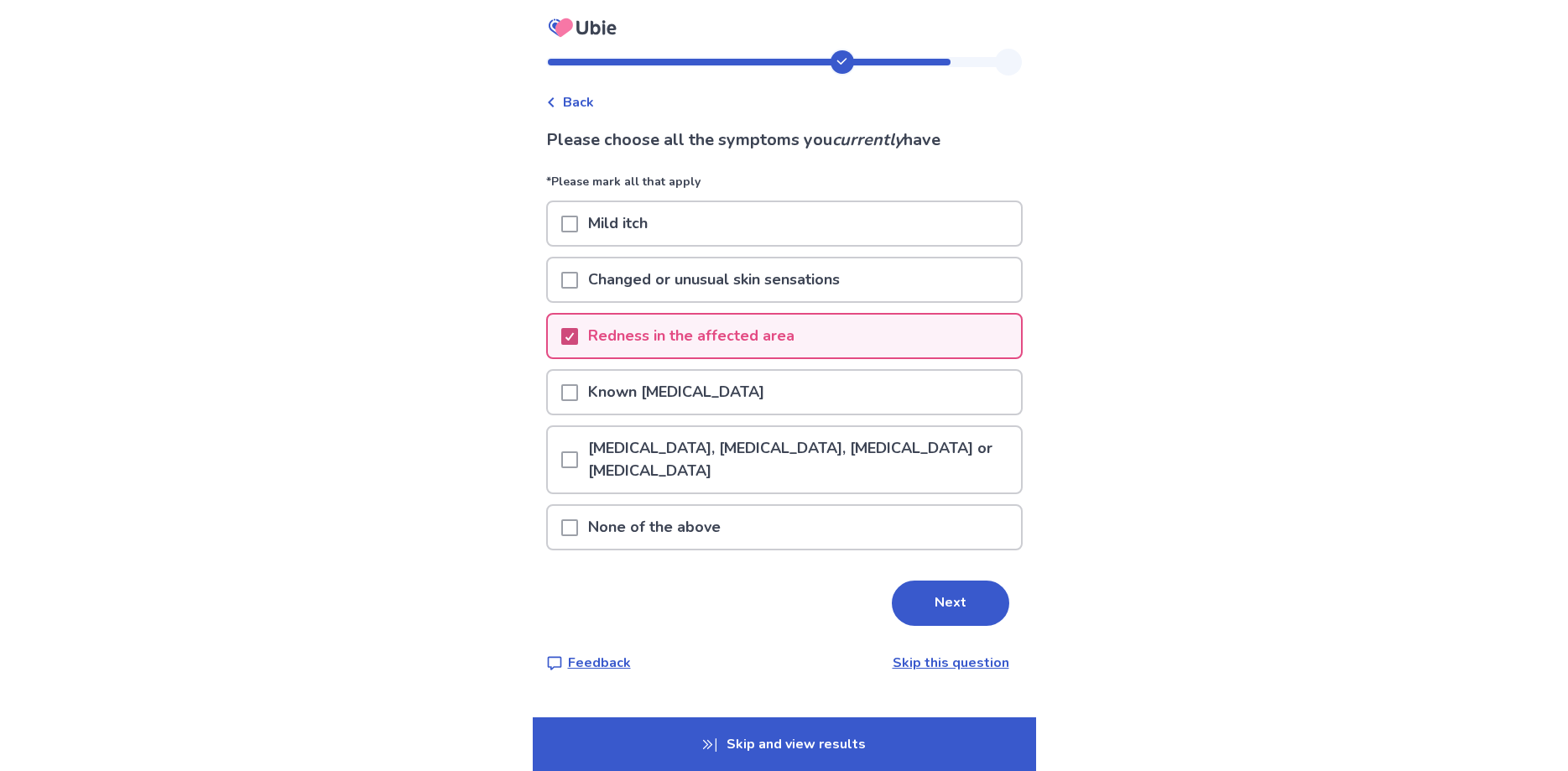
click at [575, 331] on div at bounding box center [570, 336] width 10 height 13
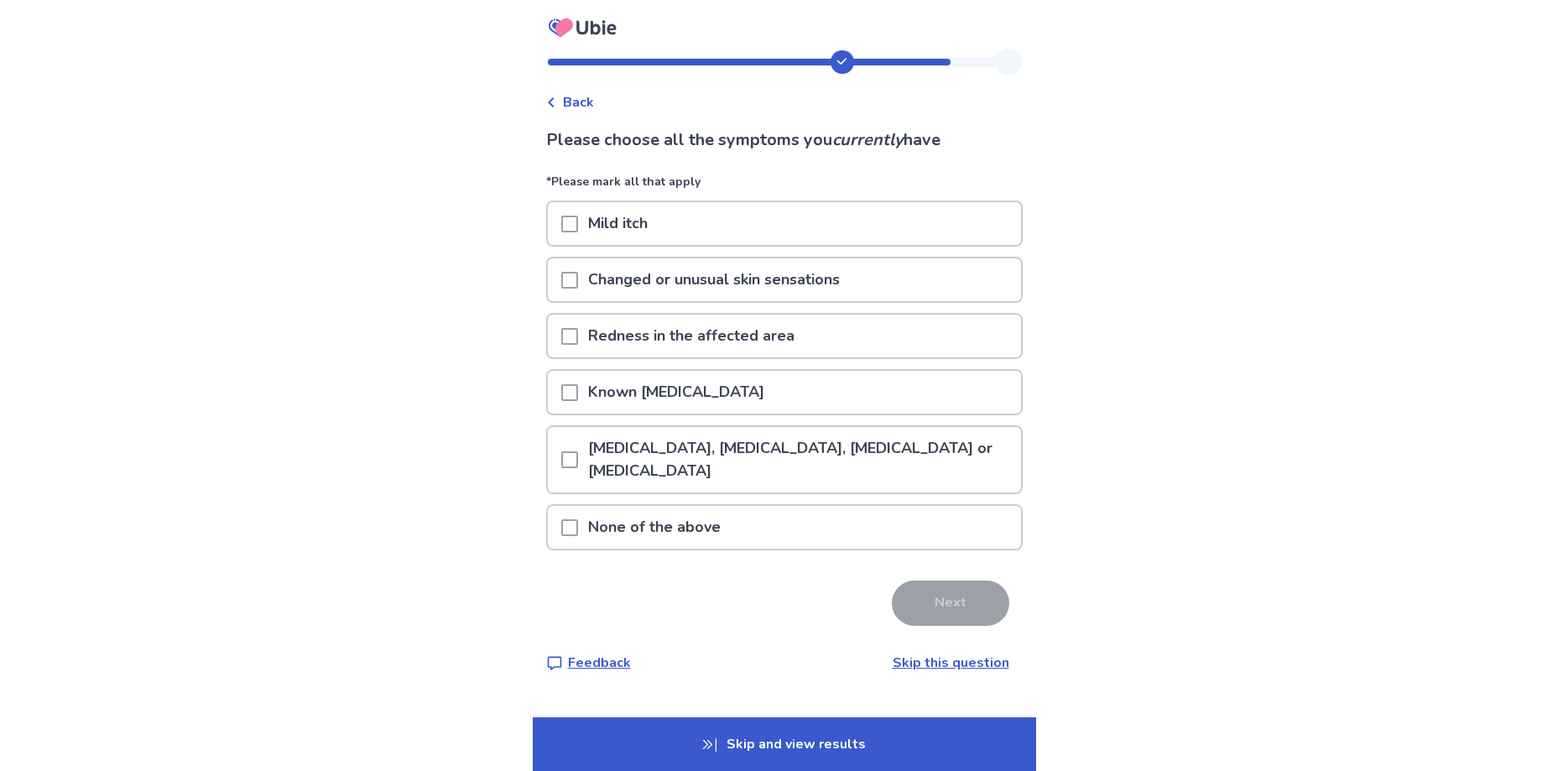
click at [917, 665] on link "Skip this question" at bounding box center [951, 662] width 116 height 18
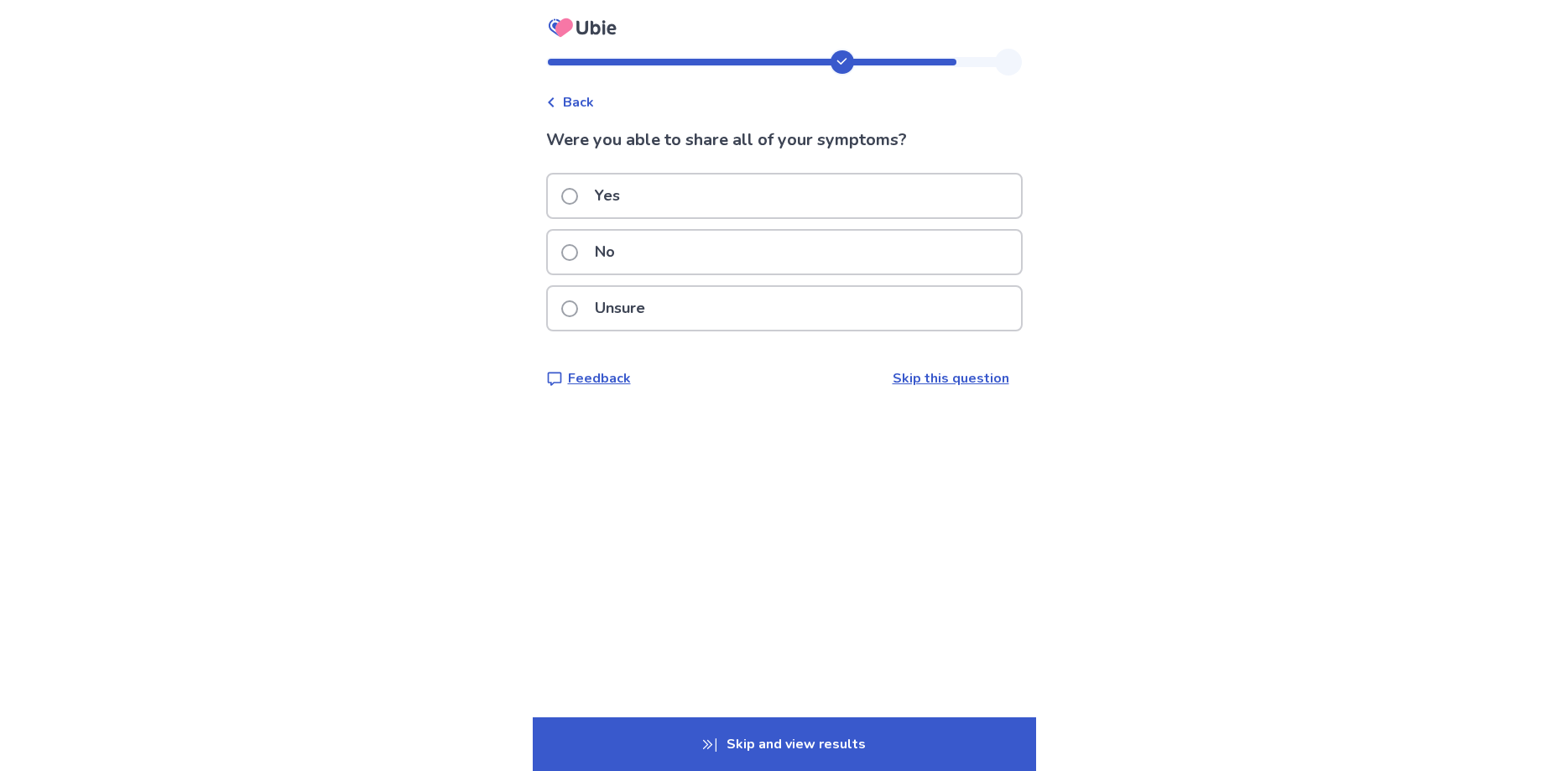
click at [578, 195] on span at bounding box center [569, 196] width 17 height 17
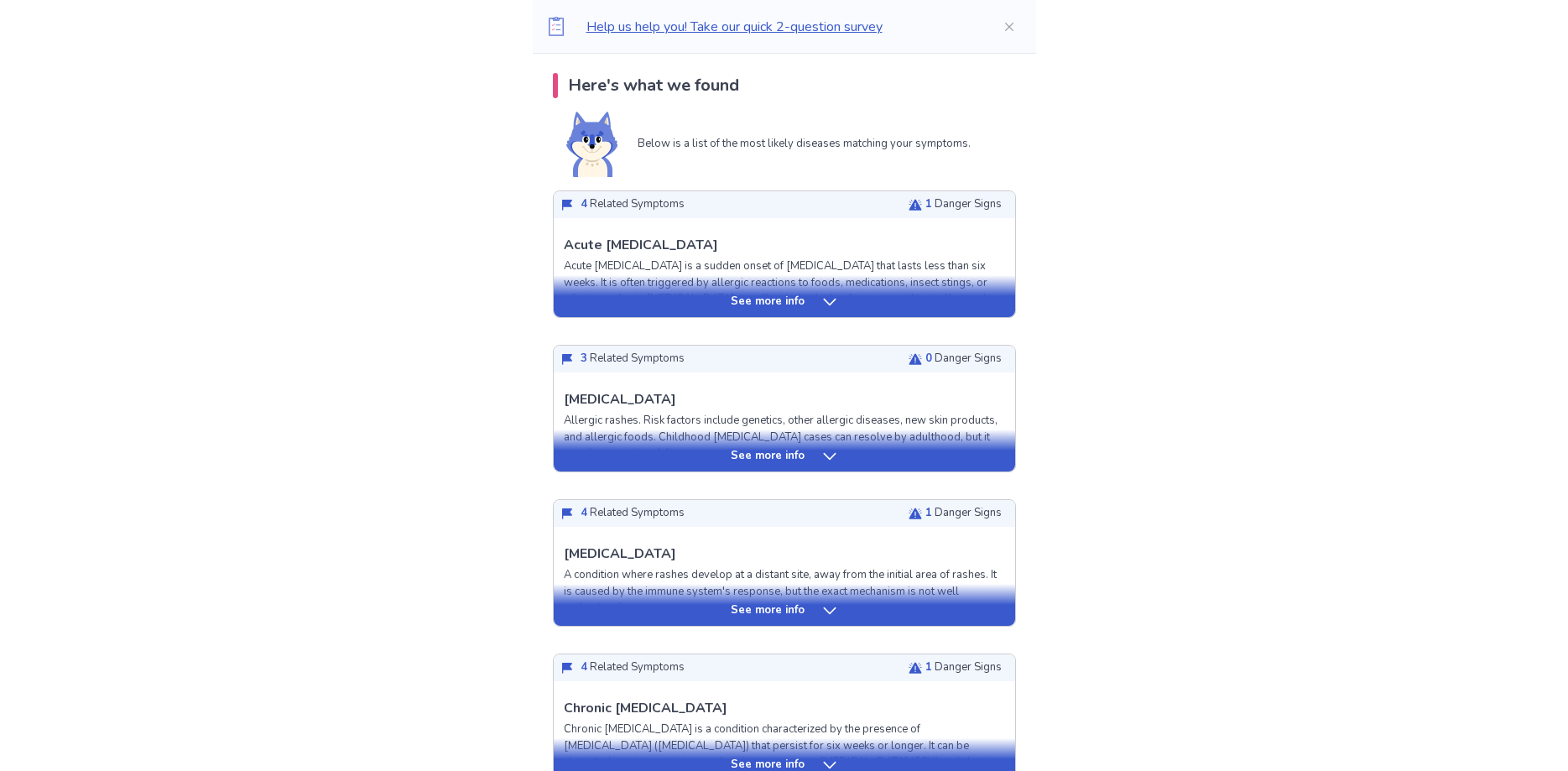
scroll to position [342, 0]
click at [825, 303] on icon at bounding box center [829, 301] width 17 height 17
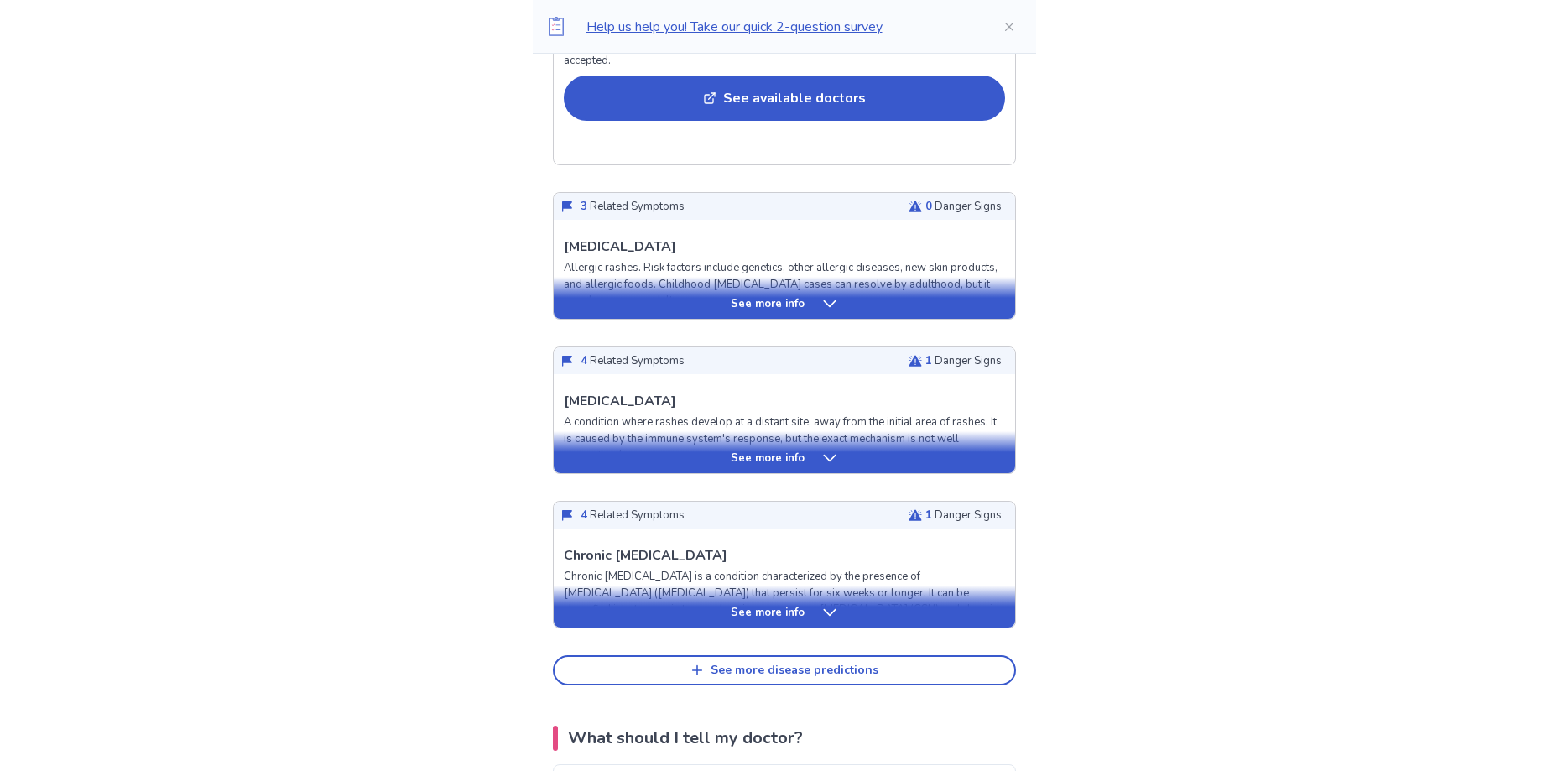
scroll to position [1712, 0]
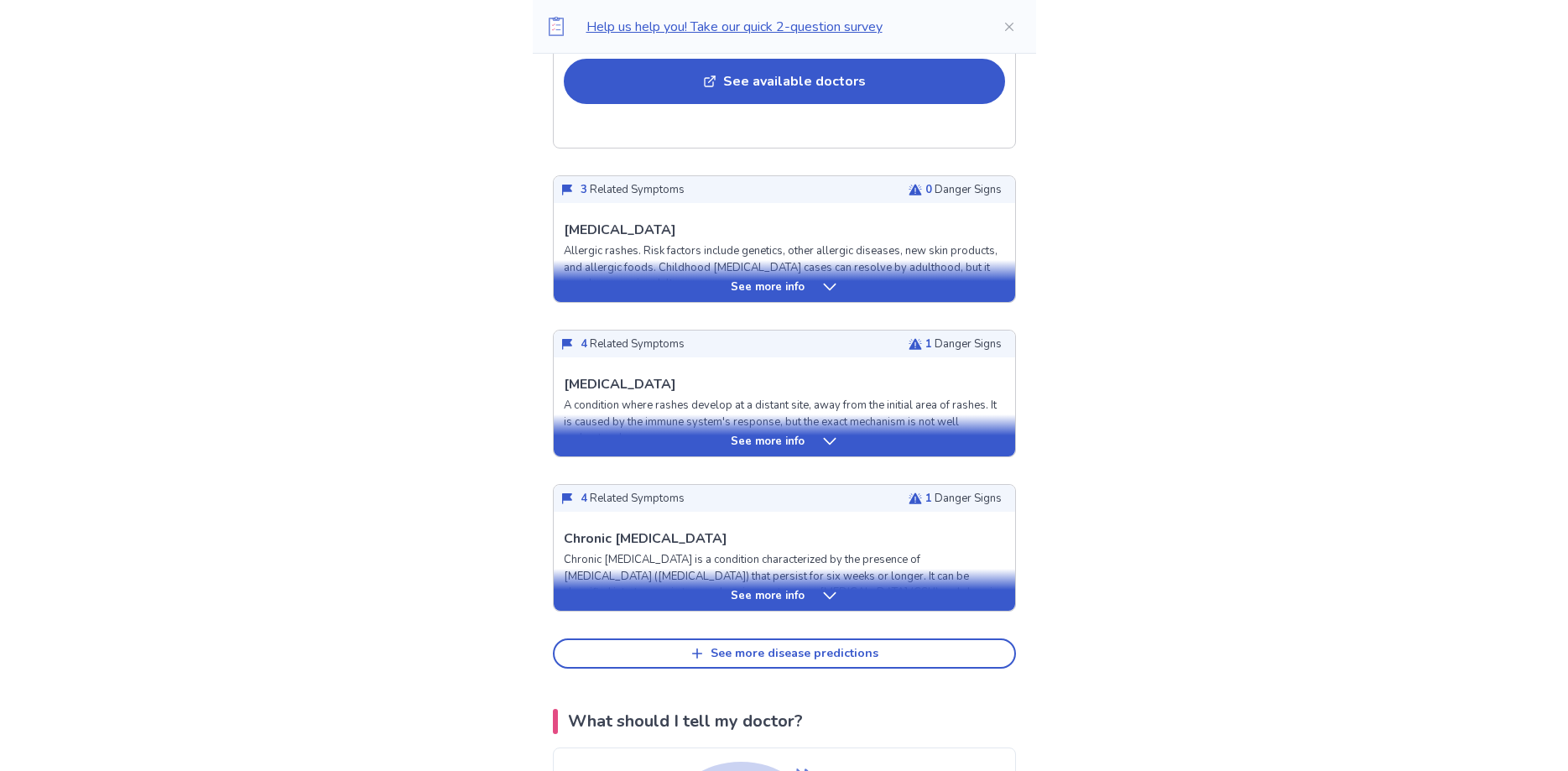
click at [953, 289] on div "See more info" at bounding box center [784, 287] width 462 height 17
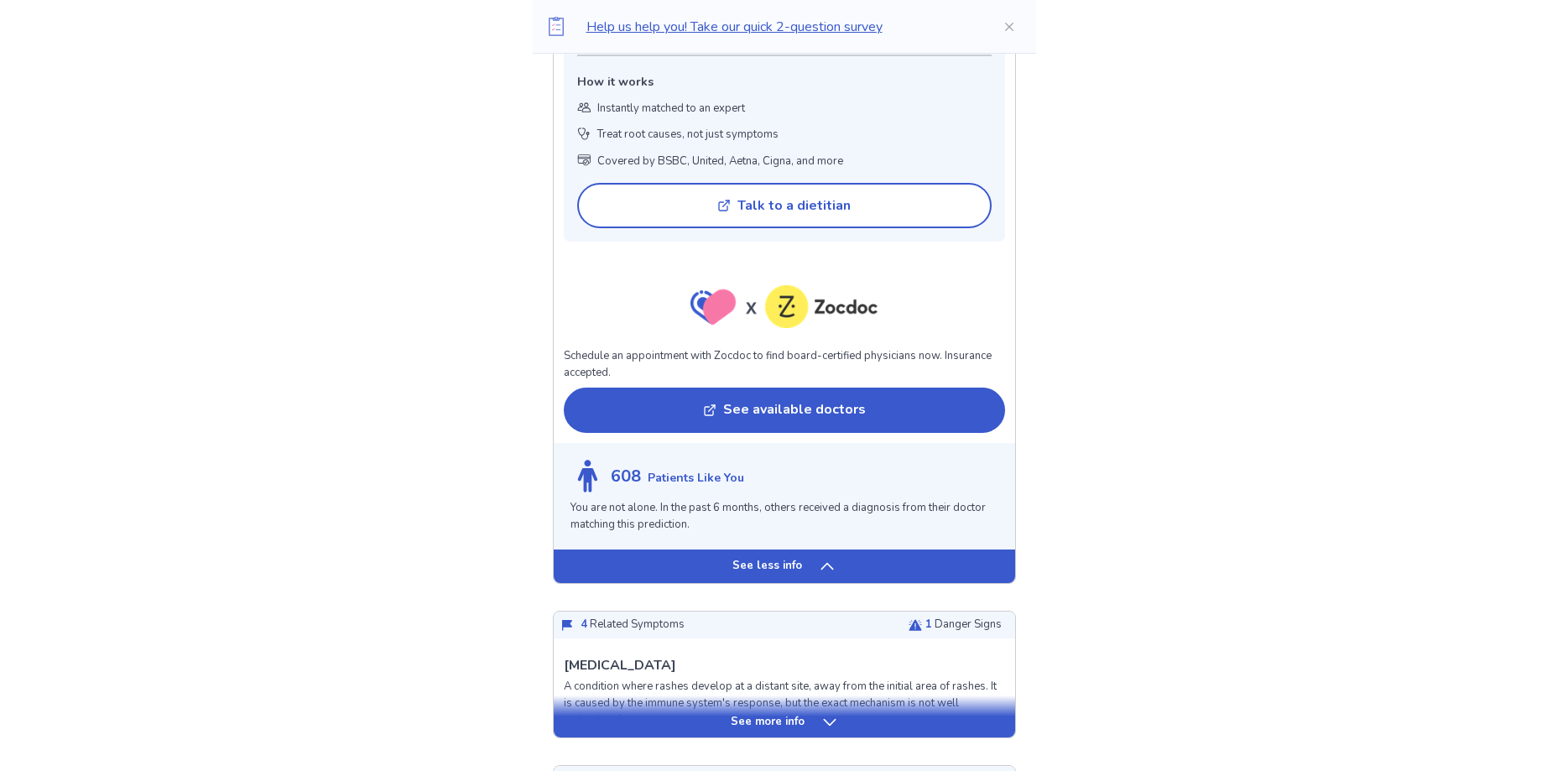
scroll to position [2825, 0]
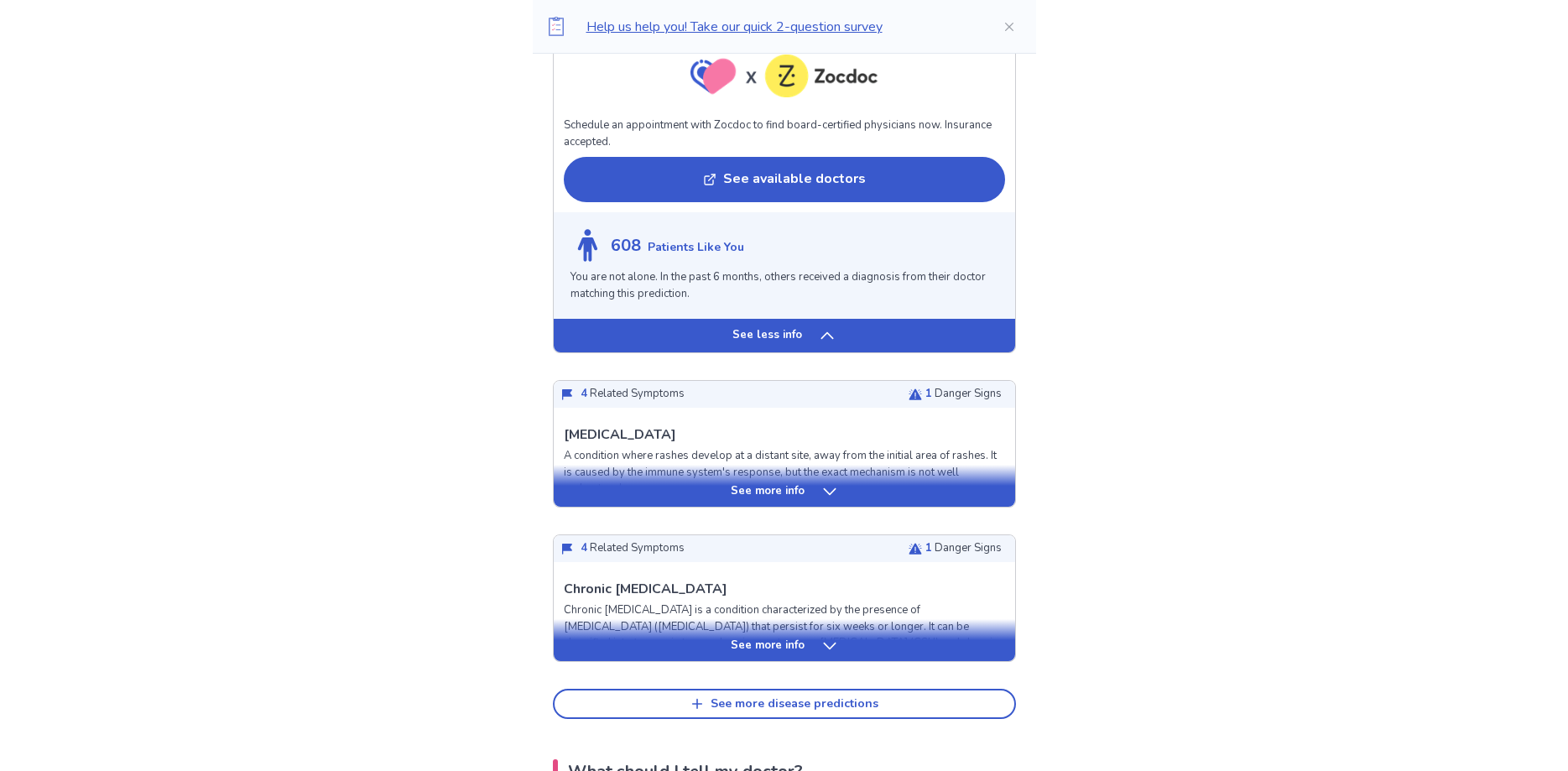
click at [936, 492] on div "See more info" at bounding box center [784, 491] width 462 height 17
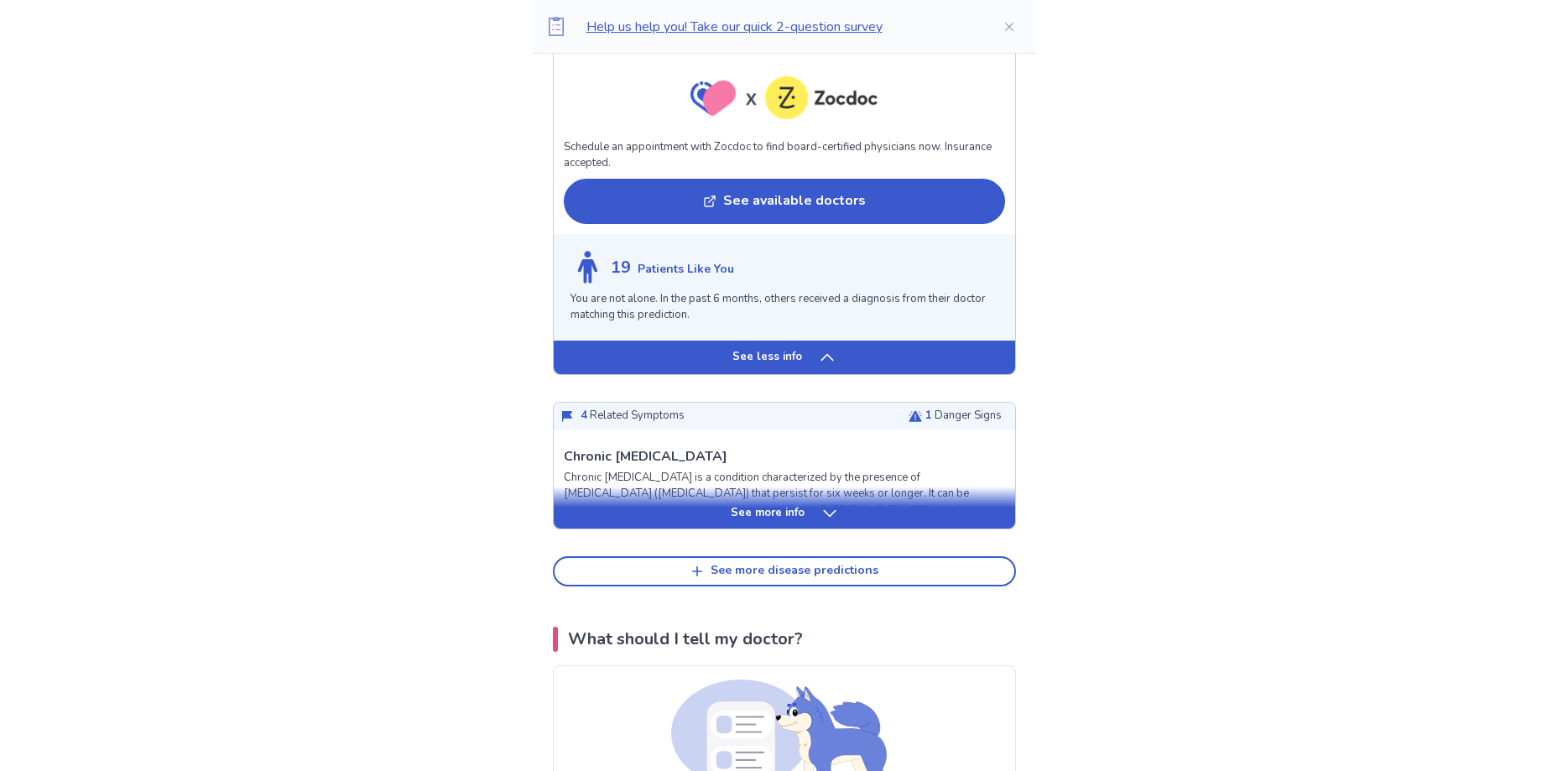
scroll to position [4194, 0]
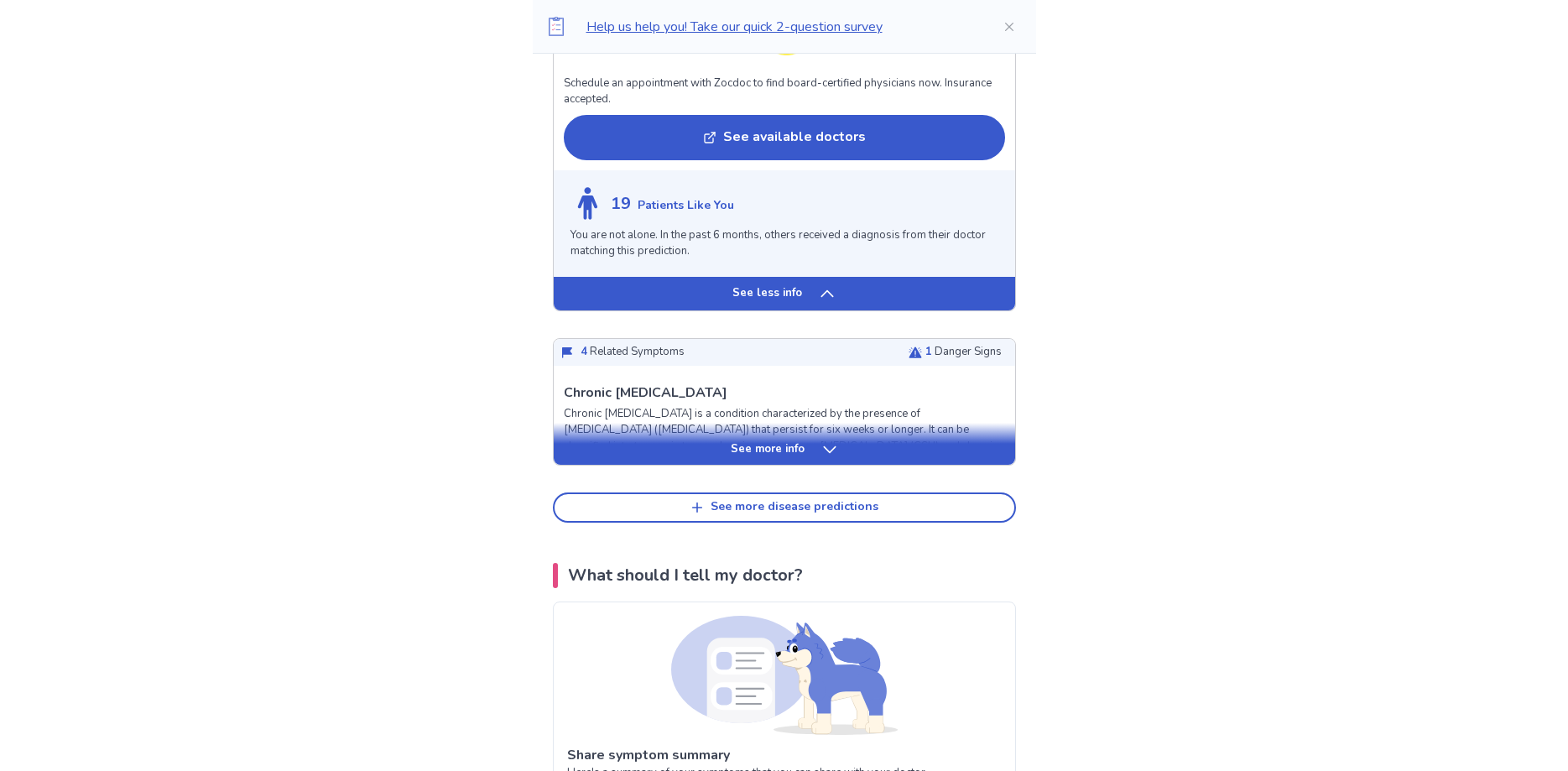
click at [857, 458] on div "See more info" at bounding box center [784, 449] width 462 height 17
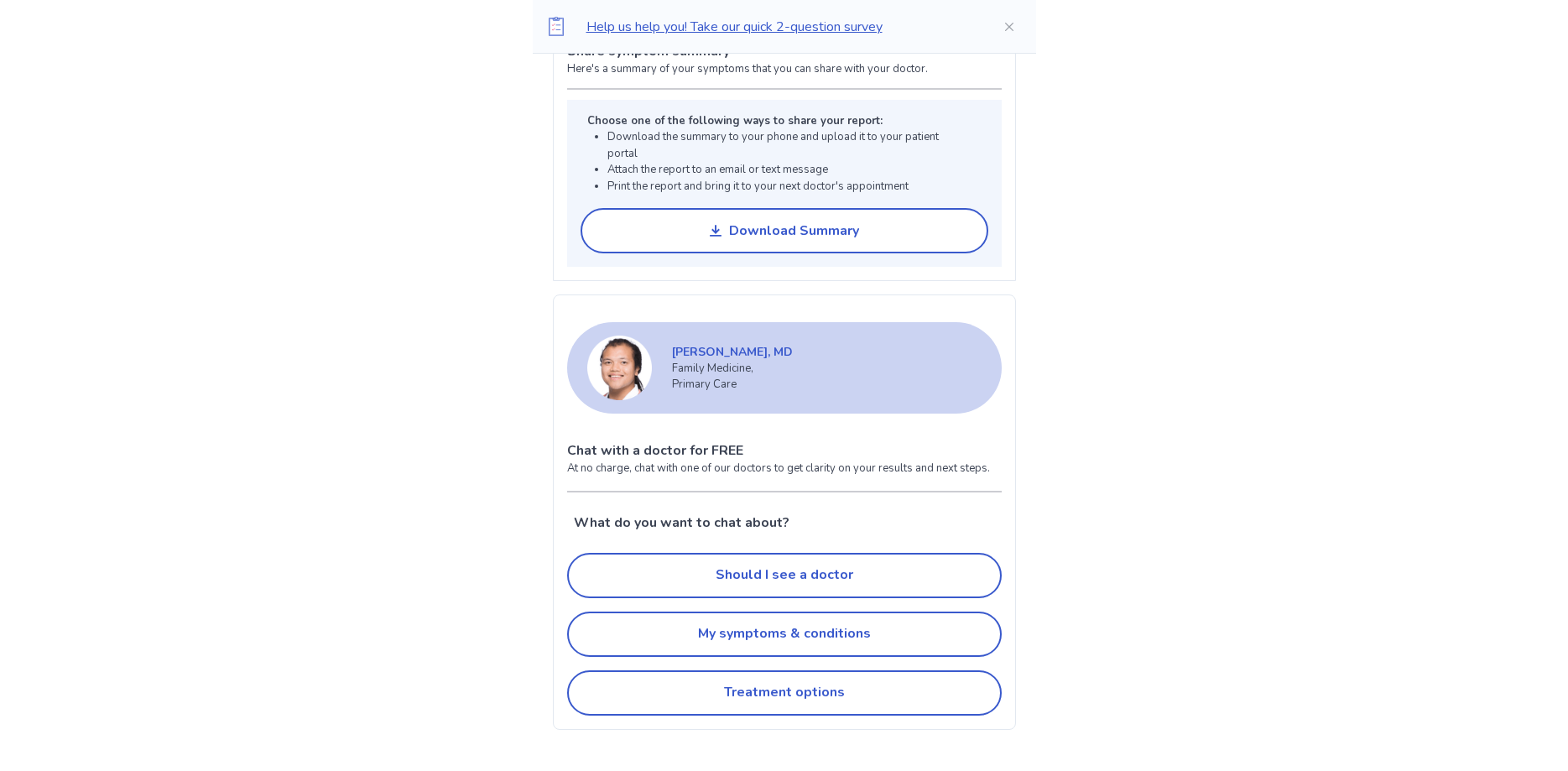
scroll to position [5992, 0]
